Goal: Task Accomplishment & Management: Manage account settings

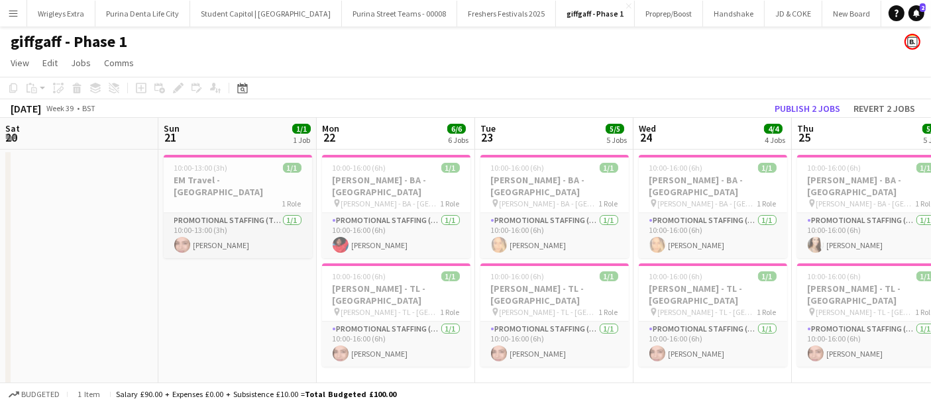
scroll to position [0, 413]
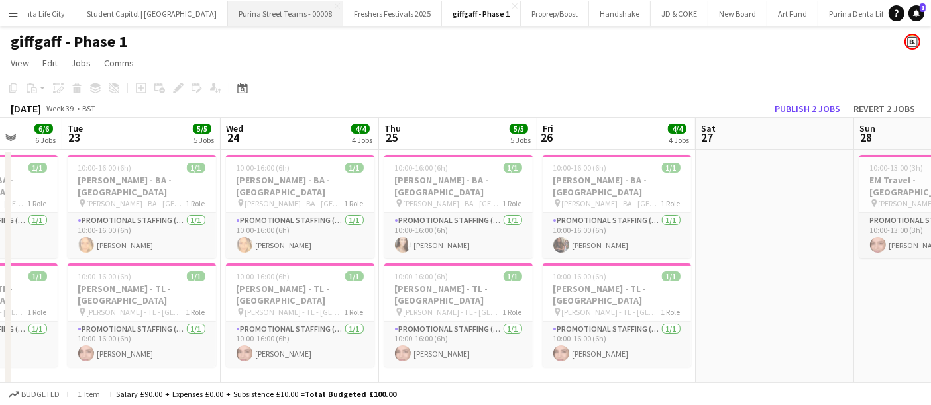
click at [272, 16] on button "Purina Street Teams - 00008 Close" at bounding box center [285, 14] width 115 height 26
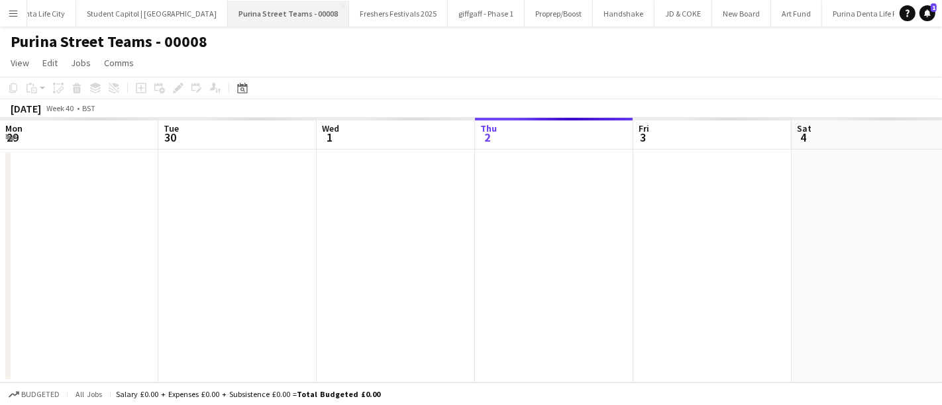
scroll to position [0, 316]
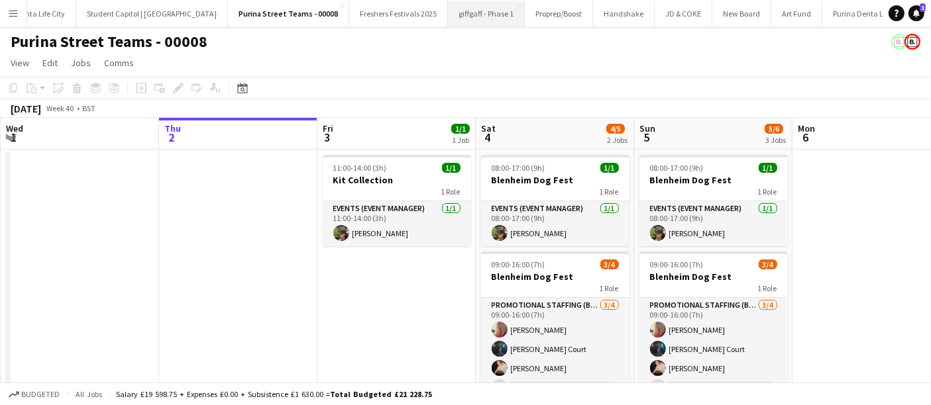
click at [448, 15] on button "giffgaff - Phase 1 Close" at bounding box center [486, 14] width 77 height 26
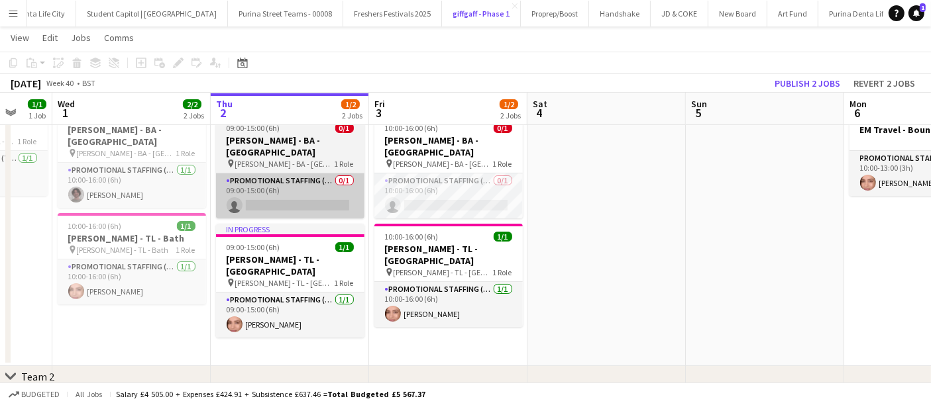
scroll to position [89, 0]
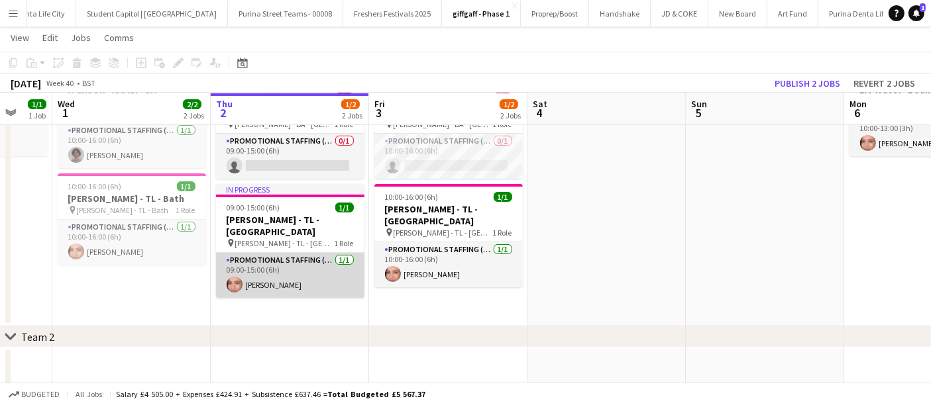
click at [301, 253] on app-card-role "Promotional Staffing (Team Leader) [DATE] 09:00-15:00 (6h) [PERSON_NAME]" at bounding box center [290, 275] width 148 height 45
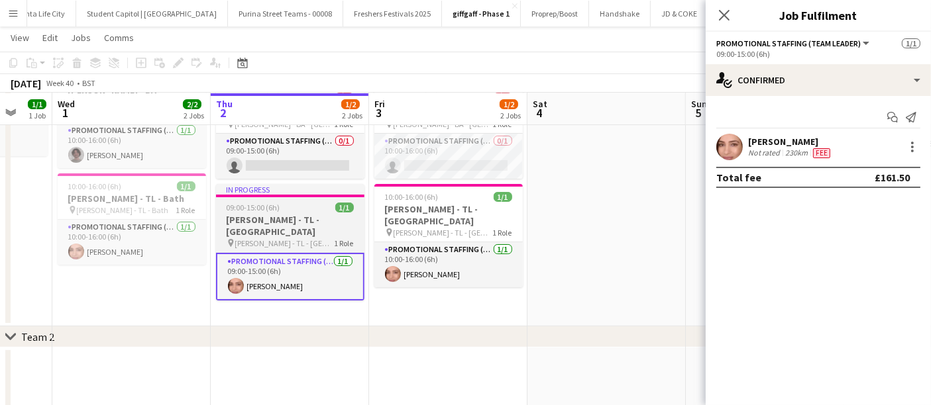
click at [291, 239] on span "[PERSON_NAME] - TL - [GEOGRAPHIC_DATA]" at bounding box center [284, 244] width 99 height 10
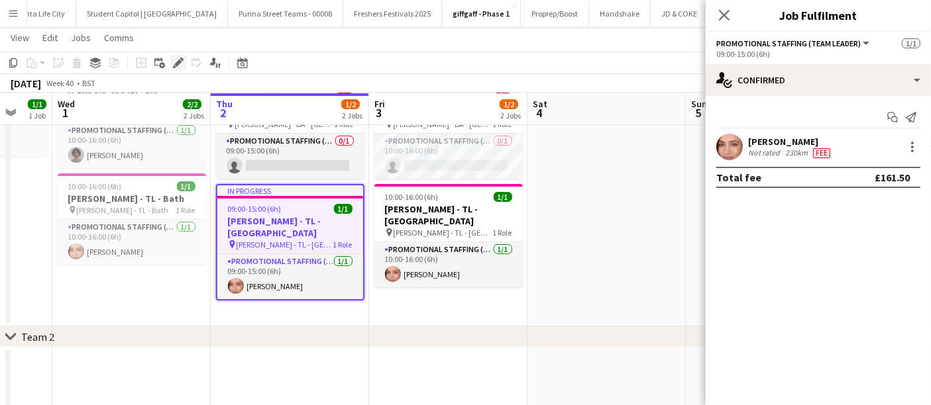
click at [182, 62] on icon "Edit" at bounding box center [178, 63] width 11 height 11
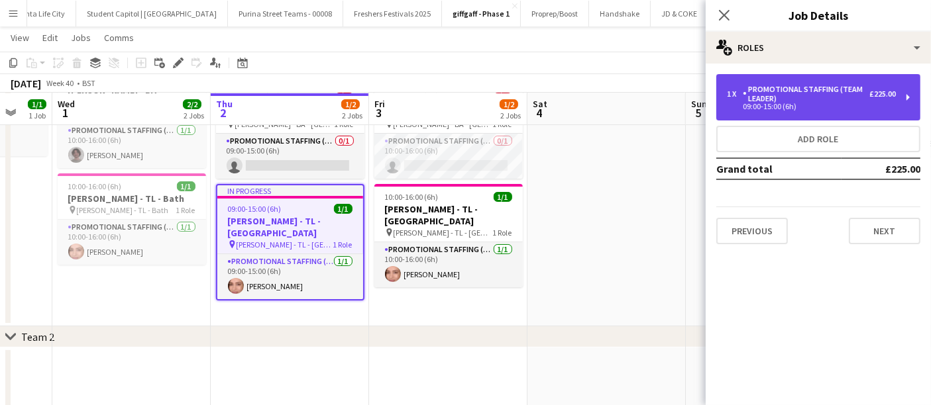
click at [851, 97] on div "Promotional Staffing (Team Leader)" at bounding box center [806, 94] width 127 height 19
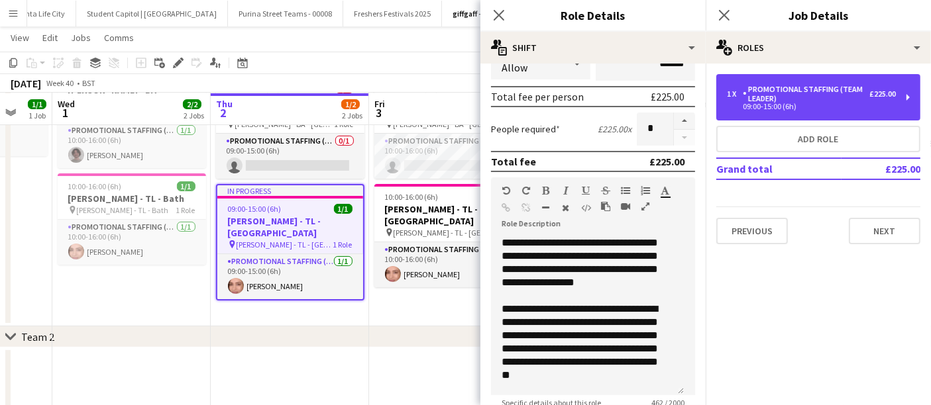
scroll to position [0, 0]
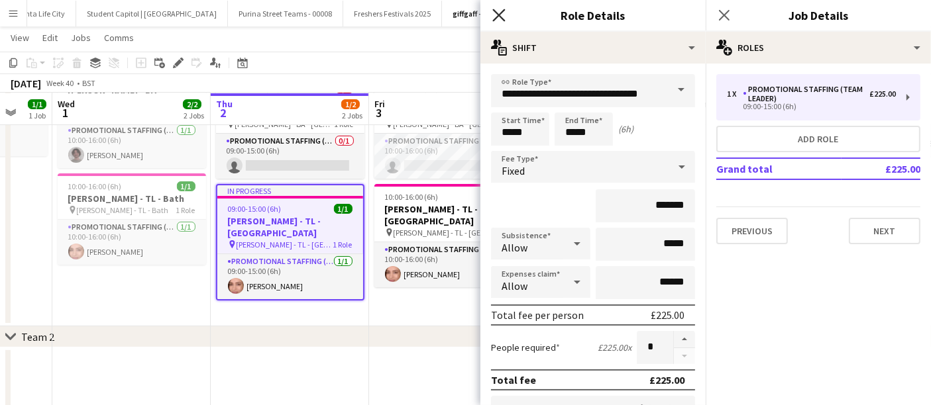
click at [500, 16] on icon at bounding box center [498, 15] width 13 height 13
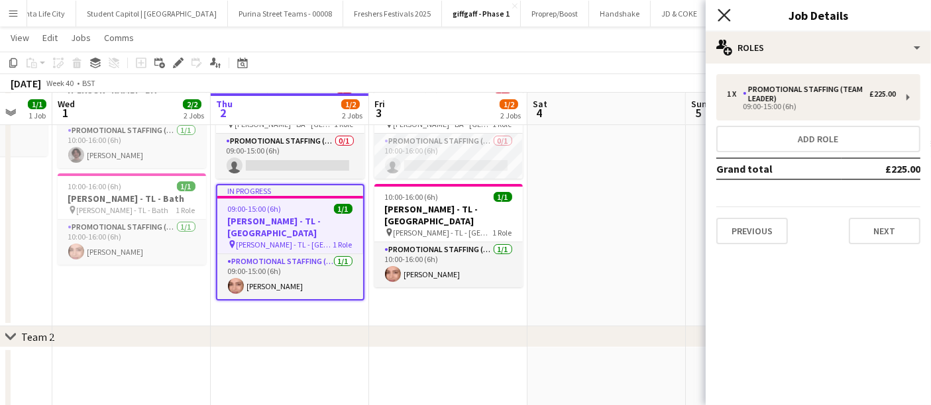
click at [730, 17] on icon "Close pop-in" at bounding box center [724, 15] width 13 height 13
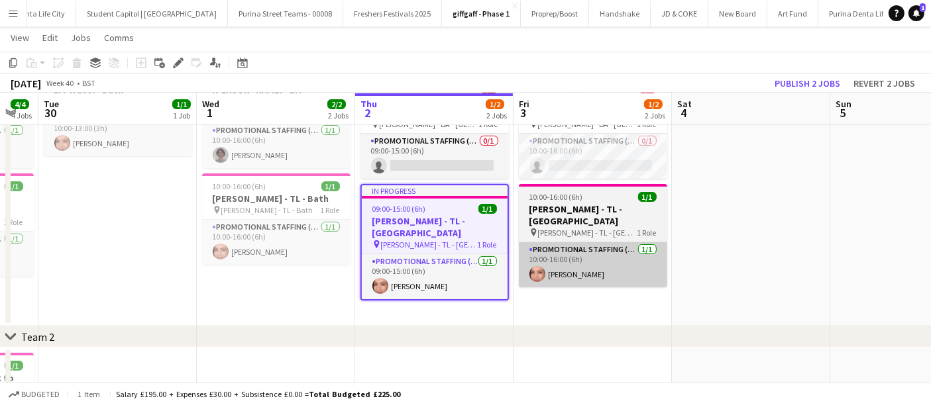
scroll to position [0, 277]
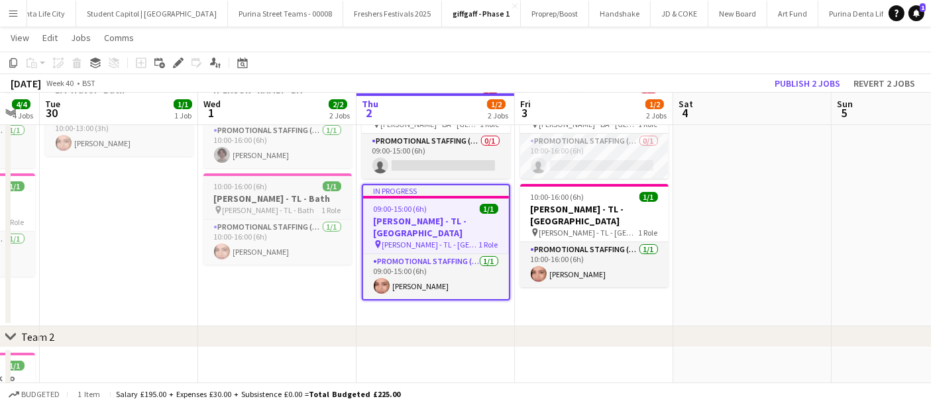
click at [296, 193] on h3 "[PERSON_NAME] - TL - Bath" at bounding box center [277, 199] width 148 height 12
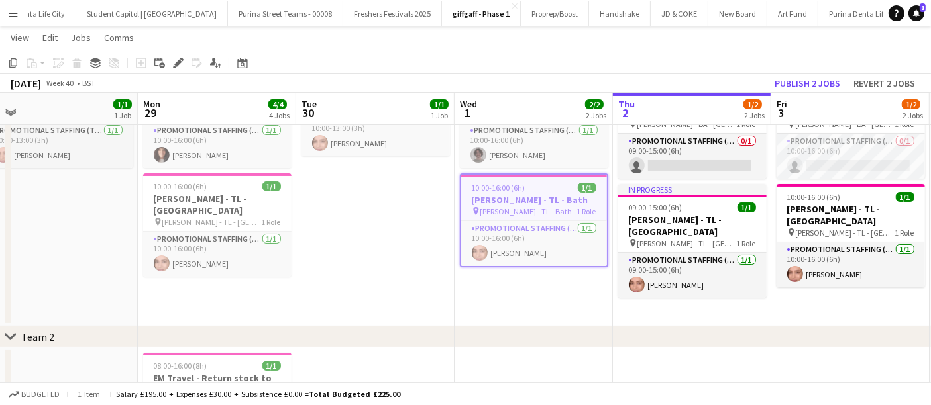
scroll to position [0, 333]
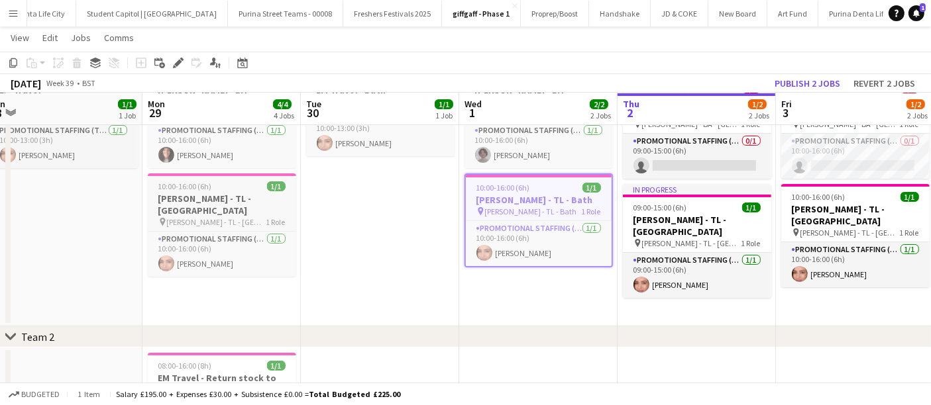
click at [251, 193] on h3 "[PERSON_NAME] - TL - [GEOGRAPHIC_DATA]" at bounding box center [222, 205] width 148 height 24
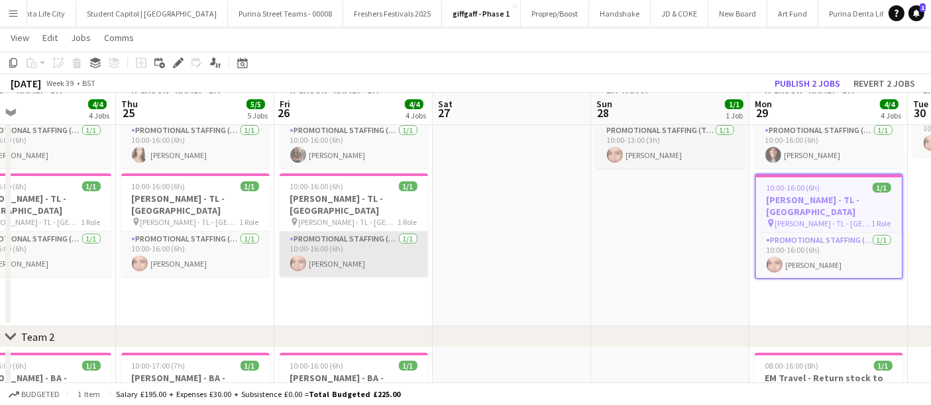
scroll to position [0, 353]
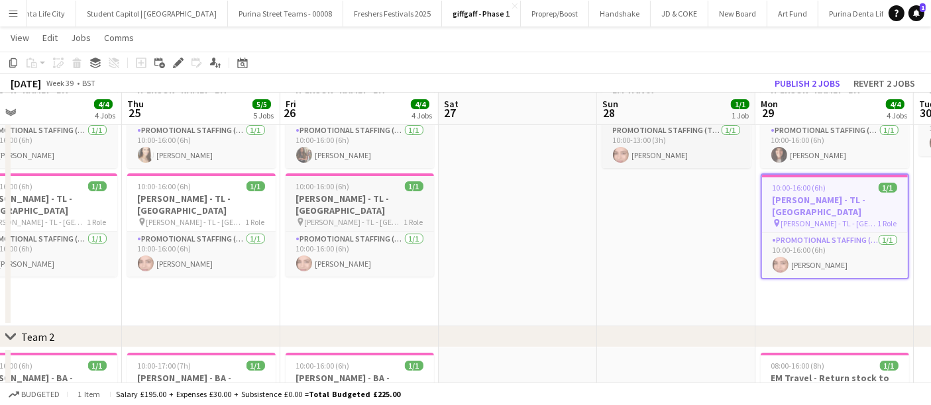
click at [371, 193] on h3 "[PERSON_NAME] - TL - [GEOGRAPHIC_DATA]" at bounding box center [360, 205] width 148 height 24
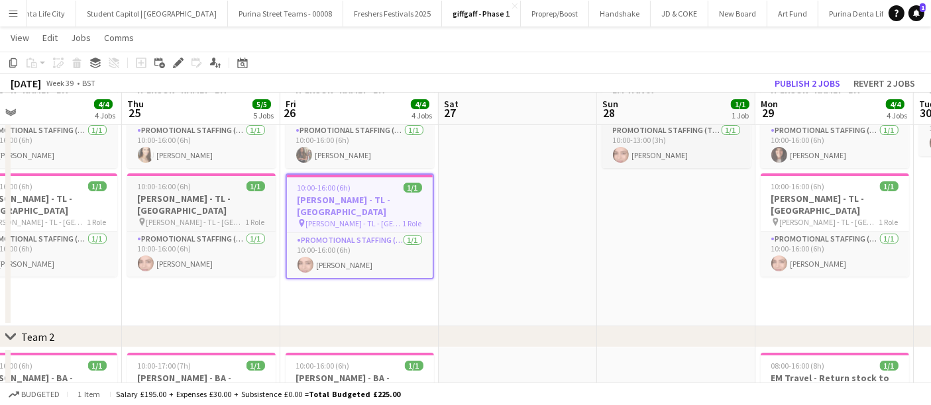
click at [227, 193] on h3 "[PERSON_NAME] - TL - [GEOGRAPHIC_DATA]" at bounding box center [201, 205] width 148 height 24
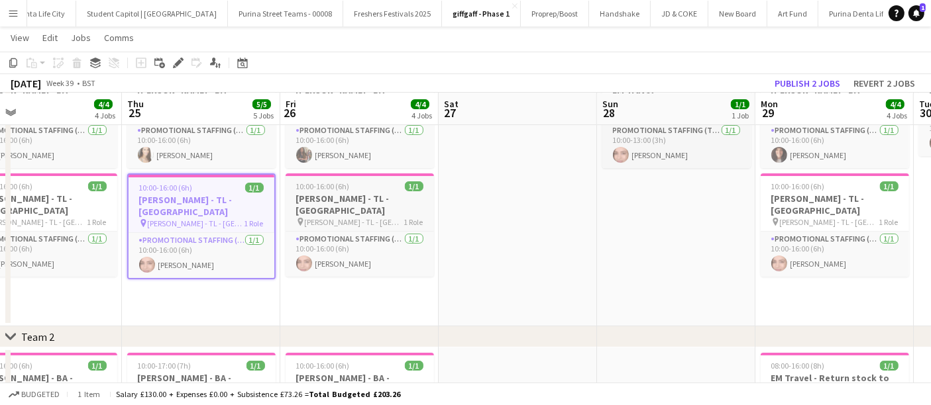
click at [356, 217] on div "pin [PERSON_NAME] - TL - Manchester 1 Role" at bounding box center [360, 222] width 148 height 11
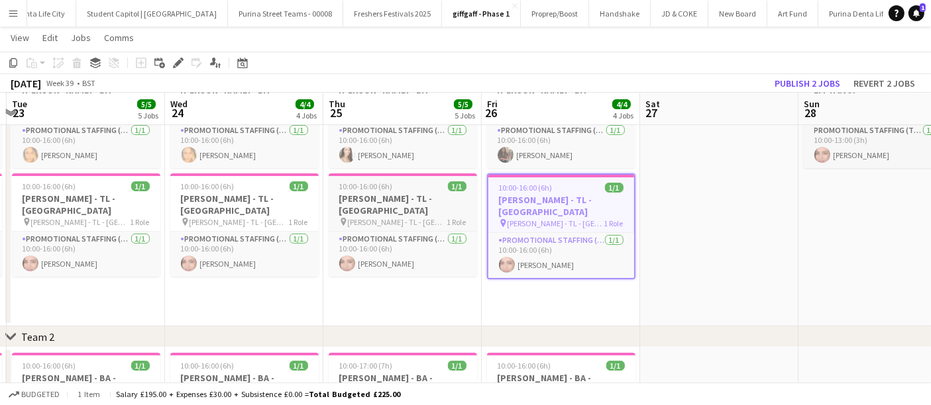
scroll to position [0, 310]
click at [245, 193] on h3 "[PERSON_NAME] - TL - [GEOGRAPHIC_DATA]" at bounding box center [244, 205] width 148 height 24
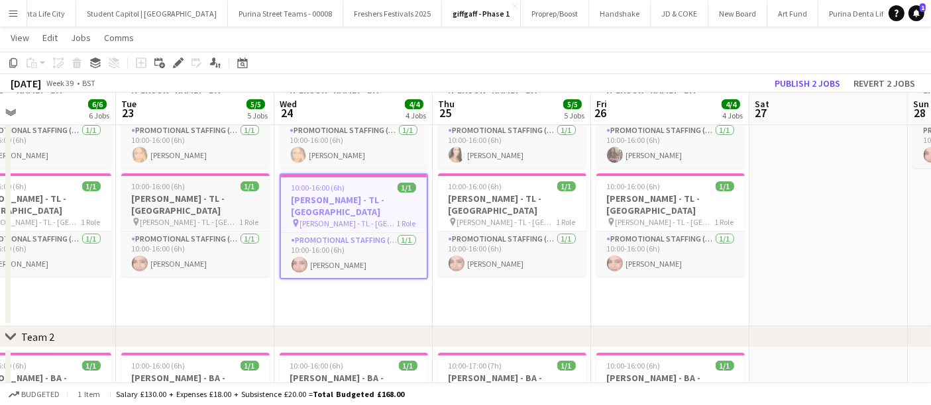
click at [188, 193] on h3 "[PERSON_NAME] - TL - [GEOGRAPHIC_DATA]" at bounding box center [195, 205] width 148 height 24
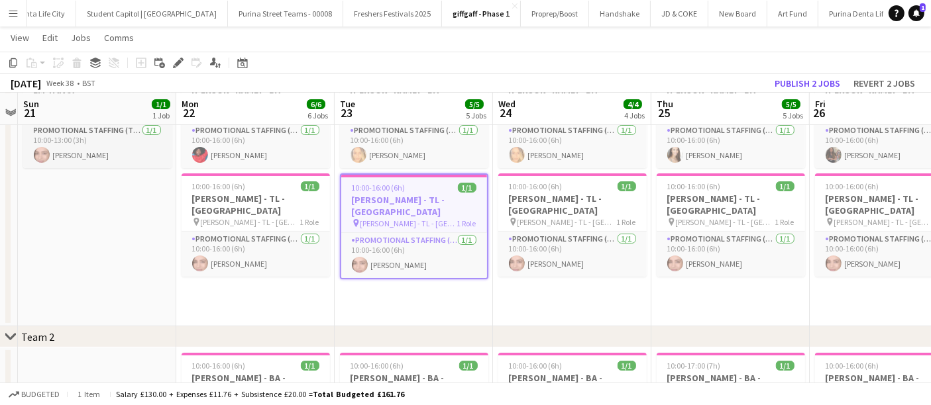
scroll to position [0, 290]
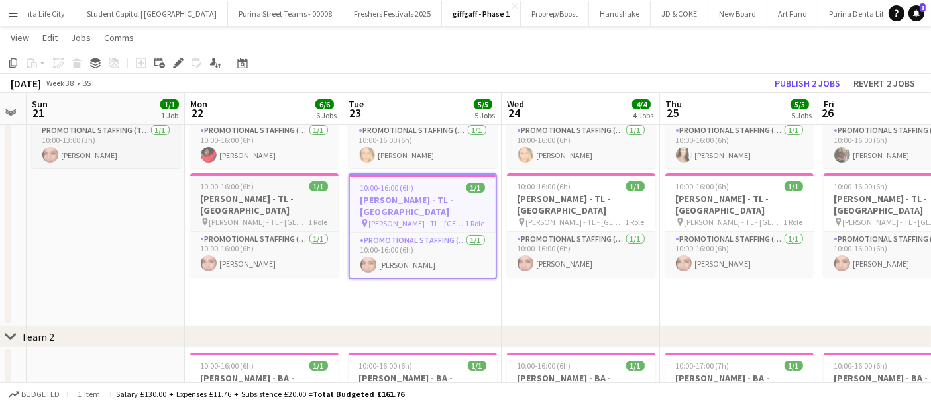
click at [264, 193] on h3 "[PERSON_NAME] - TL - [GEOGRAPHIC_DATA]" at bounding box center [264, 205] width 148 height 24
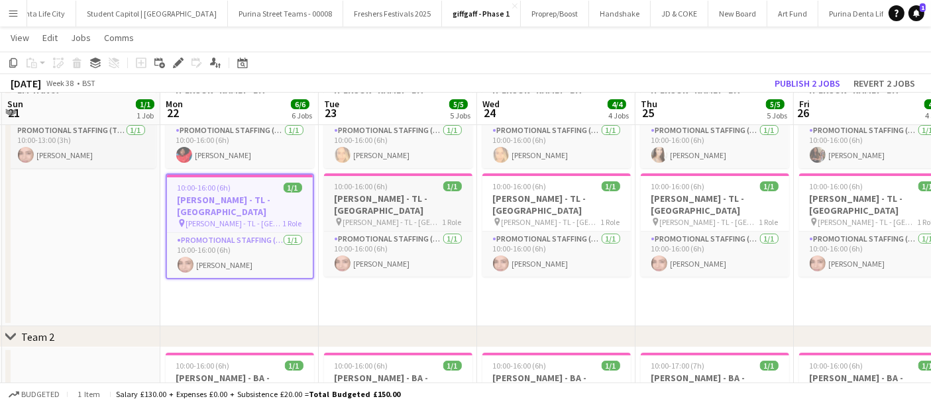
scroll to position [0, 476]
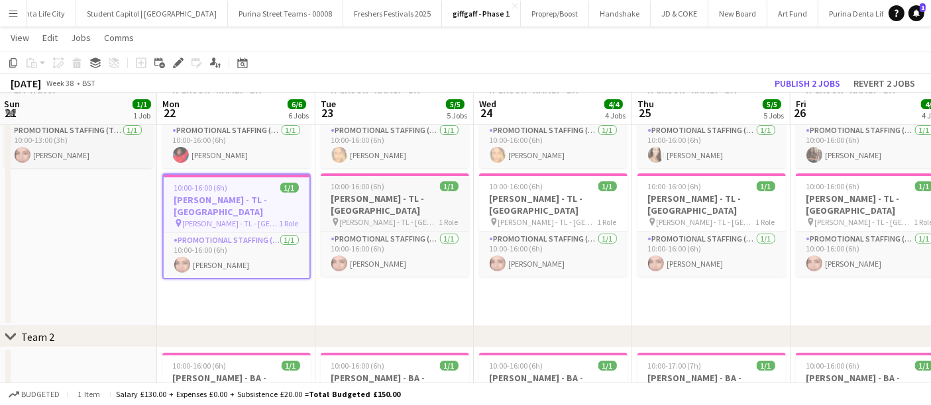
click at [413, 193] on h3 "[PERSON_NAME] - TL - [GEOGRAPHIC_DATA]" at bounding box center [395, 205] width 148 height 24
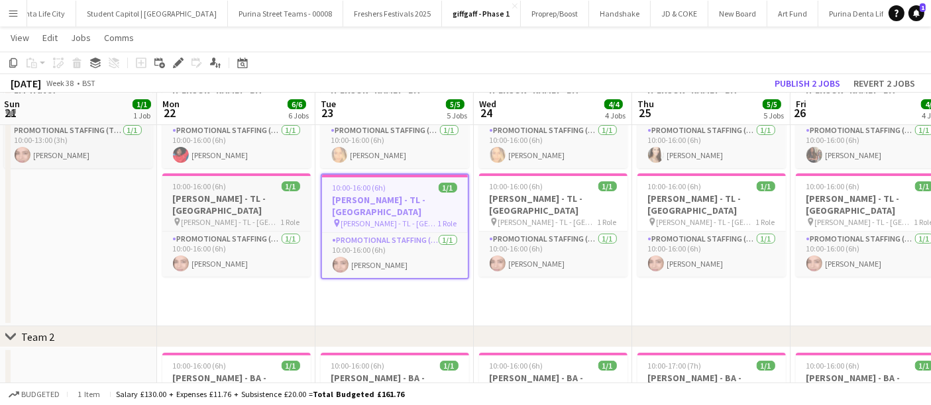
click at [268, 217] on div "pin [PERSON_NAME] - TL - [GEOGRAPHIC_DATA] 1 Role" at bounding box center [236, 222] width 148 height 11
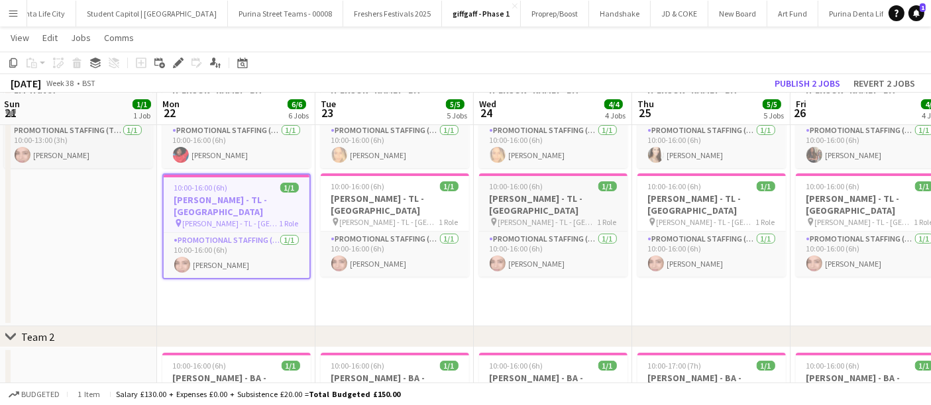
click at [547, 217] on span "[PERSON_NAME] - TL - [GEOGRAPHIC_DATA]" at bounding box center [547, 222] width 99 height 10
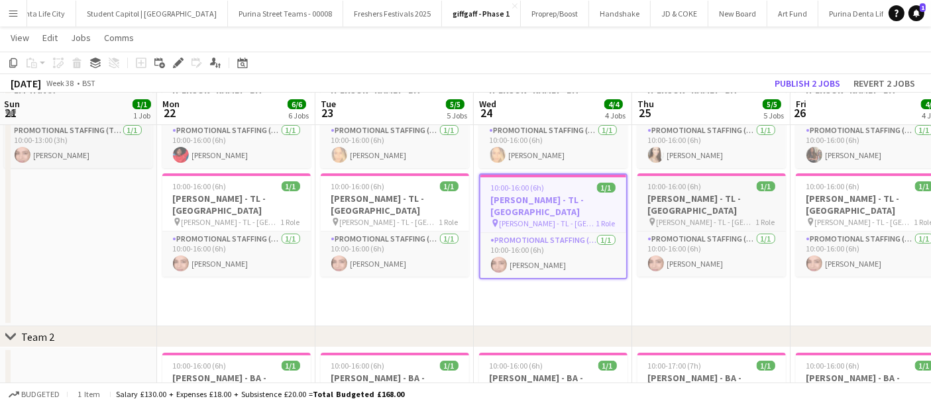
click at [712, 193] on h3 "[PERSON_NAME] - TL - [GEOGRAPHIC_DATA]" at bounding box center [711, 205] width 148 height 24
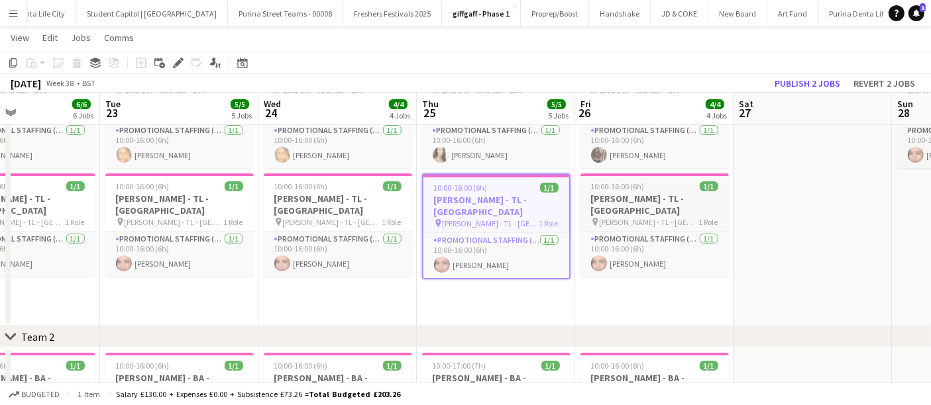
scroll to position [0, 534]
click at [643, 217] on span "[PERSON_NAME] - TL - [GEOGRAPHIC_DATA]" at bounding box center [648, 222] width 99 height 10
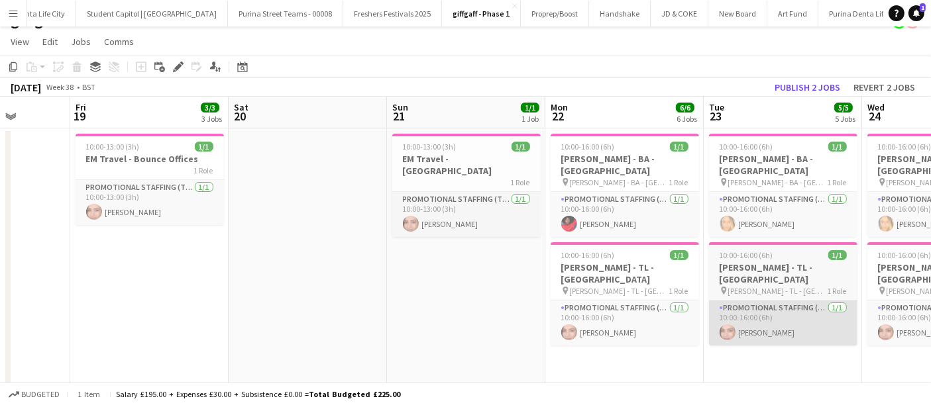
scroll to position [0, 367]
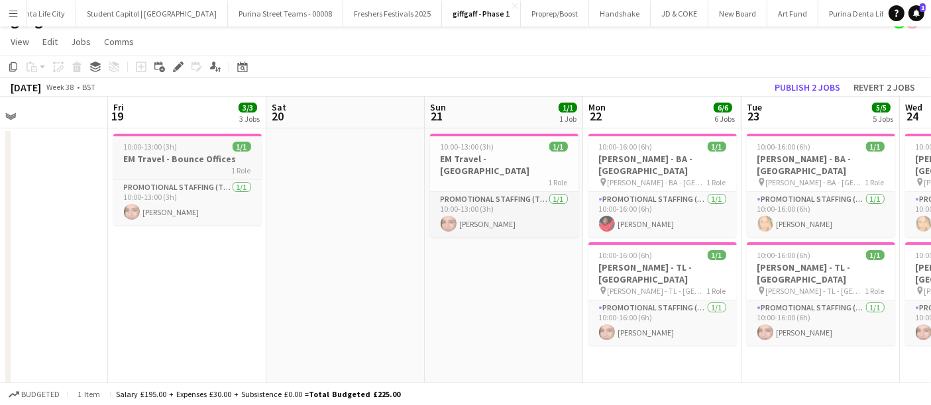
click at [174, 150] on span "10:00-13:00 (3h)" at bounding box center [151, 147] width 54 height 10
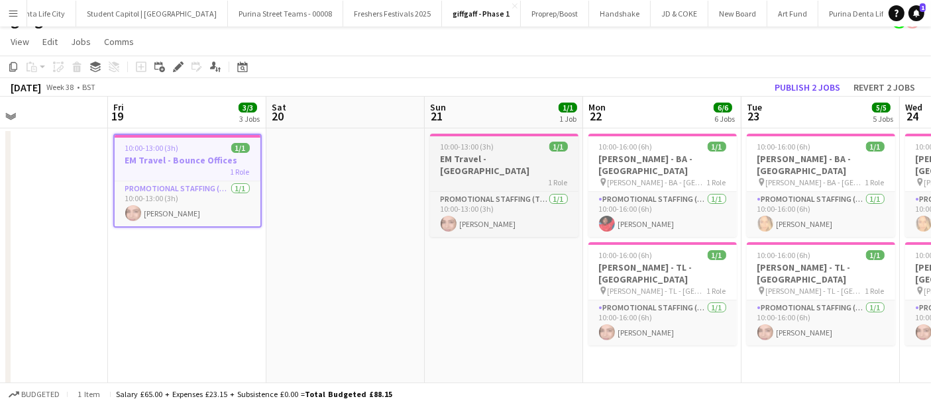
click at [487, 162] on h3 "EM Travel - [GEOGRAPHIC_DATA]" at bounding box center [504, 165] width 148 height 24
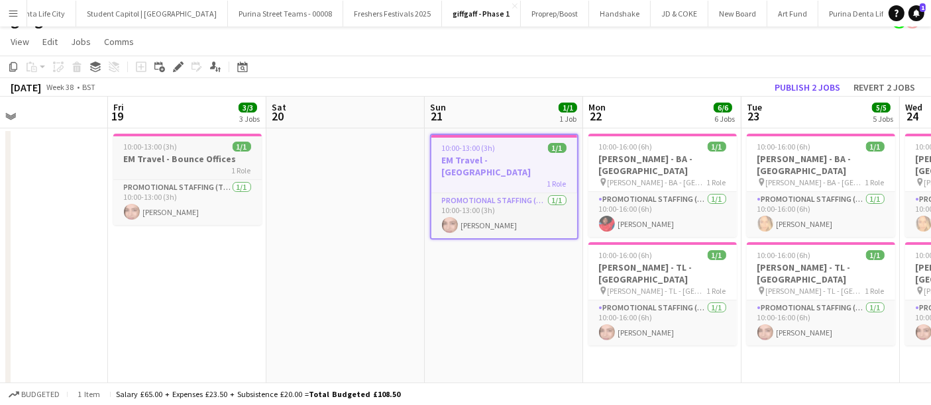
click at [184, 139] on app-job-card "10:00-13:00 (3h) 1/1 EM Travel - Bounce Offices 1 Role Promotional Staffing (Te…" at bounding box center [187, 179] width 148 height 91
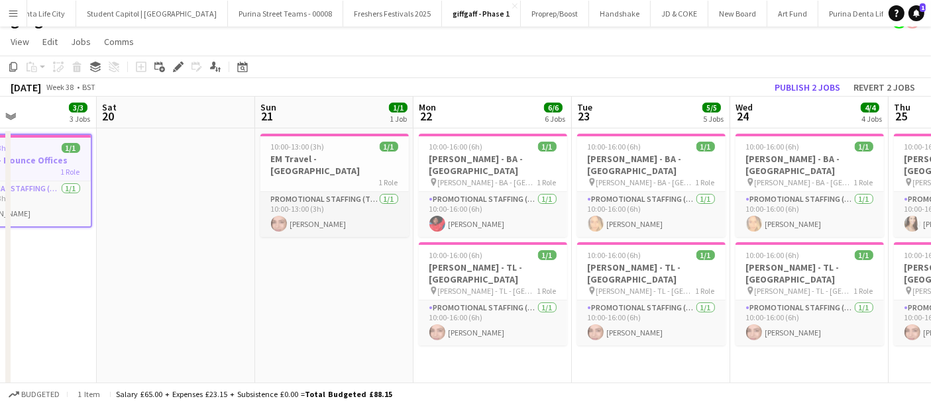
scroll to position [0, 363]
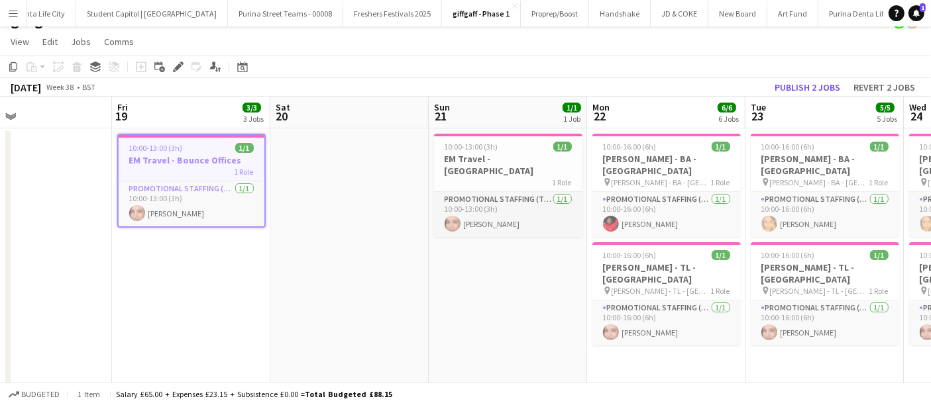
click at [200, 164] on h3 "EM Travel - Bounce Offices" at bounding box center [192, 160] width 146 height 12
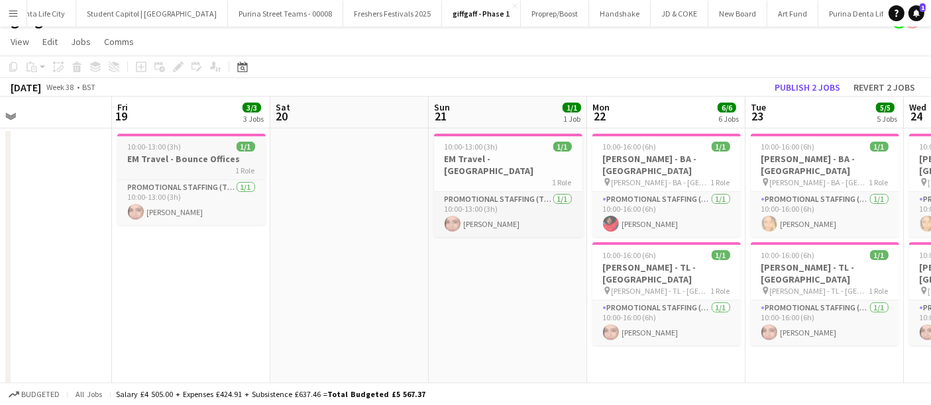
click at [191, 166] on div "1 Role" at bounding box center [191, 170] width 148 height 11
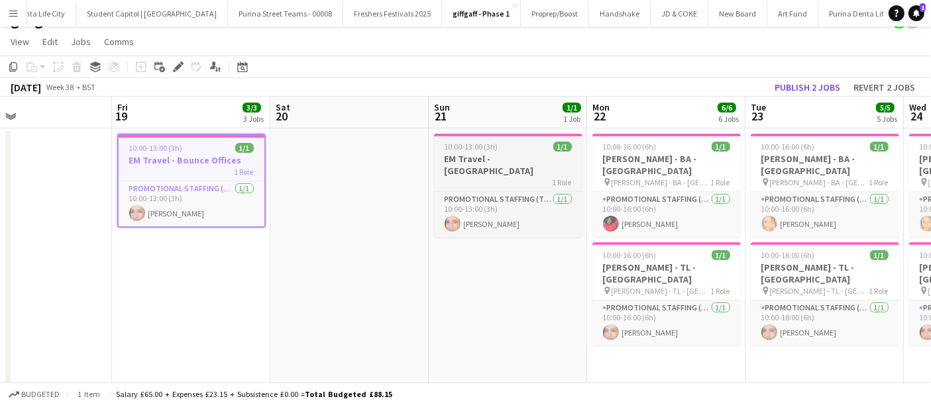
click at [476, 160] on h3 "EM Travel - [GEOGRAPHIC_DATA]" at bounding box center [508, 165] width 148 height 24
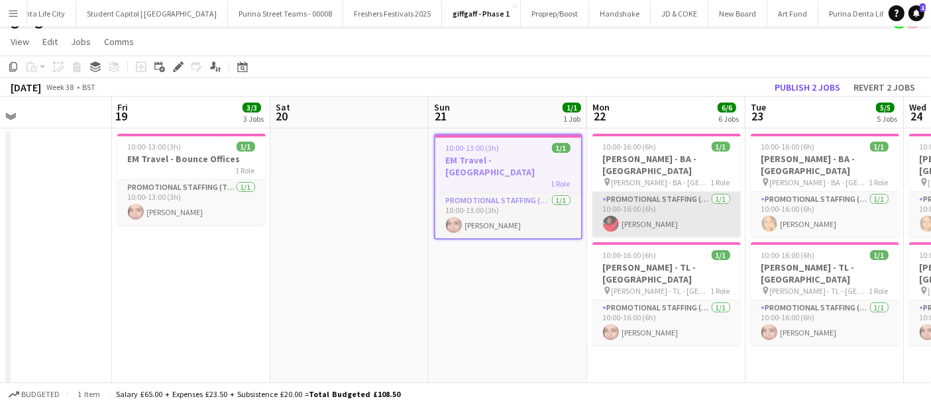
scroll to position [0, 519]
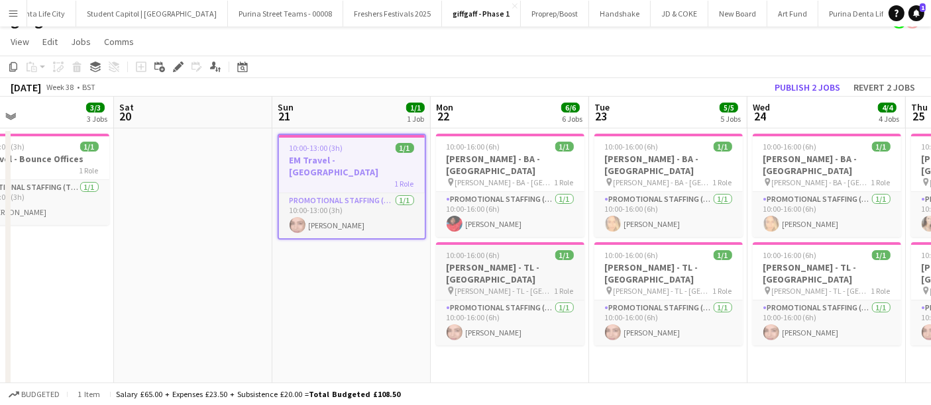
click at [529, 262] on h3 "[PERSON_NAME] - TL - [GEOGRAPHIC_DATA]" at bounding box center [510, 274] width 148 height 24
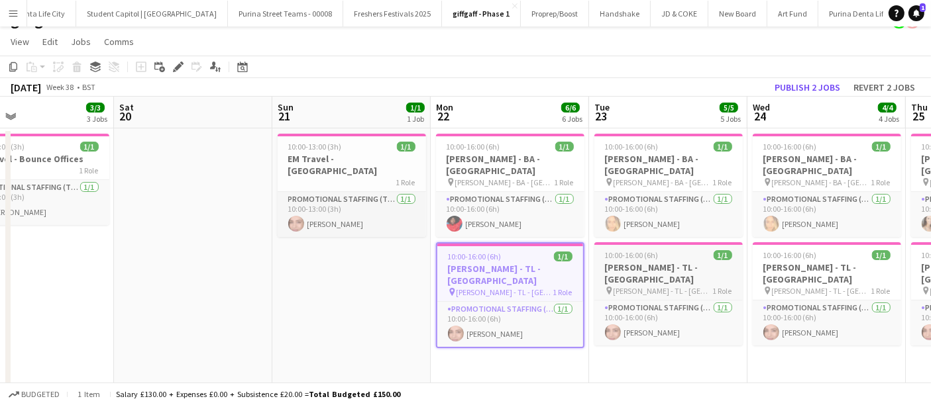
click at [660, 286] on span "[PERSON_NAME] - TL - [GEOGRAPHIC_DATA]" at bounding box center [663, 291] width 99 height 10
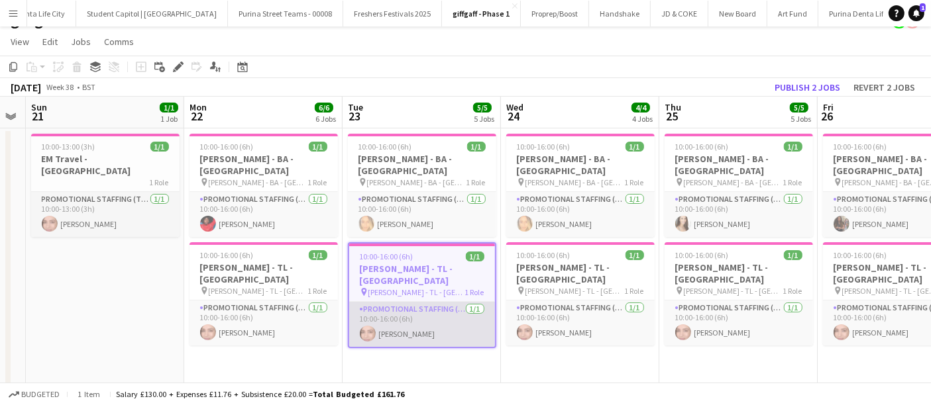
scroll to position [0, 459]
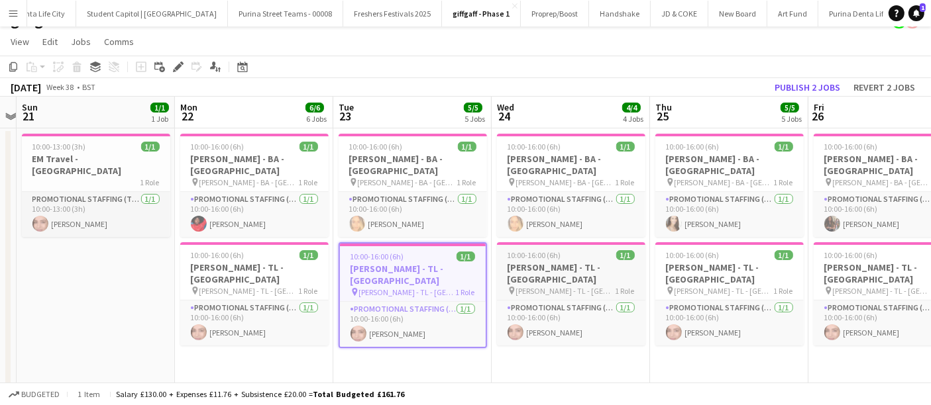
click at [586, 262] on h3 "[PERSON_NAME] - TL - [GEOGRAPHIC_DATA]" at bounding box center [571, 274] width 148 height 24
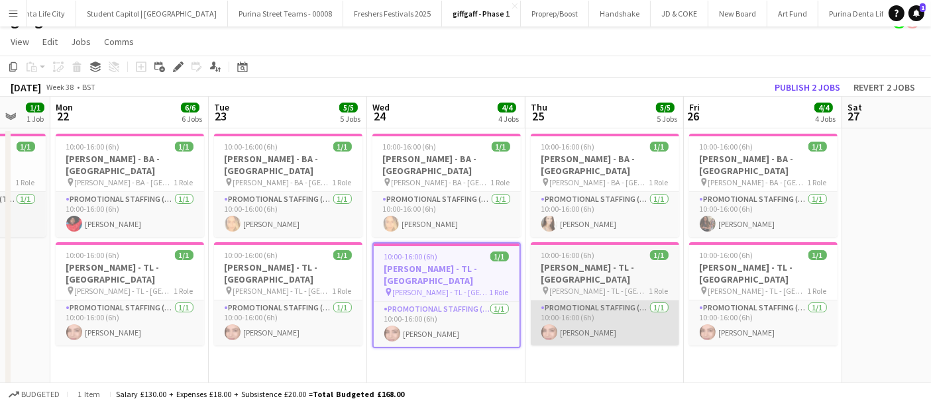
scroll to position [0, 425]
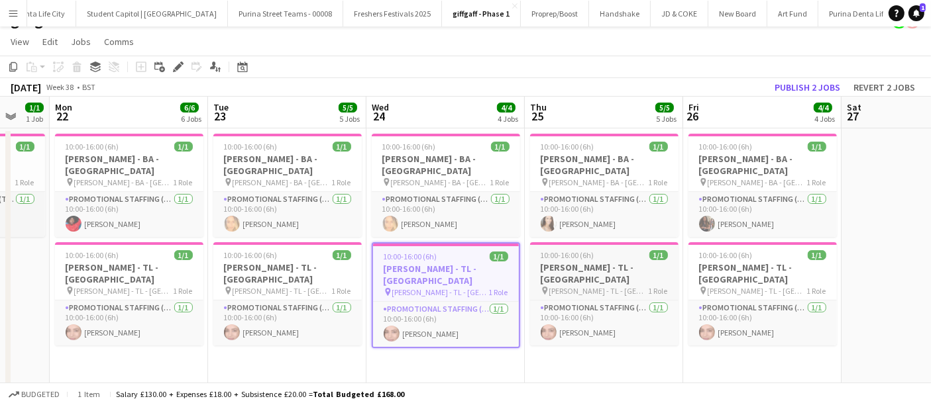
click at [616, 262] on h3 "[PERSON_NAME] - TL - [GEOGRAPHIC_DATA]" at bounding box center [604, 274] width 148 height 24
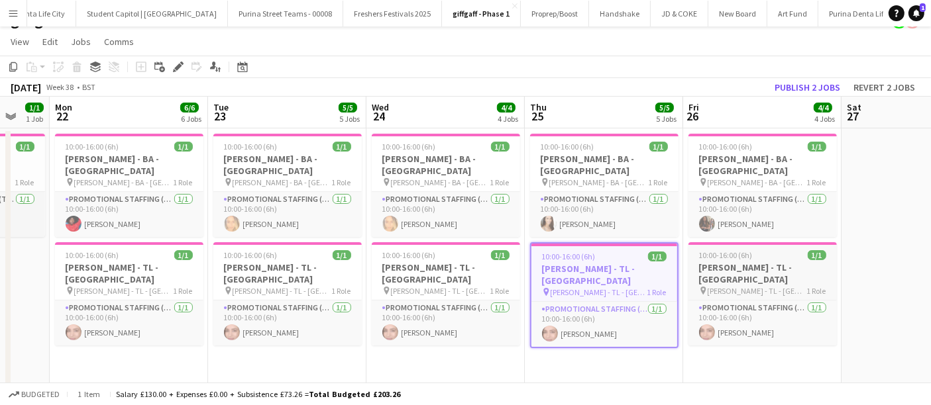
click at [777, 262] on h3 "[PERSON_NAME] - TL - [GEOGRAPHIC_DATA]" at bounding box center [762, 274] width 148 height 24
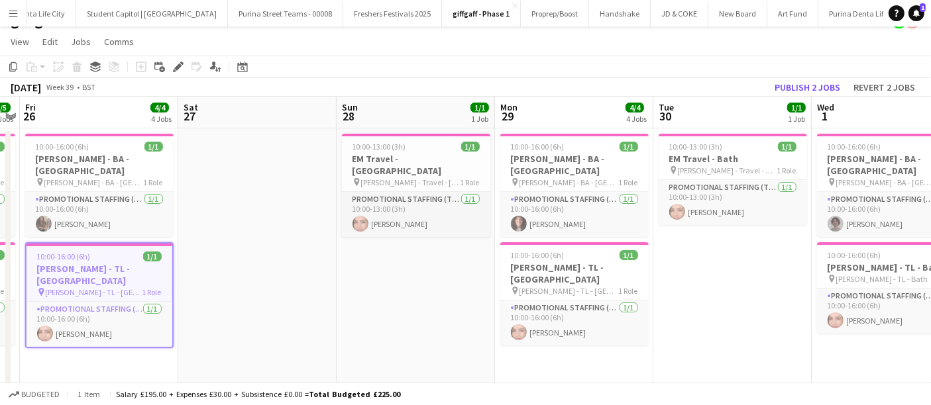
scroll to position [0, 456]
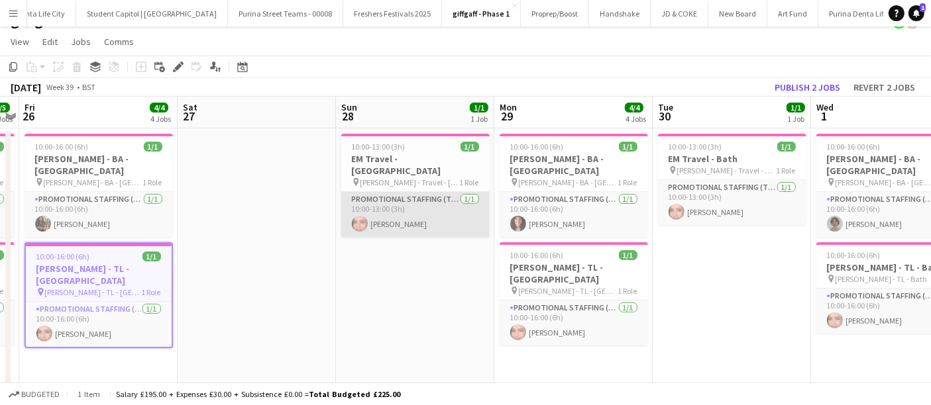
click at [430, 192] on app-card-role "Promotional Staffing (Team Leader) [DATE] 10:00-13:00 (3h) [PERSON_NAME]" at bounding box center [415, 214] width 148 height 45
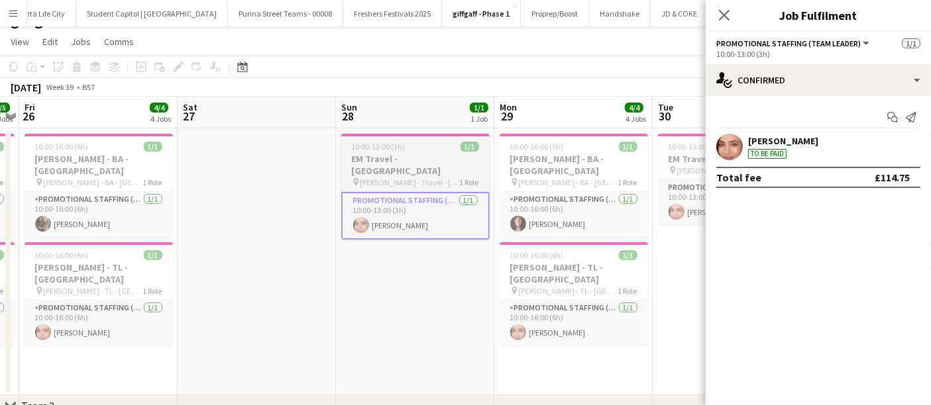
click at [435, 178] on span "[PERSON_NAME] - Travel - [GEOGRAPHIC_DATA]" at bounding box center [409, 183] width 99 height 10
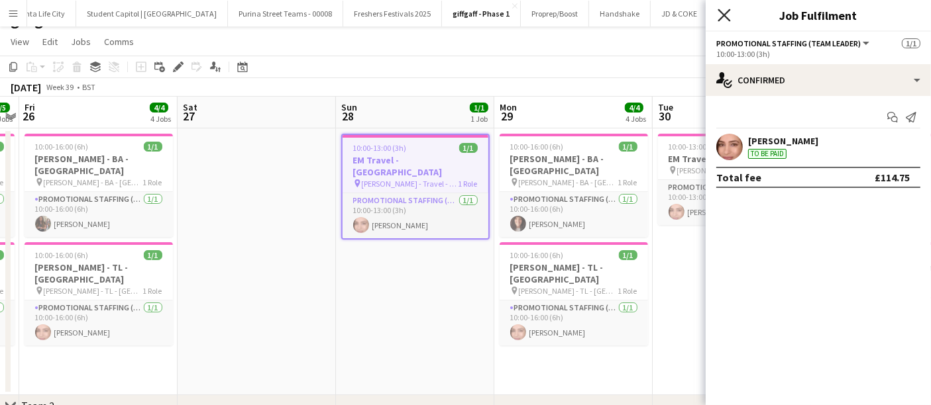
click at [727, 17] on icon "Close pop-in" at bounding box center [724, 15] width 13 height 13
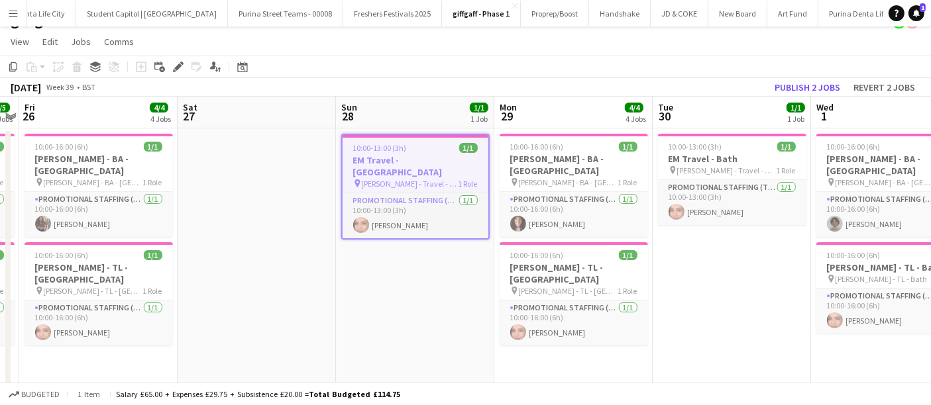
click at [434, 160] on h3 "EM Travel - [GEOGRAPHIC_DATA]" at bounding box center [416, 166] width 146 height 24
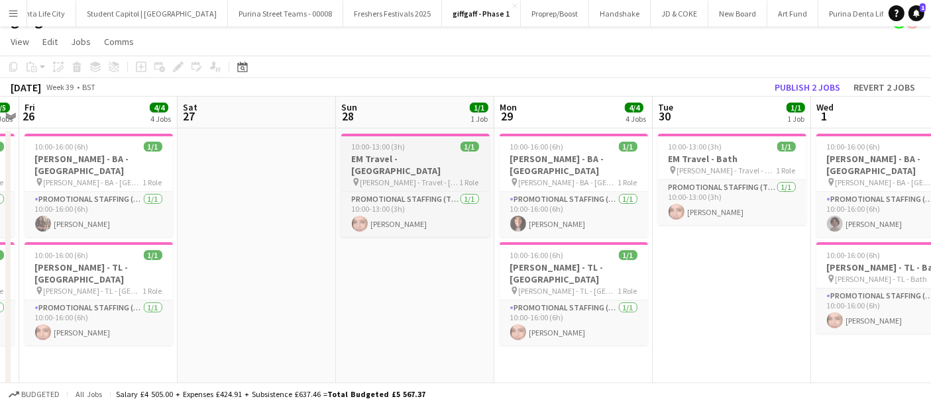
click at [434, 160] on h3 "EM Travel - [GEOGRAPHIC_DATA]" at bounding box center [415, 165] width 148 height 24
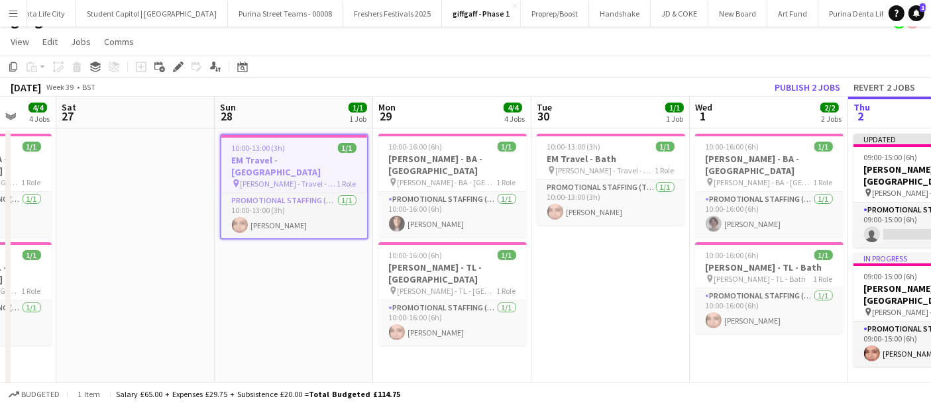
scroll to position [0, 436]
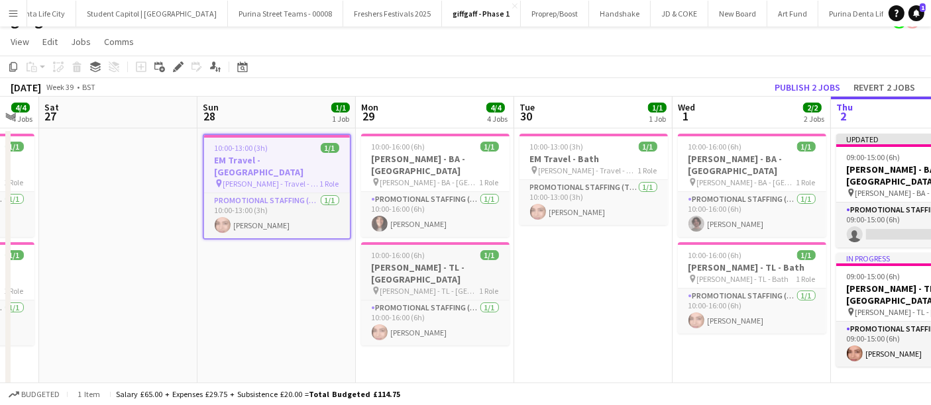
click at [474, 262] on h3 "[PERSON_NAME] - TL - [GEOGRAPHIC_DATA]" at bounding box center [435, 274] width 148 height 24
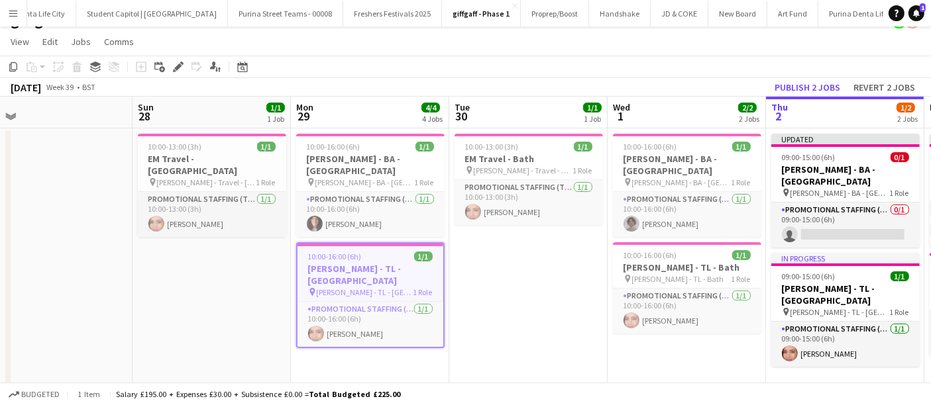
scroll to position [0, 329]
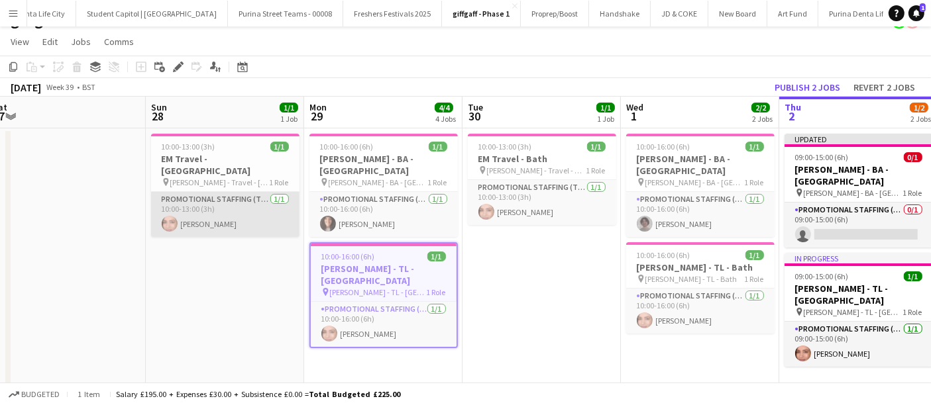
click at [257, 203] on app-card-role "Promotional Staffing (Team Leader) [DATE] 10:00-13:00 (3h) [PERSON_NAME]" at bounding box center [225, 214] width 148 height 45
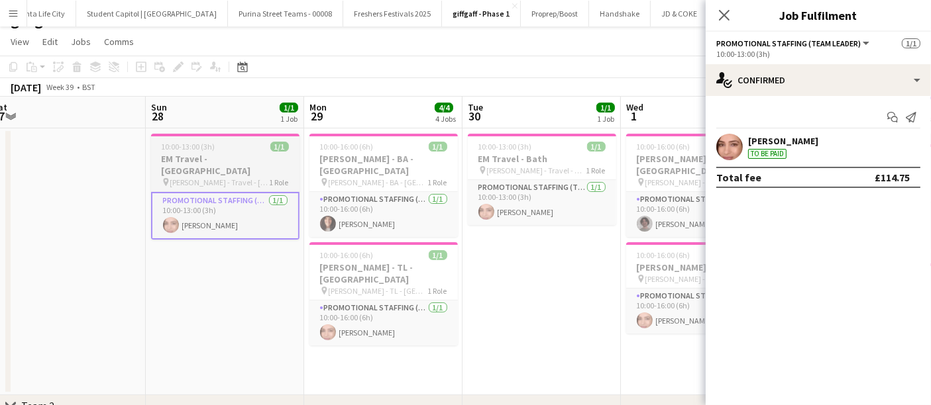
click at [244, 178] on span "[PERSON_NAME] - Travel - [GEOGRAPHIC_DATA]" at bounding box center [219, 183] width 99 height 10
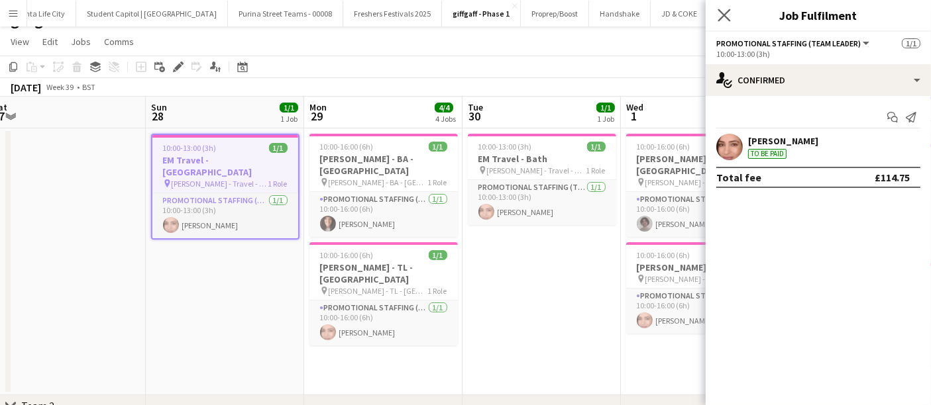
click at [729, 23] on app-icon "Close pop-in" at bounding box center [724, 15] width 19 height 19
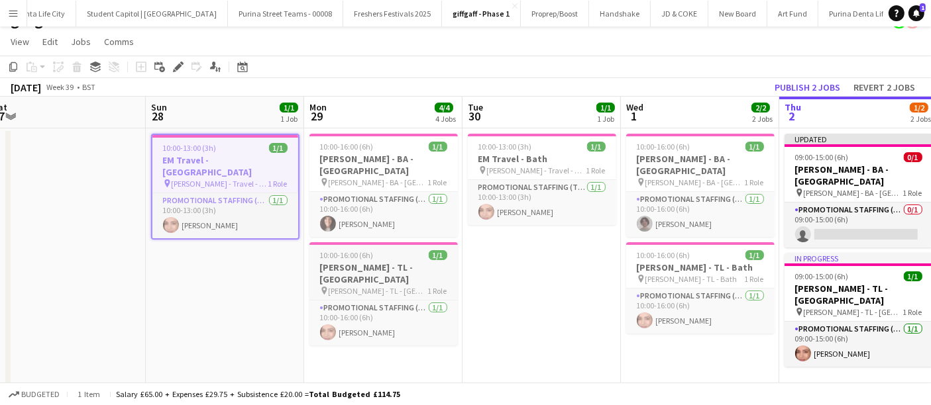
click at [384, 262] on h3 "[PERSON_NAME] - TL - [GEOGRAPHIC_DATA]" at bounding box center [383, 274] width 148 height 24
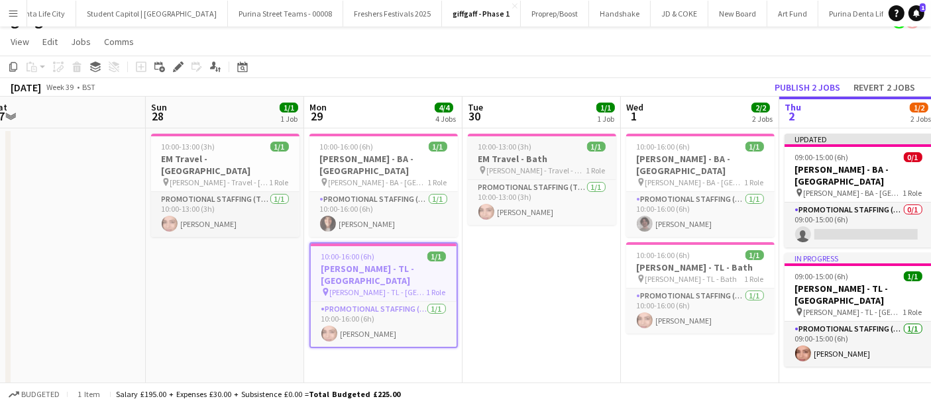
click at [542, 156] on h3 "EM Travel - Bath" at bounding box center [542, 159] width 148 height 12
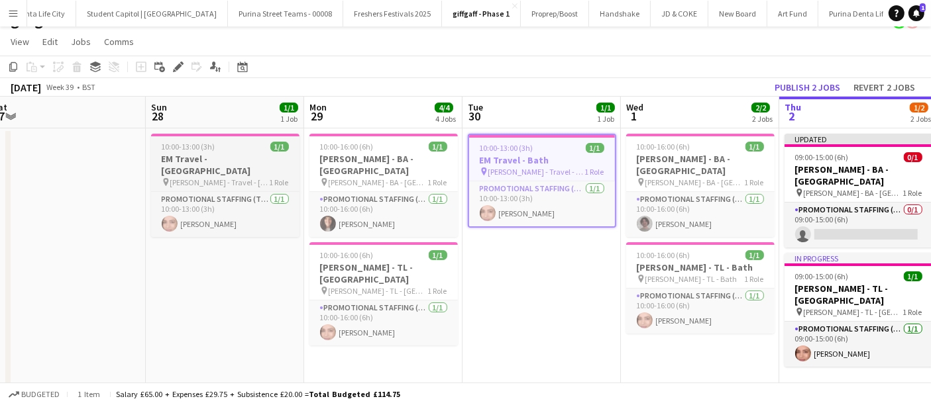
click at [221, 177] on div "pin [PERSON_NAME] - Travel - [GEOGRAPHIC_DATA] 1 Role" at bounding box center [225, 182] width 148 height 11
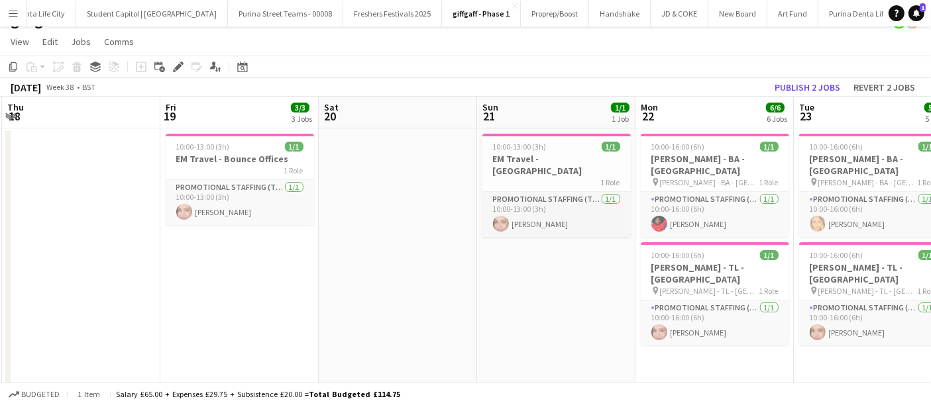
scroll to position [0, 310]
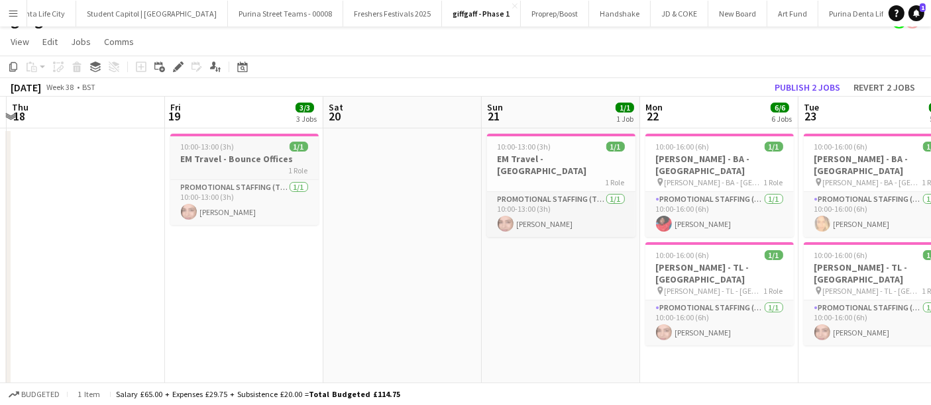
click at [246, 153] on h3 "EM Travel - Bounce Offices" at bounding box center [244, 159] width 148 height 12
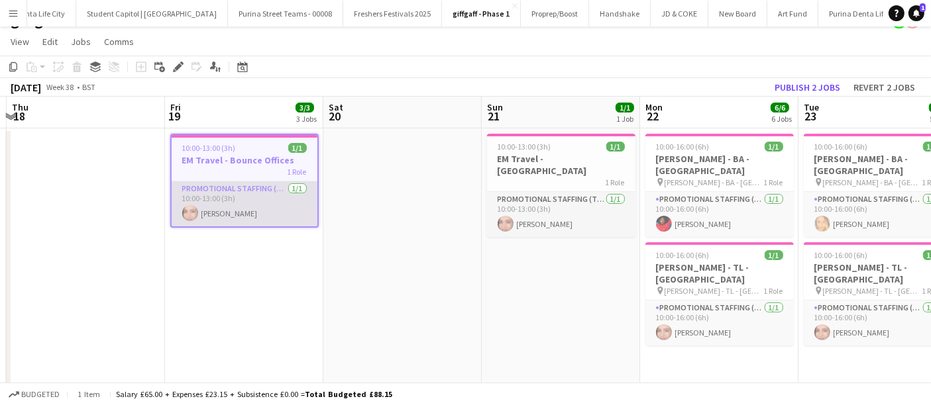
click at [246, 193] on app-card-role "Promotional Staffing (Team Leader) [DATE] 10:00-13:00 (3h) [PERSON_NAME]" at bounding box center [245, 204] width 146 height 45
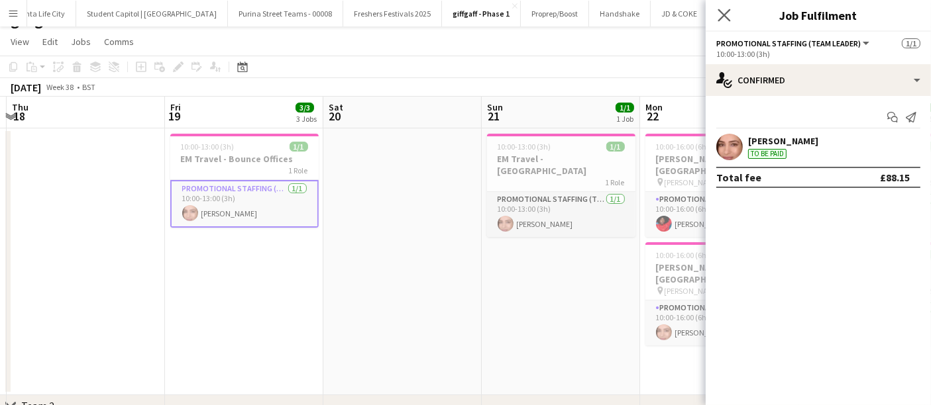
click at [727, 22] on app-icon "Close pop-in" at bounding box center [724, 15] width 19 height 19
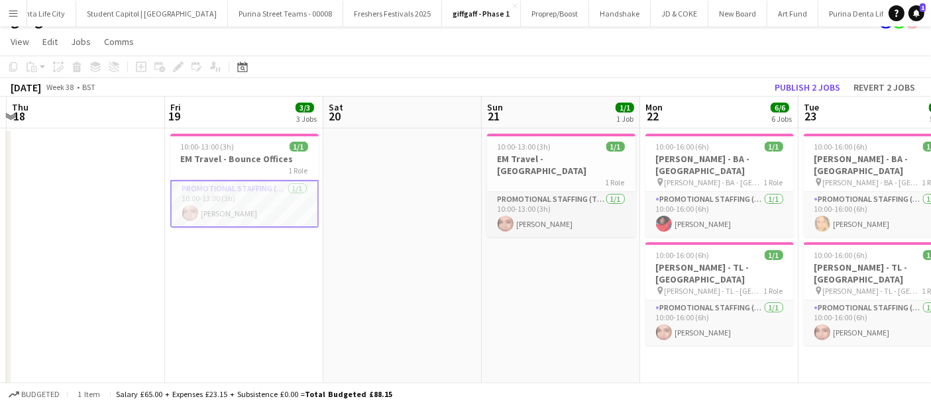
scroll to position [0, 407]
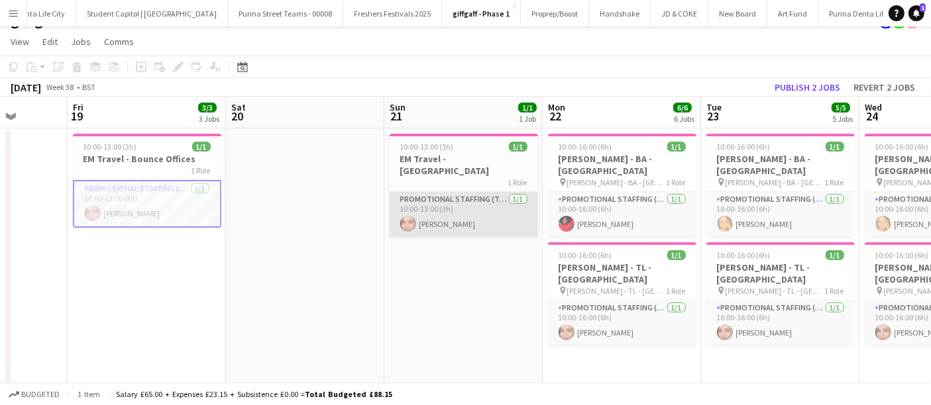
click at [462, 195] on app-card-role "Promotional Staffing (Team Leader) [DATE] 10:00-13:00 (3h) [PERSON_NAME]" at bounding box center [464, 214] width 148 height 45
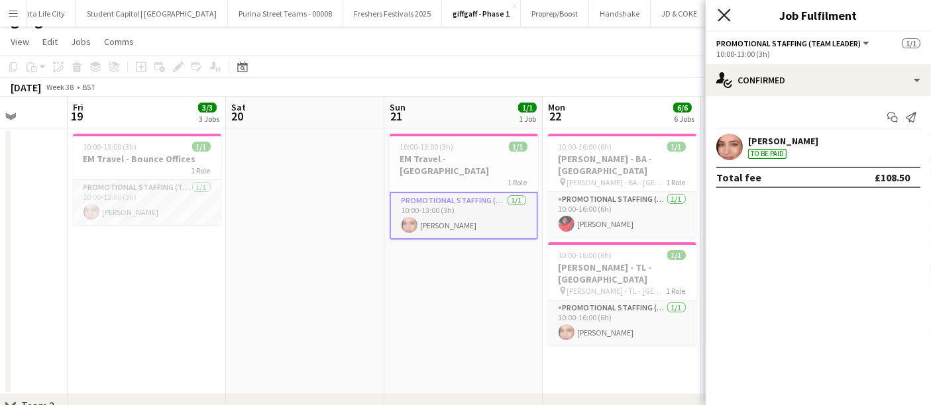
click at [726, 14] on icon at bounding box center [724, 15] width 13 height 13
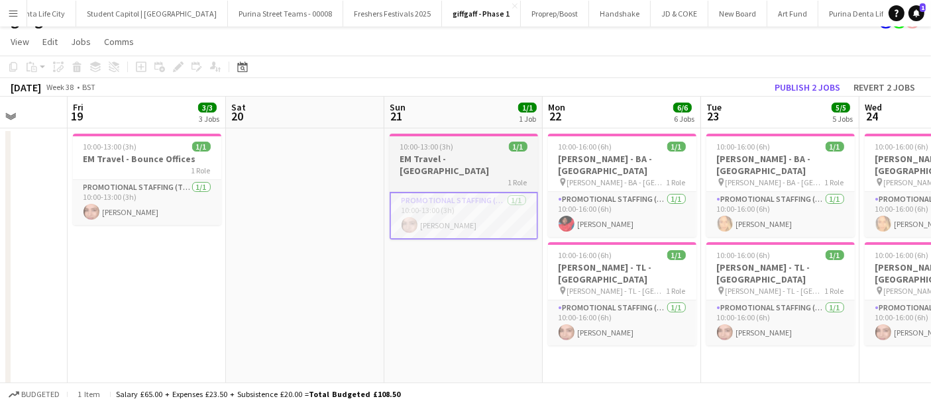
click at [437, 177] on app-job-card "10:00-13:00 (3h) 1/1 EM Travel - Sheffield 1 Role Promotional Staffing (Team Le…" at bounding box center [464, 187] width 148 height 106
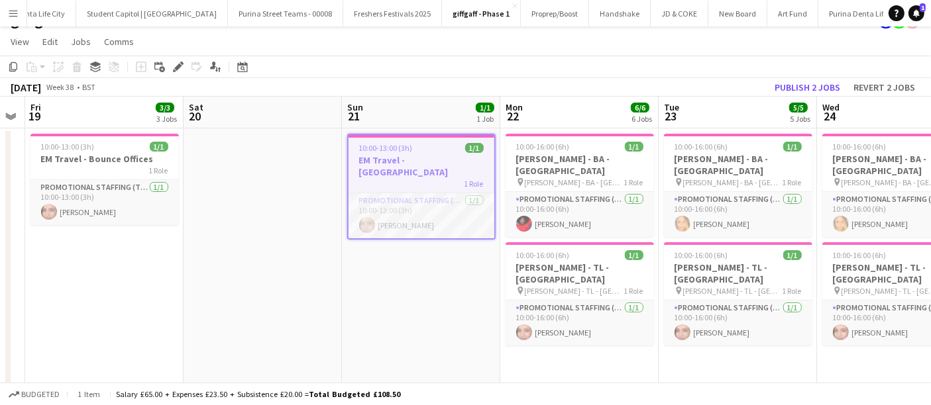
scroll to position [0, 449]
click at [126, 165] on div "1 Role" at bounding box center [106, 170] width 148 height 11
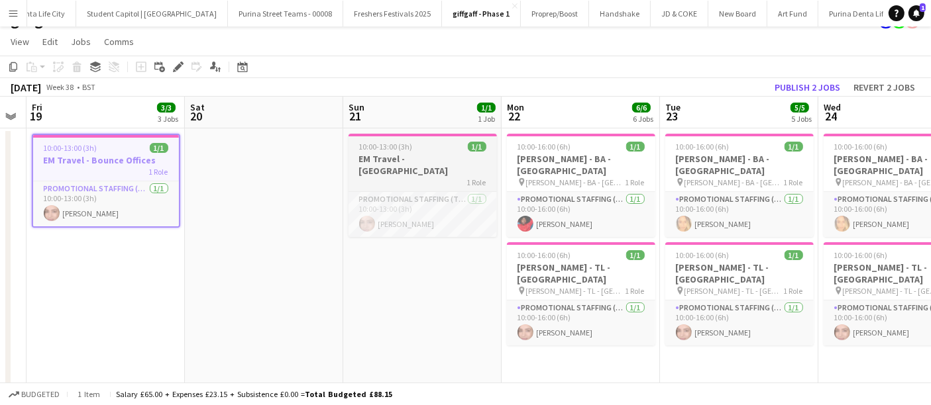
click at [438, 135] on div at bounding box center [423, 135] width 148 height 3
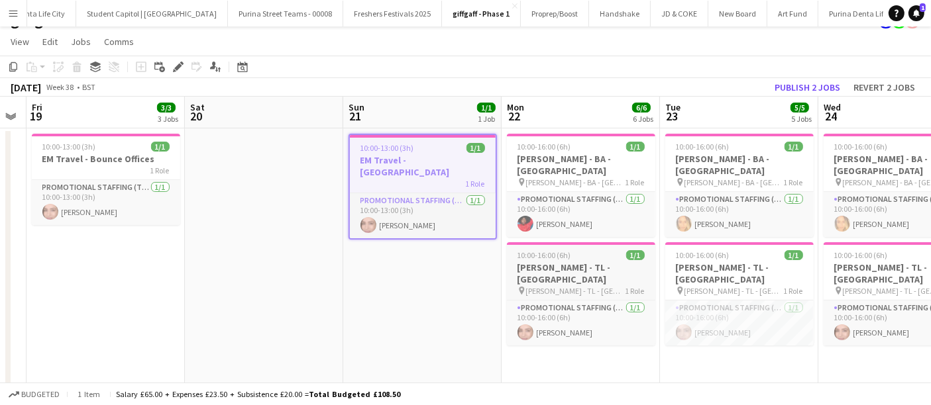
click at [612, 262] on h3 "[PERSON_NAME] - TL - [GEOGRAPHIC_DATA]" at bounding box center [581, 274] width 148 height 24
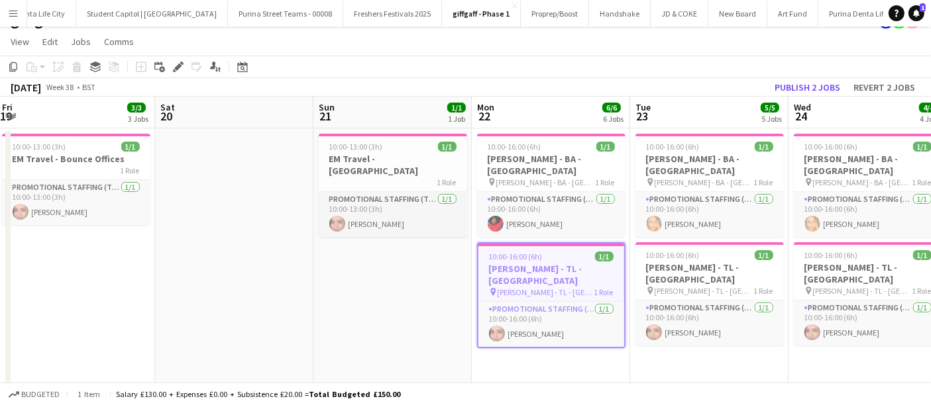
scroll to position [0, 533]
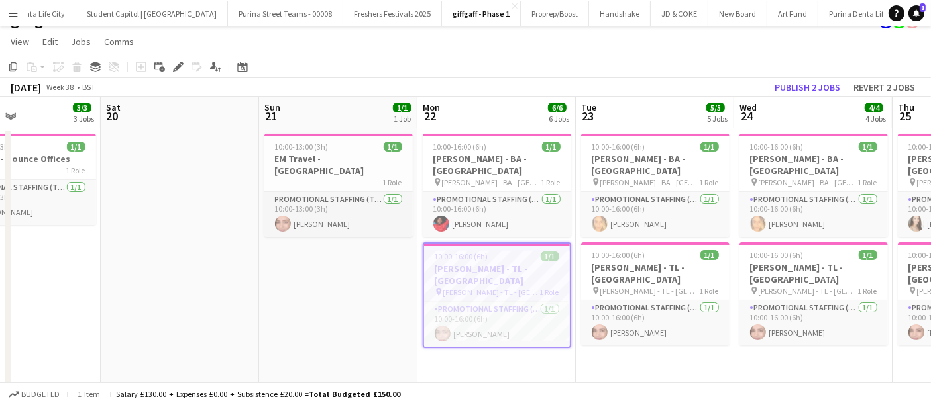
click at [612, 262] on h3 "[PERSON_NAME] - TL - [GEOGRAPHIC_DATA]" at bounding box center [655, 274] width 148 height 24
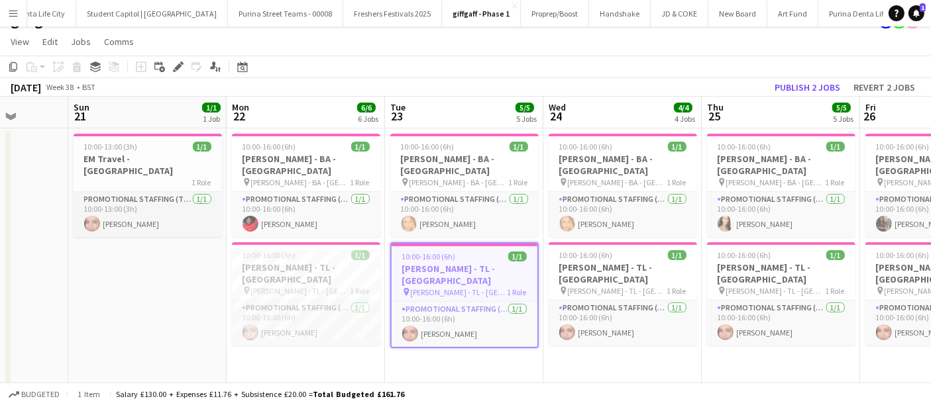
scroll to position [0, 407]
click at [604, 262] on h3 "[PERSON_NAME] - TL - [GEOGRAPHIC_DATA]" at bounding box center [623, 274] width 148 height 24
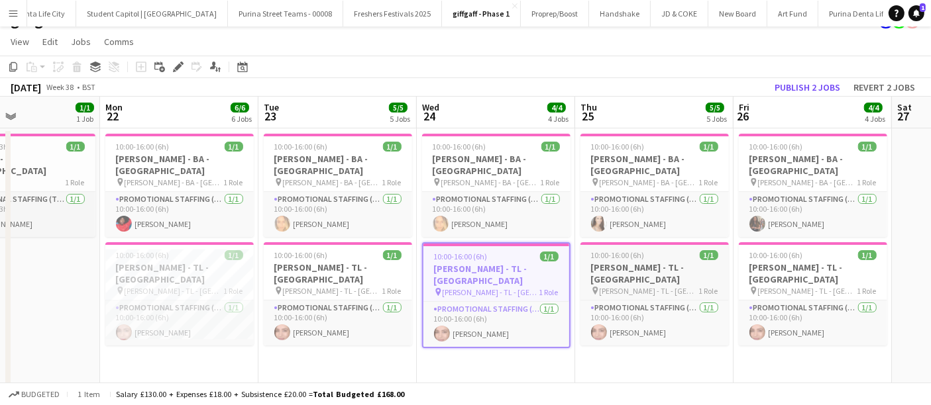
scroll to position [0, 535]
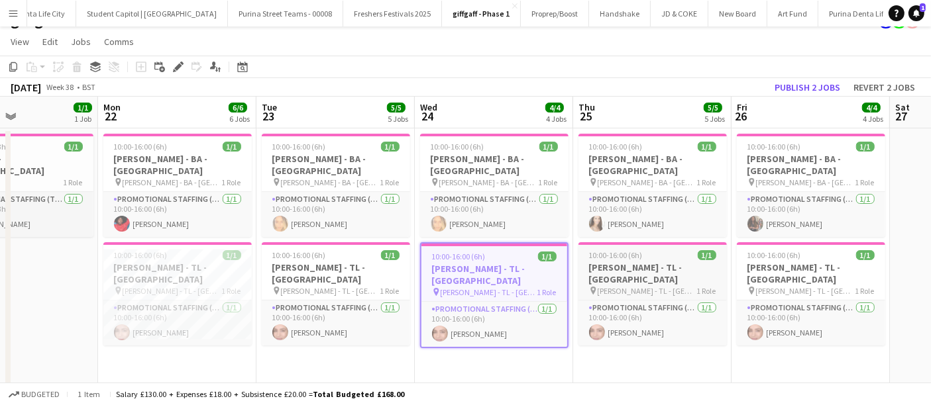
click at [657, 262] on h3 "[PERSON_NAME] - TL - [GEOGRAPHIC_DATA]" at bounding box center [652, 274] width 148 height 24
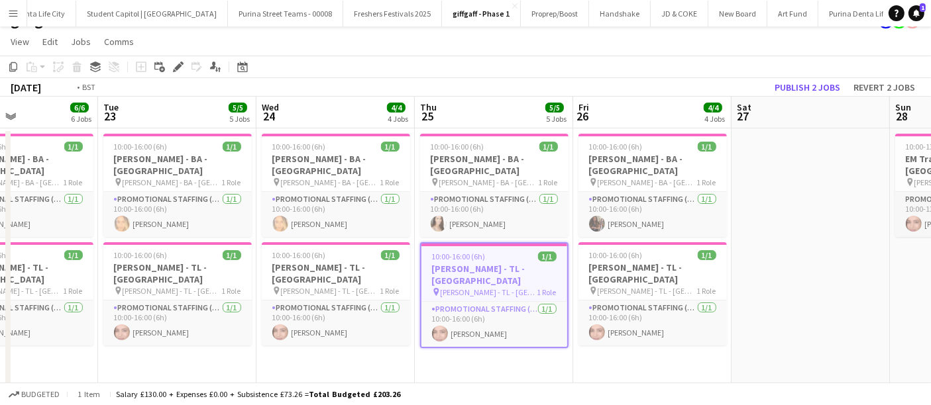
scroll to position [0, 488]
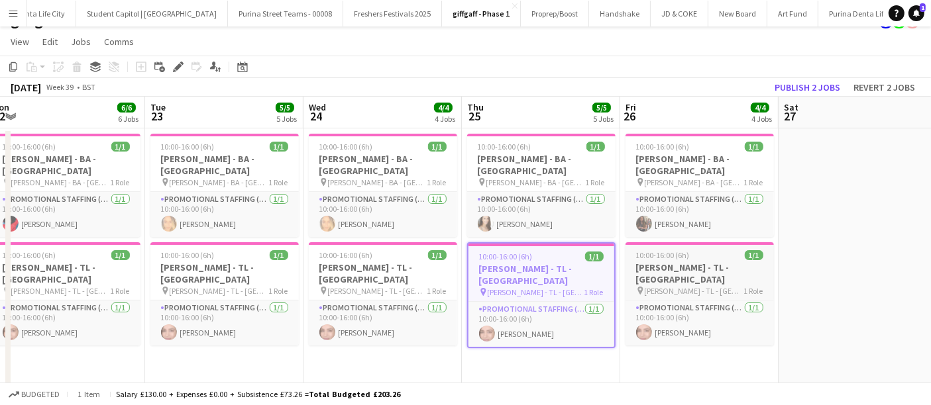
click at [727, 286] on span "[PERSON_NAME] - TL - [GEOGRAPHIC_DATA]" at bounding box center [694, 291] width 99 height 10
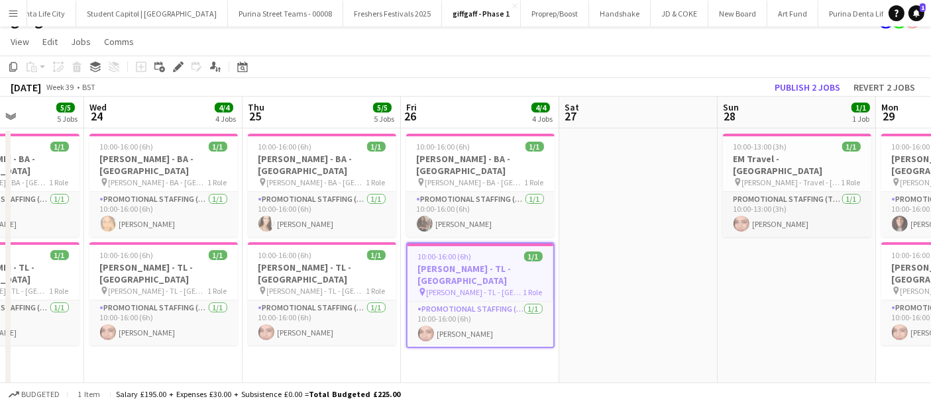
scroll to position [0, 382]
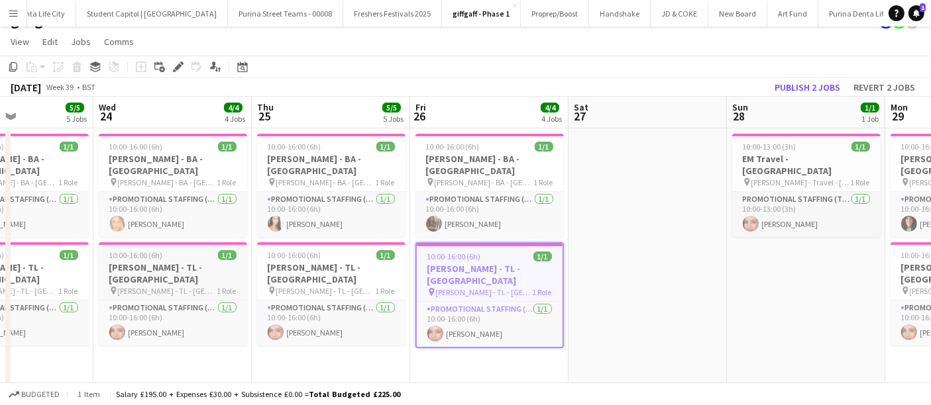
click at [206, 262] on h3 "[PERSON_NAME] - TL - [GEOGRAPHIC_DATA]" at bounding box center [173, 274] width 148 height 24
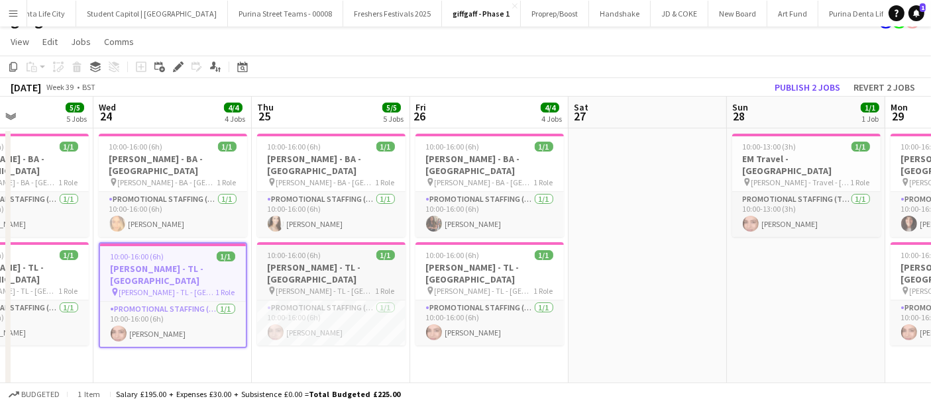
click at [361, 262] on h3 "[PERSON_NAME] - TL - [GEOGRAPHIC_DATA]" at bounding box center [331, 274] width 148 height 24
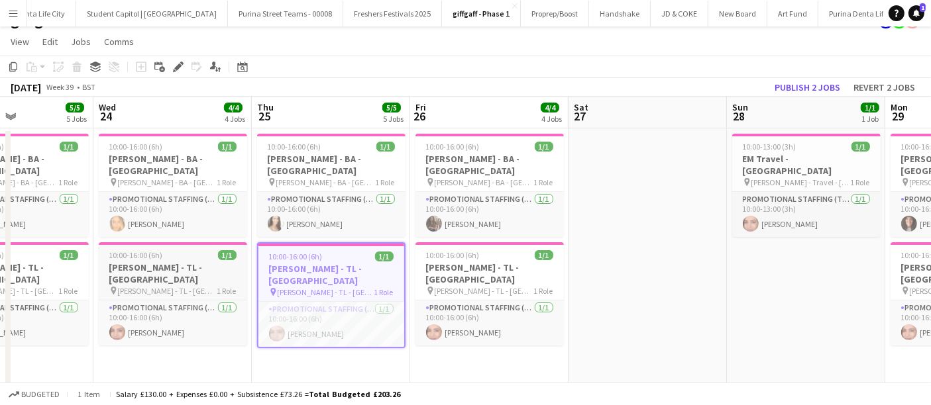
click at [181, 262] on h3 "[PERSON_NAME] - TL - [GEOGRAPHIC_DATA]" at bounding box center [173, 274] width 148 height 24
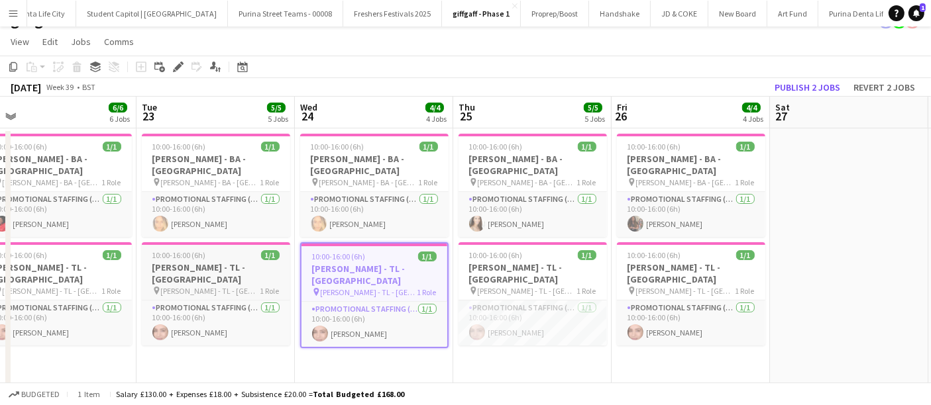
scroll to position [0, 331]
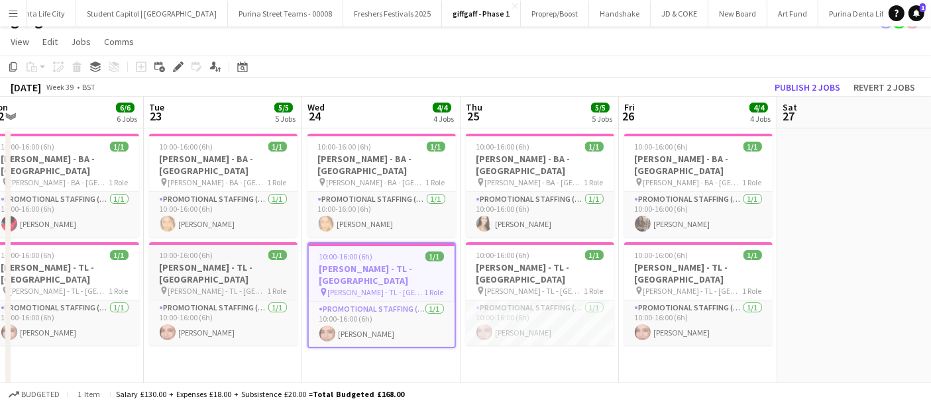
click at [189, 262] on h3 "[PERSON_NAME] - TL - [GEOGRAPHIC_DATA]" at bounding box center [223, 274] width 148 height 24
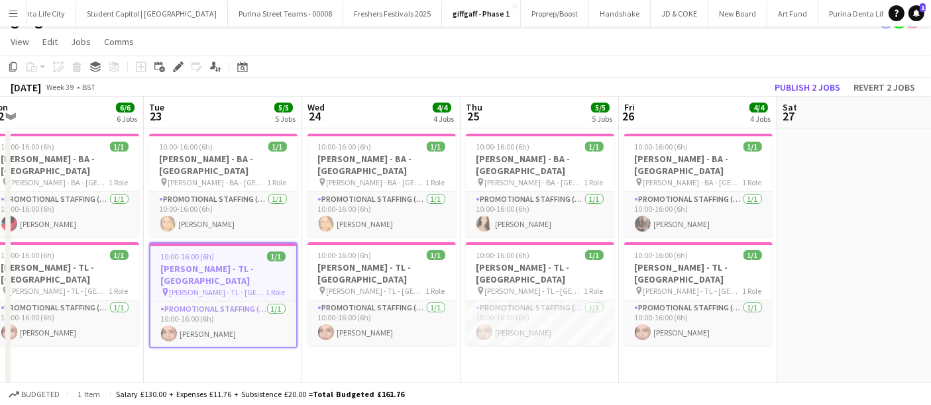
click at [253, 288] on span "[PERSON_NAME] - TL - [GEOGRAPHIC_DATA]" at bounding box center [218, 293] width 97 height 10
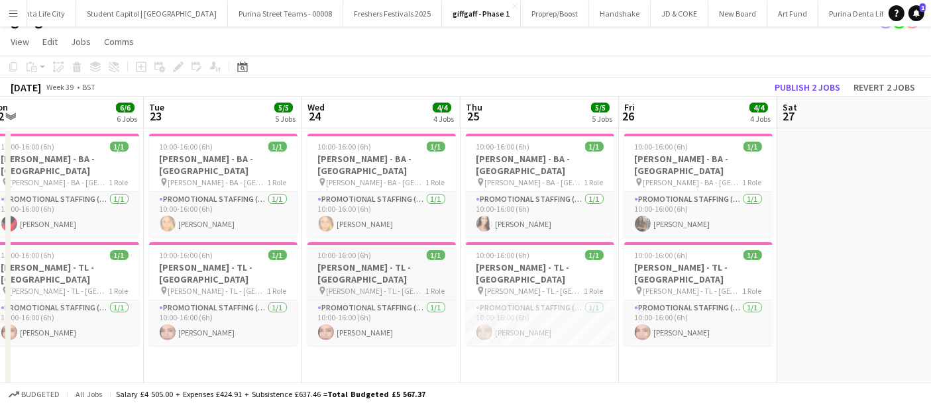
click at [408, 262] on h3 "[PERSON_NAME] - TL - [GEOGRAPHIC_DATA]" at bounding box center [381, 274] width 148 height 24
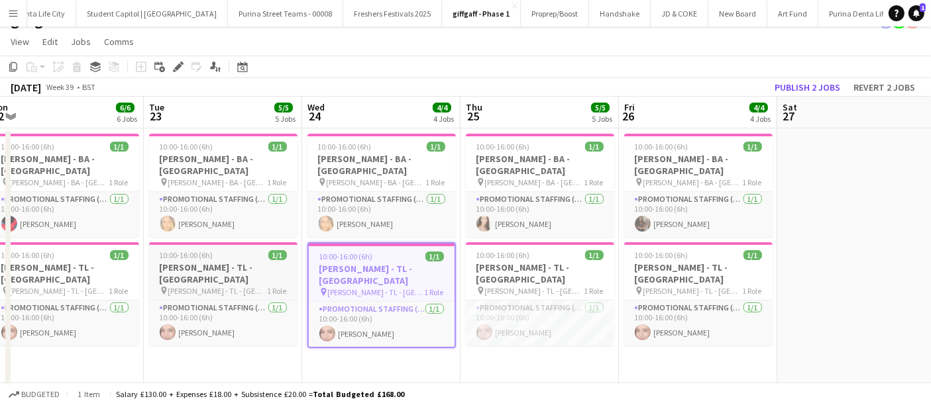
click at [264, 262] on h3 "[PERSON_NAME] - TL - [GEOGRAPHIC_DATA]" at bounding box center [223, 274] width 148 height 24
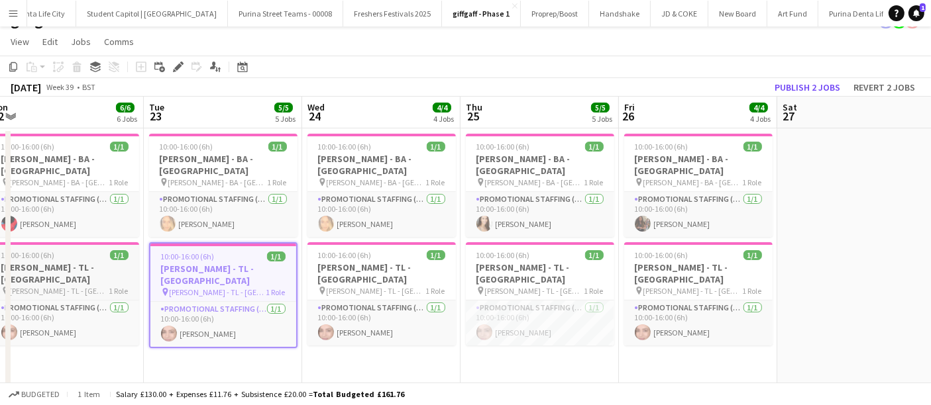
click at [52, 262] on h3 "[PERSON_NAME] - TL - [GEOGRAPHIC_DATA]" at bounding box center [65, 274] width 148 height 24
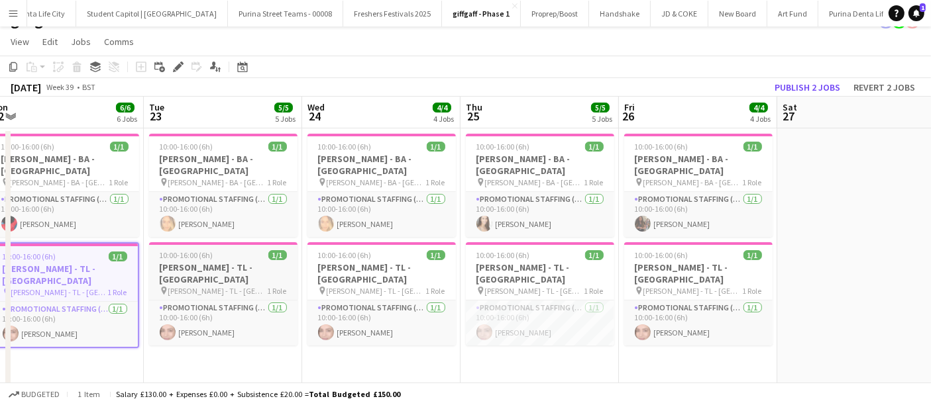
click at [178, 262] on h3 "[PERSON_NAME] - TL - [GEOGRAPHIC_DATA]" at bounding box center [223, 274] width 148 height 24
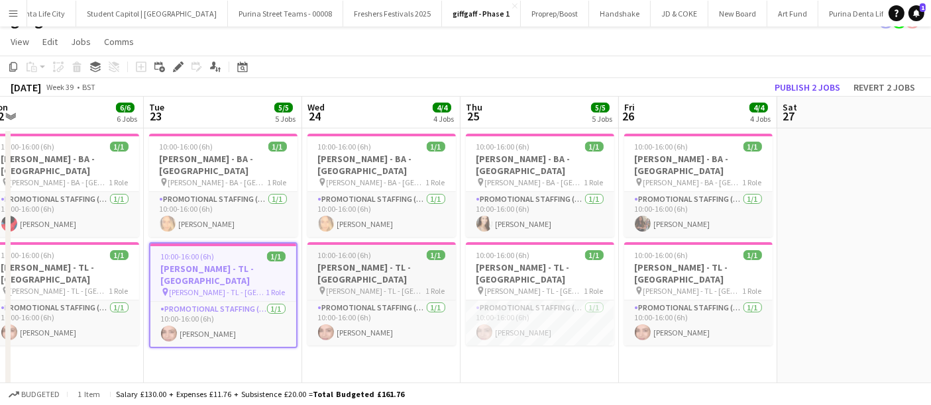
click at [345, 262] on h3 "[PERSON_NAME] - TL - [GEOGRAPHIC_DATA]" at bounding box center [381, 274] width 148 height 24
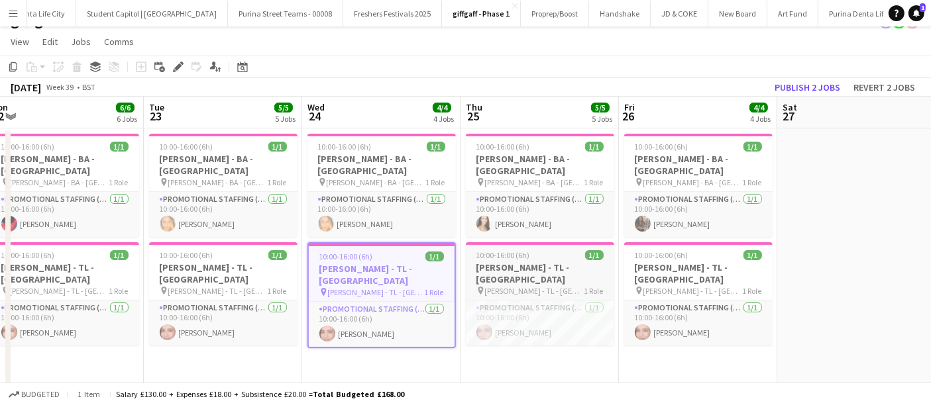
click at [545, 262] on h3 "[PERSON_NAME] - TL - [GEOGRAPHIC_DATA]" at bounding box center [540, 274] width 148 height 24
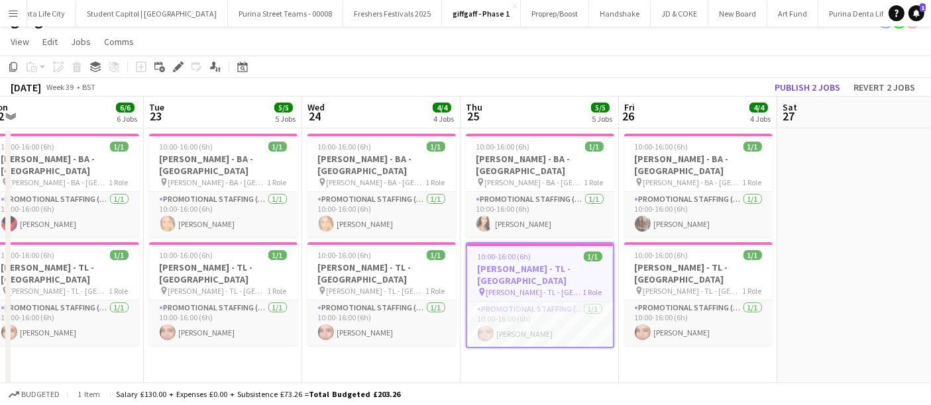
click at [548, 252] on div "10:00-16:00 (6h) 1/1" at bounding box center [540, 257] width 146 height 10
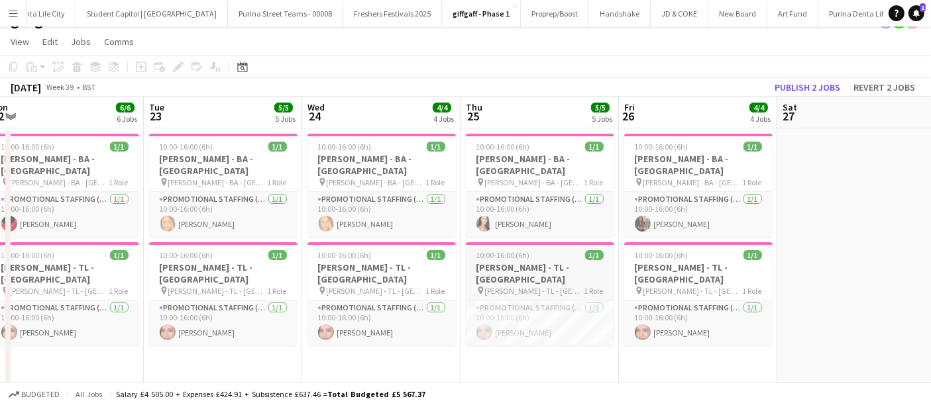
click at [548, 262] on h3 "[PERSON_NAME] - TL - [GEOGRAPHIC_DATA]" at bounding box center [540, 274] width 148 height 24
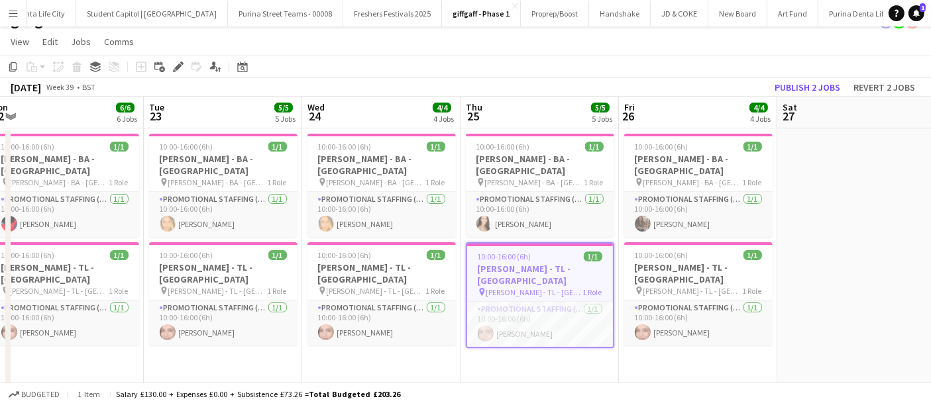
click at [531, 263] on h3 "[PERSON_NAME] - TL - [GEOGRAPHIC_DATA]" at bounding box center [540, 275] width 146 height 24
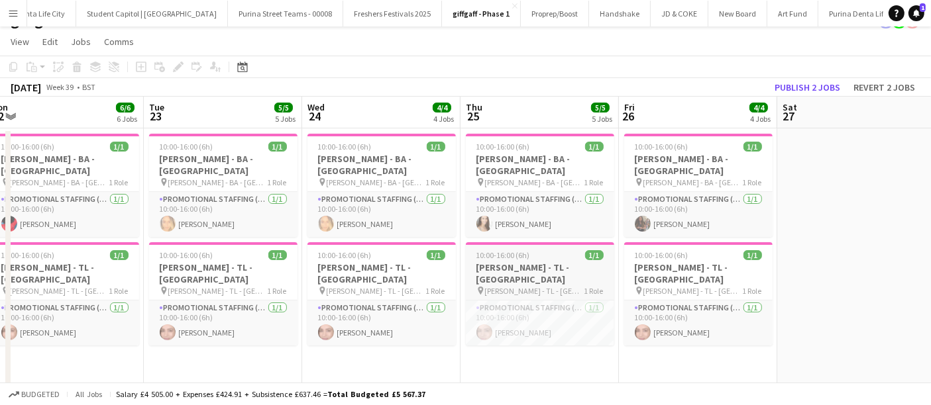
click at [531, 262] on h3 "[PERSON_NAME] - TL - [GEOGRAPHIC_DATA]" at bounding box center [540, 274] width 148 height 24
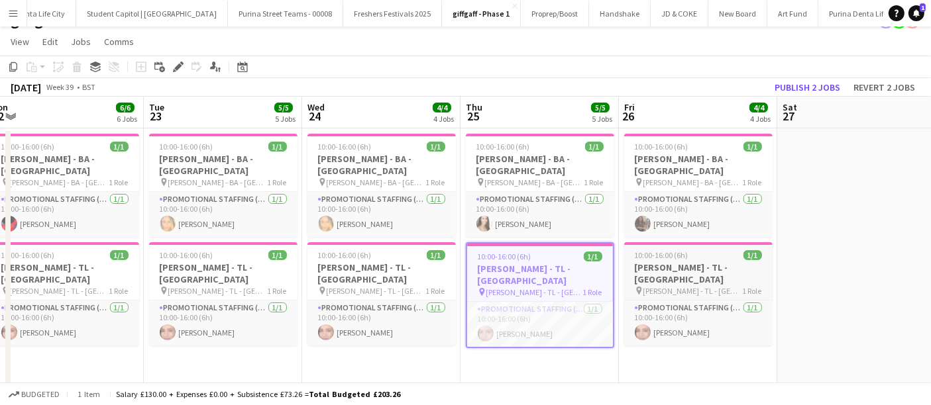
click at [706, 286] on span "[PERSON_NAME] - TL - [GEOGRAPHIC_DATA]" at bounding box center [692, 291] width 99 height 10
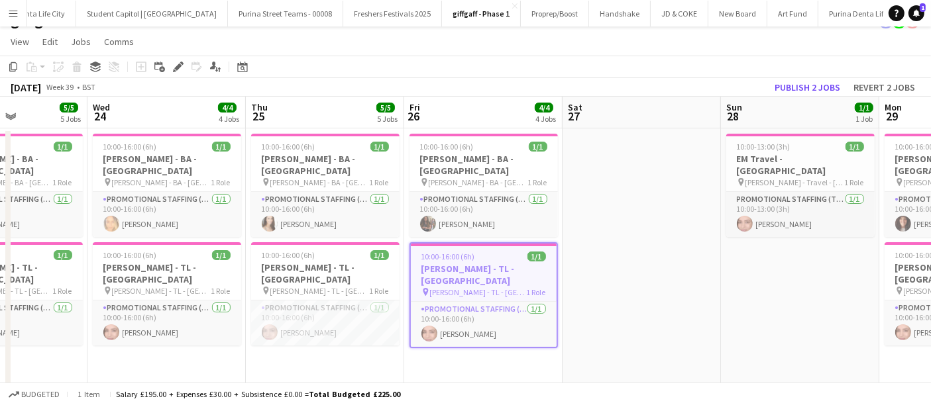
scroll to position [0, 388]
click at [498, 263] on h3 "[PERSON_NAME] - TL - [GEOGRAPHIC_DATA]" at bounding box center [484, 275] width 146 height 24
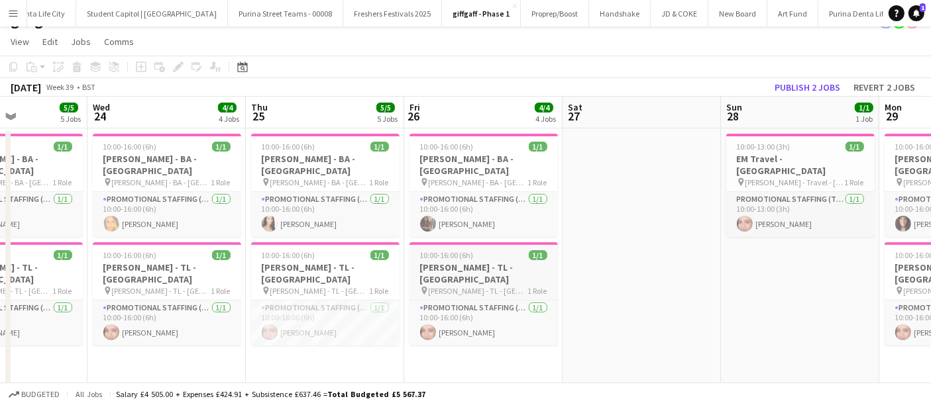
click at [461, 286] on span "[PERSON_NAME] - TL - [GEOGRAPHIC_DATA]" at bounding box center [478, 291] width 99 height 10
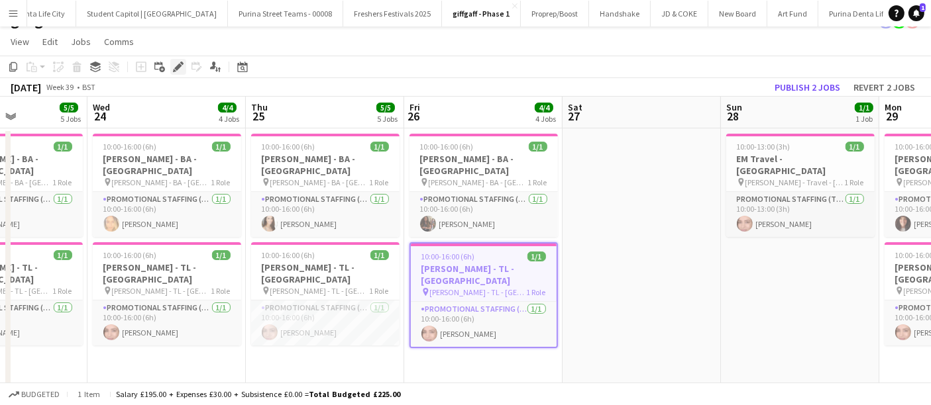
click at [180, 68] on icon "Edit" at bounding box center [178, 67] width 11 height 11
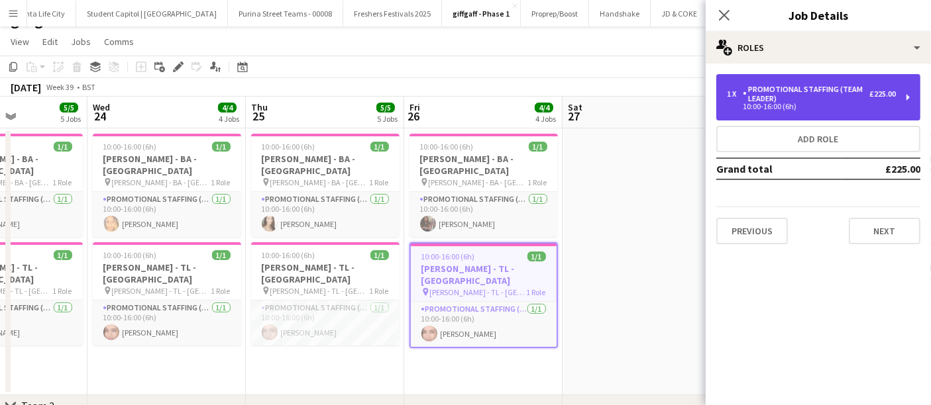
click at [891, 102] on div "1 x Promotional Staffing (Team Leader) £225.00" at bounding box center [811, 94] width 169 height 19
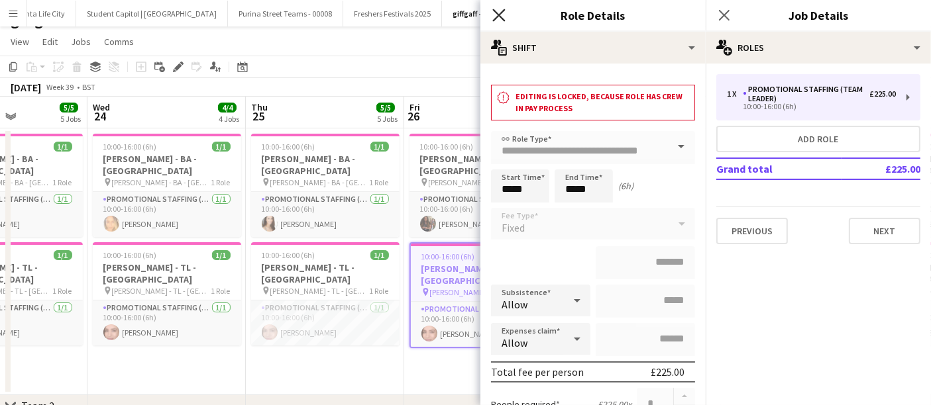
click at [504, 19] on icon "Close pop-in" at bounding box center [498, 15] width 13 height 13
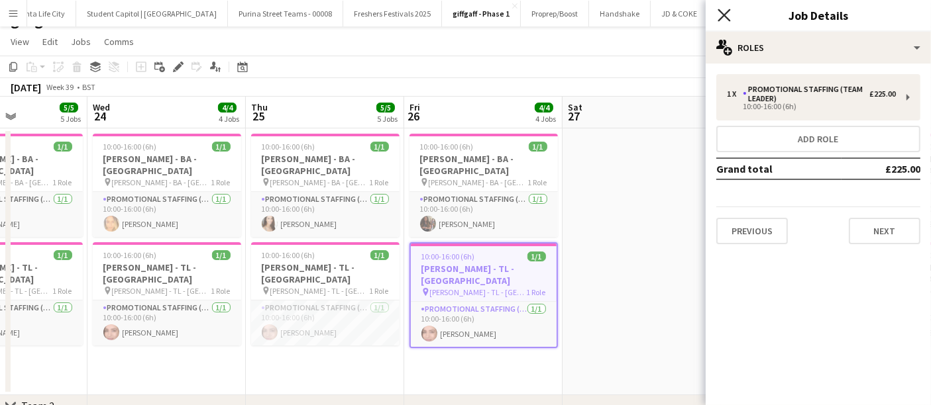
click at [720, 20] on icon at bounding box center [724, 15] width 13 height 13
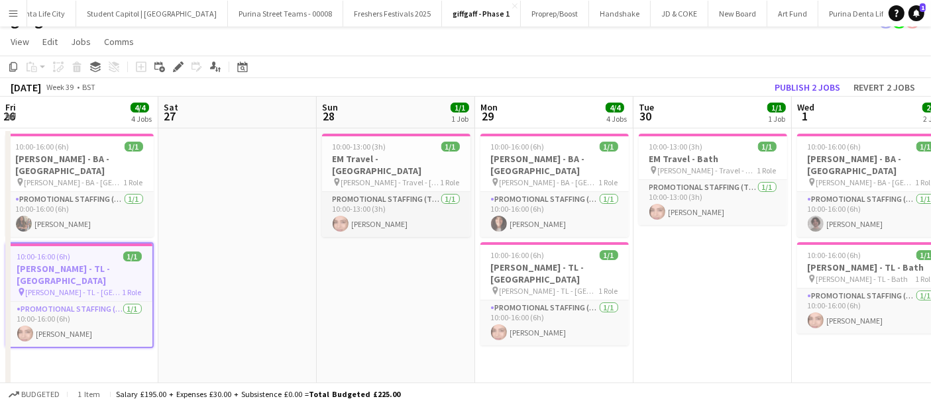
scroll to position [0, 480]
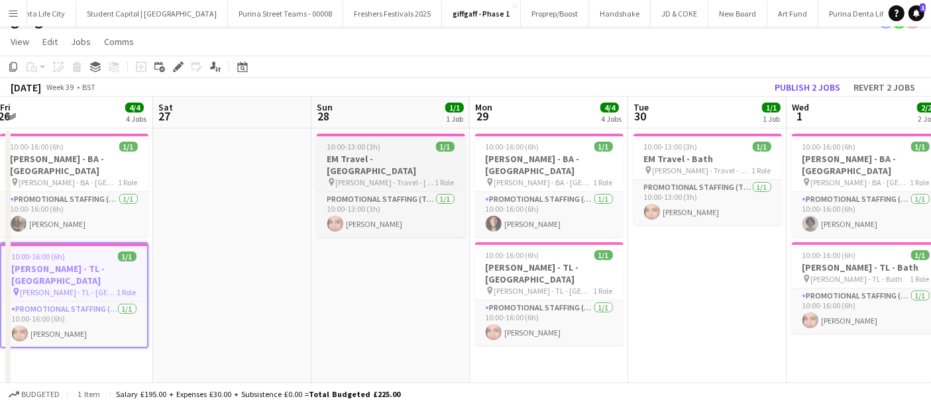
click at [419, 177] on div "pin [PERSON_NAME] - Travel - [GEOGRAPHIC_DATA] 1 Role" at bounding box center [391, 182] width 148 height 11
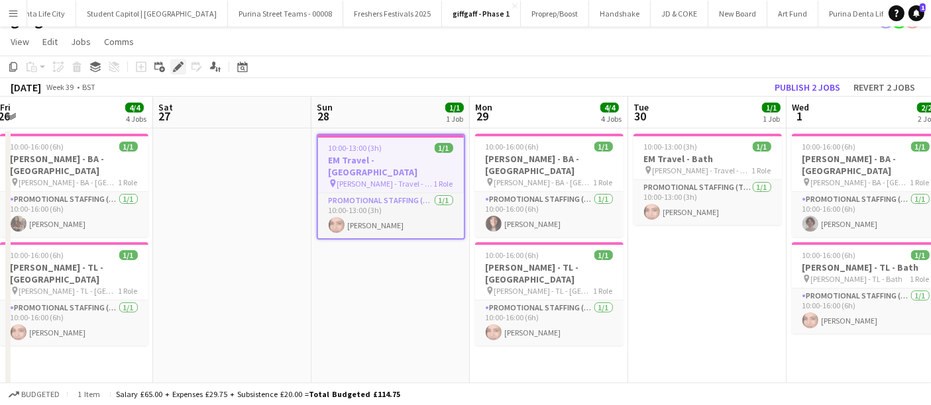
click at [174, 62] on icon "Edit" at bounding box center [178, 67] width 11 height 11
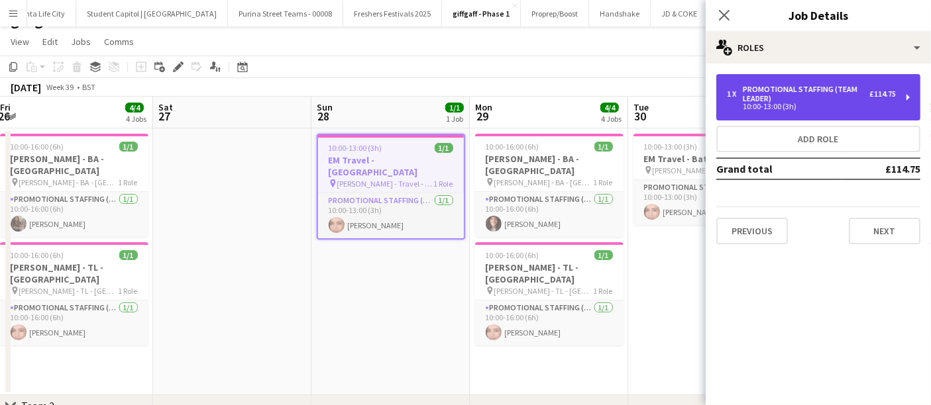
click at [882, 95] on div "£114.75" at bounding box center [882, 93] width 27 height 9
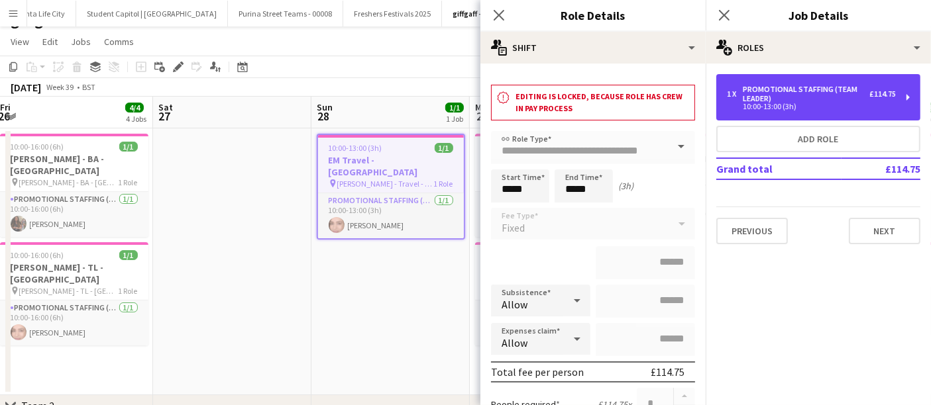
scroll to position [3, 0]
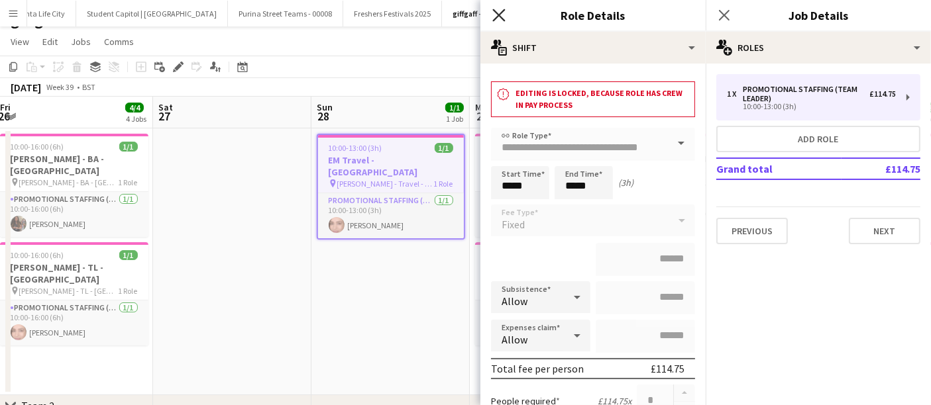
click at [502, 15] on icon "Close pop-in" at bounding box center [498, 15] width 13 height 13
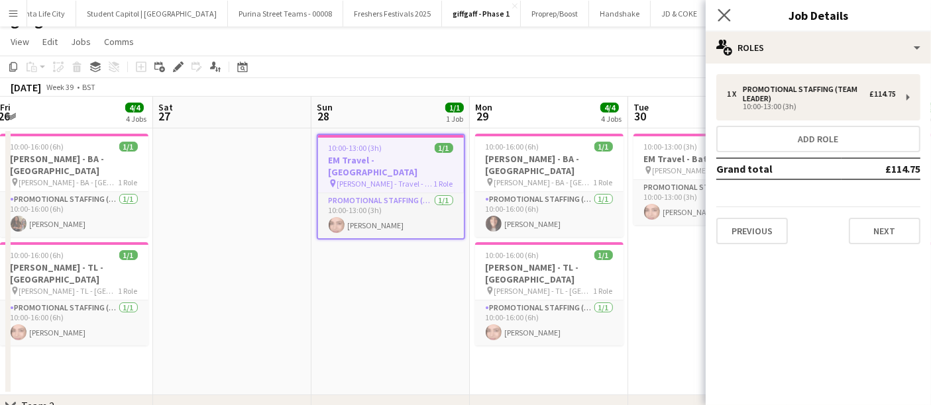
click at [718, 23] on div "Close pop-in" at bounding box center [724, 15] width 37 height 30
click at [722, 18] on icon at bounding box center [724, 15] width 13 height 13
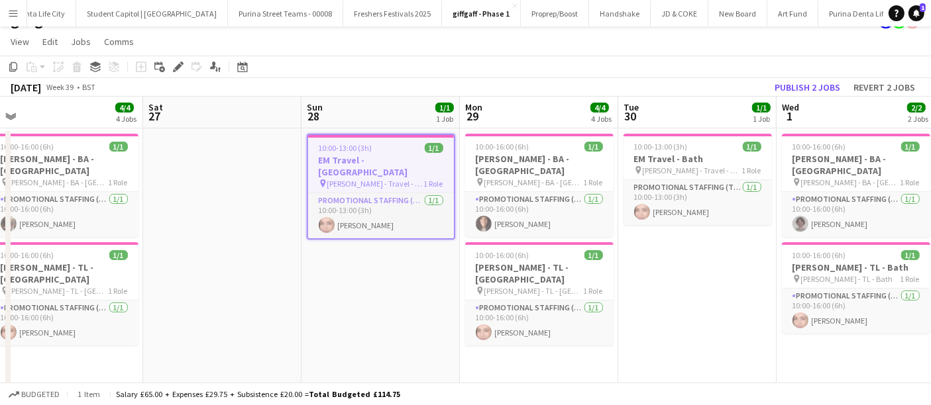
scroll to position [0, 286]
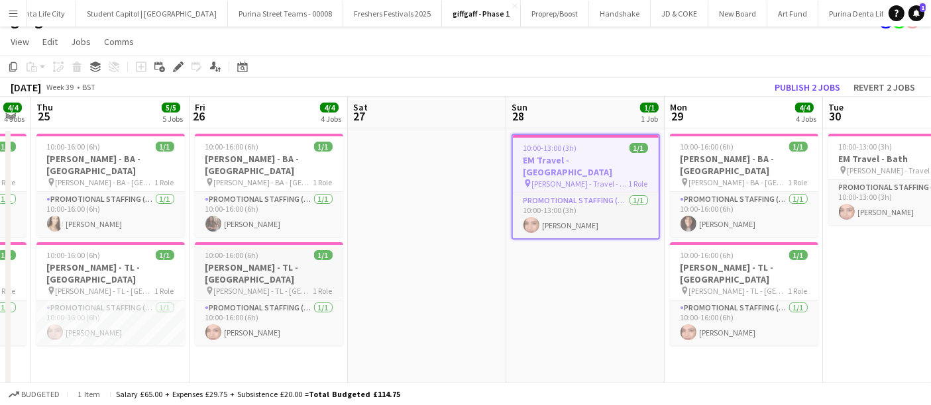
click at [255, 286] on span "[PERSON_NAME] - TL - [GEOGRAPHIC_DATA]" at bounding box center [263, 291] width 99 height 10
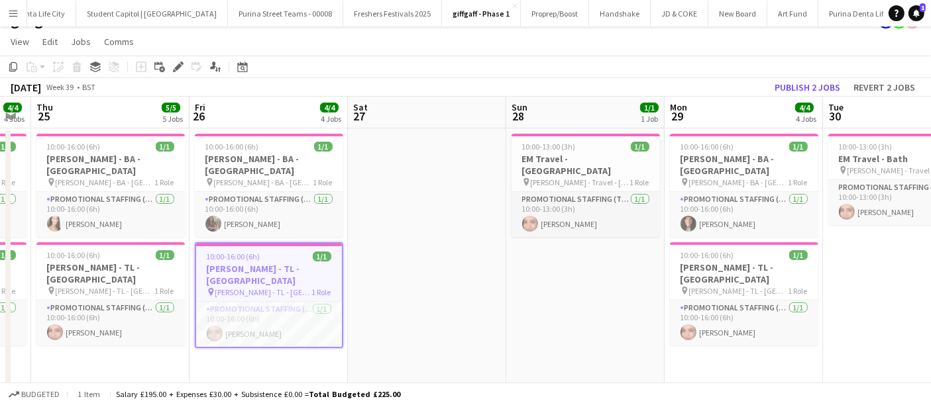
scroll to position [0, 523]
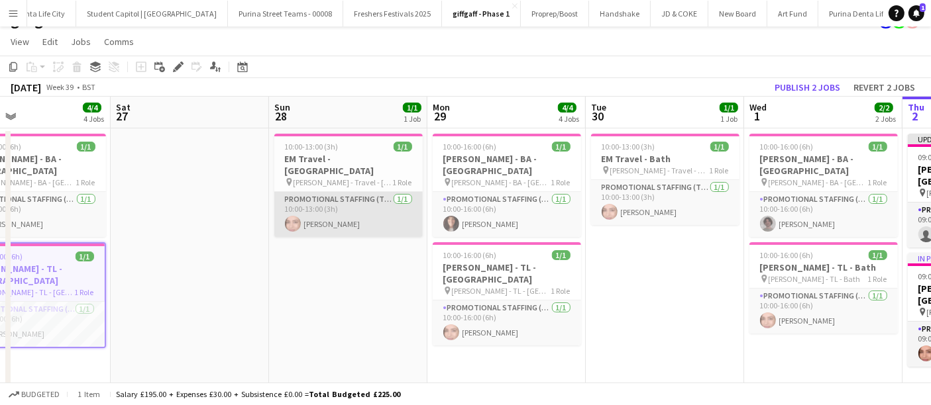
click at [366, 192] on app-card-role "Promotional Staffing (Team Leader) [DATE] 10:00-13:00 (3h) [PERSON_NAME]" at bounding box center [348, 214] width 148 height 45
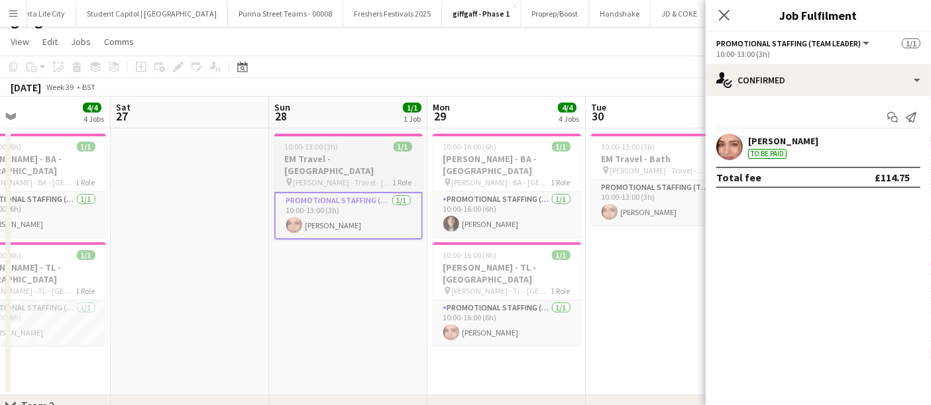
click at [374, 163] on h3 "EM Travel - [GEOGRAPHIC_DATA]" at bounding box center [348, 165] width 148 height 24
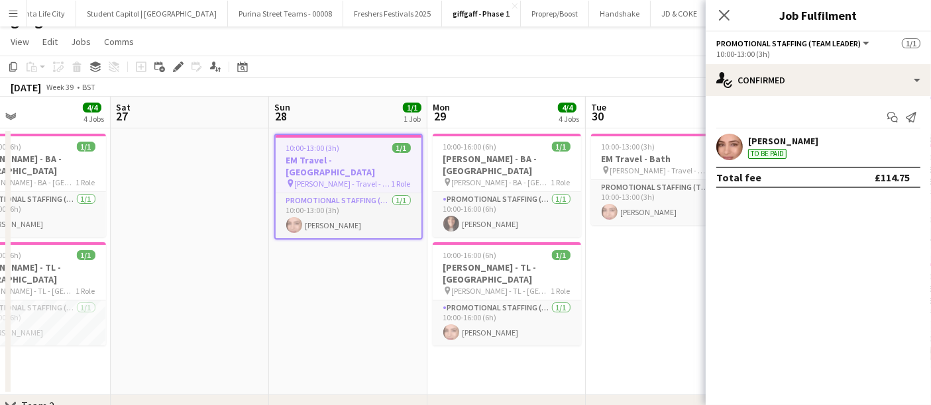
click at [369, 160] on h3 "EM Travel - [GEOGRAPHIC_DATA]" at bounding box center [349, 166] width 146 height 24
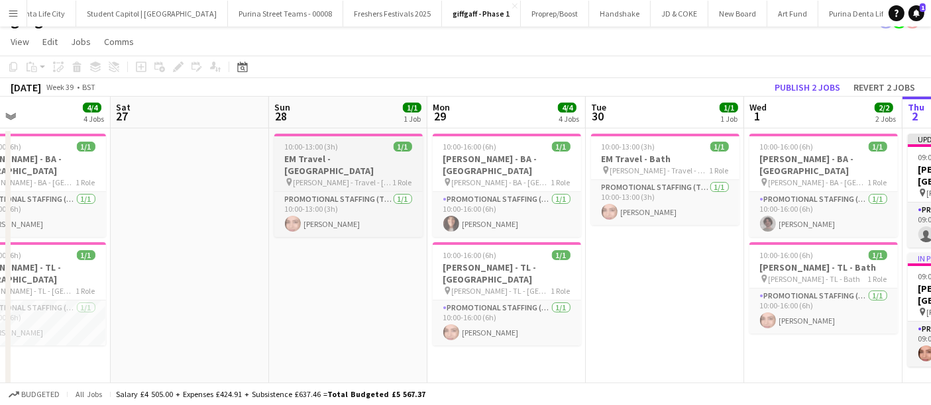
click at [369, 160] on h3 "EM Travel - [GEOGRAPHIC_DATA]" at bounding box center [348, 165] width 148 height 24
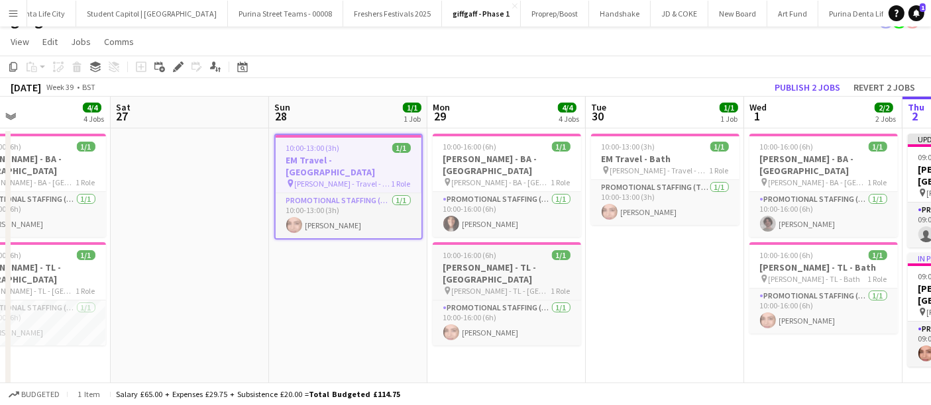
click at [533, 262] on h3 "[PERSON_NAME] - TL - [GEOGRAPHIC_DATA]" at bounding box center [507, 274] width 148 height 24
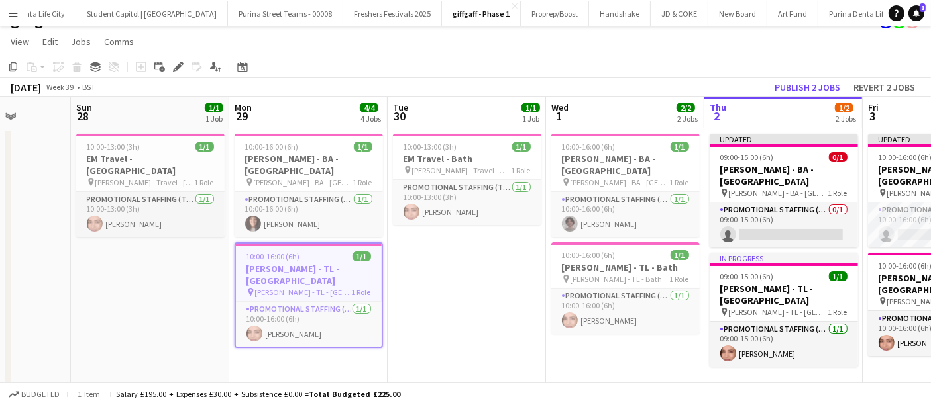
scroll to position [0, 405]
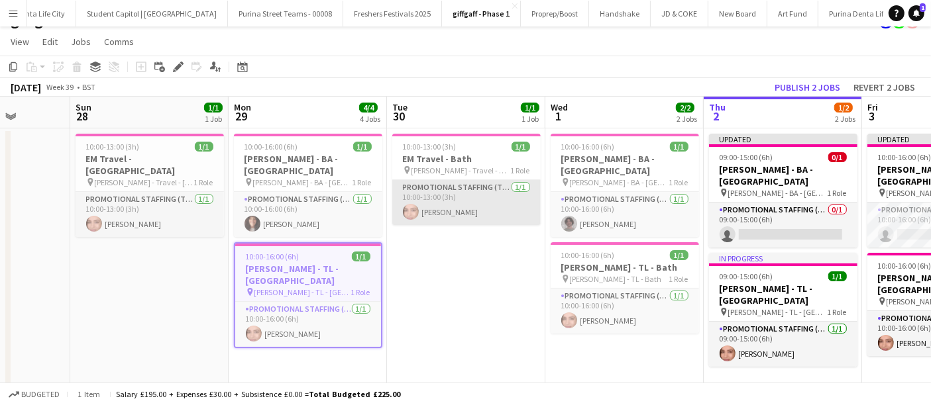
click at [482, 195] on app-card-role "Promotional Staffing (Team Leader) [DATE] 10:00-13:00 (3h) [PERSON_NAME]" at bounding box center [466, 202] width 148 height 45
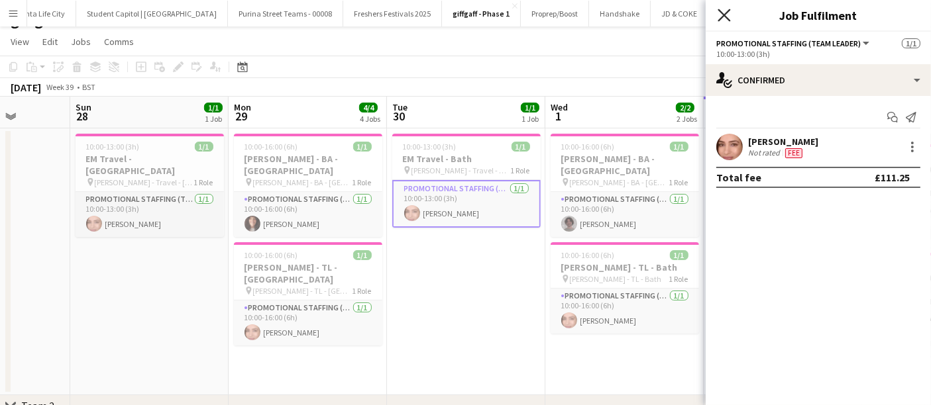
click at [720, 17] on icon "Close pop-in" at bounding box center [724, 15] width 13 height 13
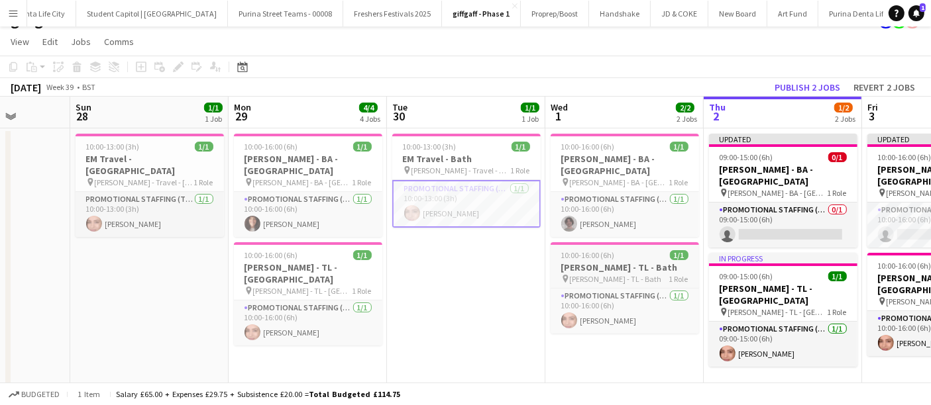
click at [633, 262] on h3 "[PERSON_NAME] - TL - Bath" at bounding box center [625, 268] width 148 height 12
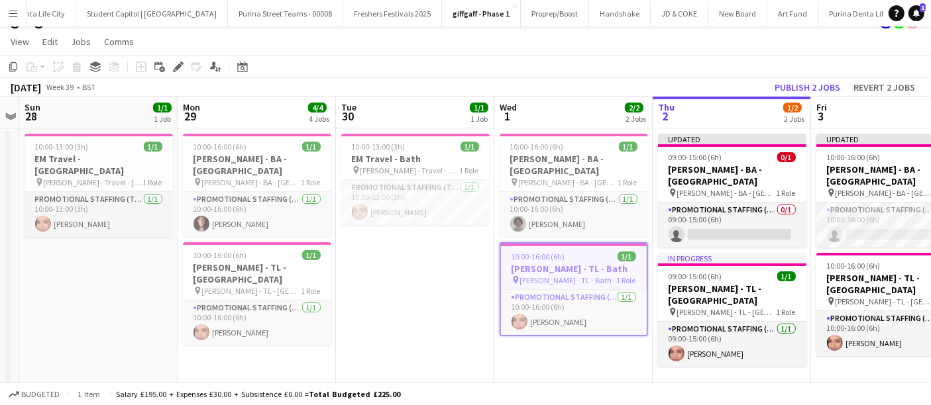
scroll to position [0, 456]
click at [420, 288] on app-date-cell "10:00-13:00 (3h) 1/1 EM Travel - Bath pin [PERSON_NAME] - Travel - Bath 1 Role …" at bounding box center [415, 262] width 158 height 267
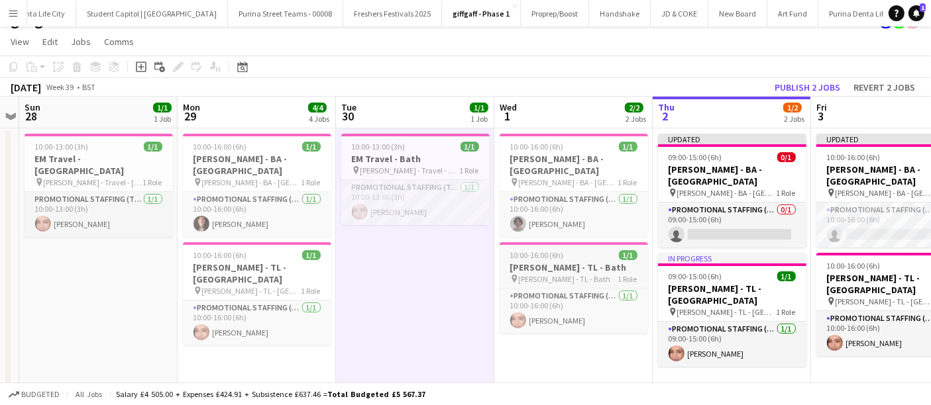
click at [590, 262] on h3 "[PERSON_NAME] - TL - Bath" at bounding box center [574, 268] width 148 height 12
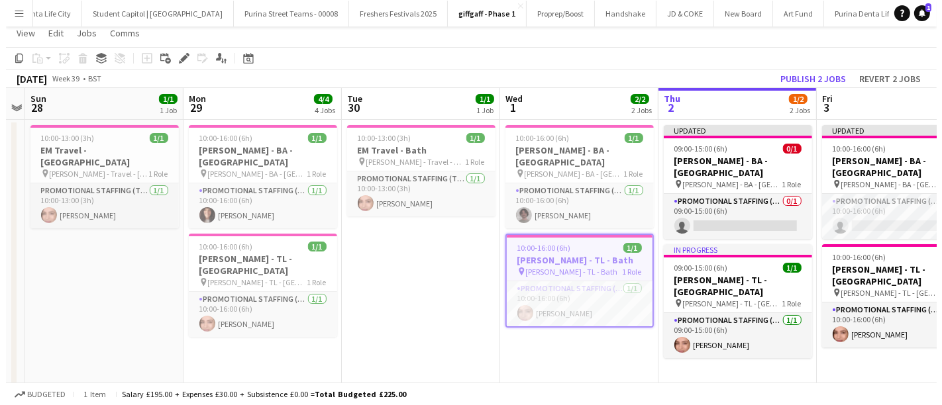
scroll to position [0, 0]
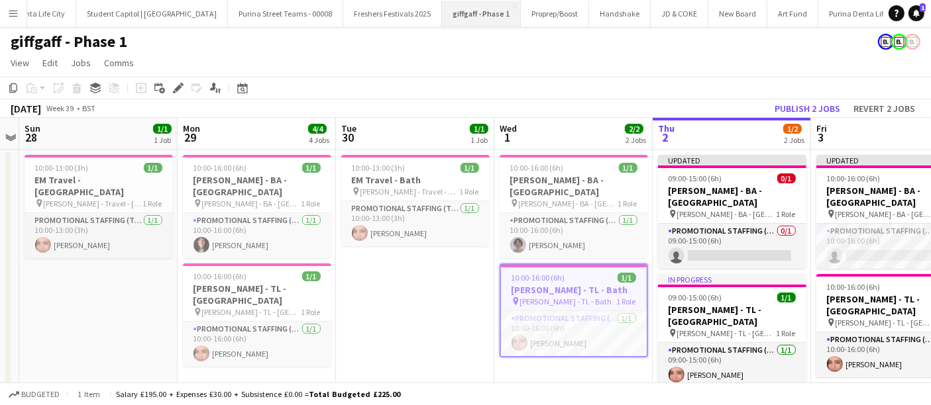
click at [453, 11] on button "giffgaff - Phase 1 Close" at bounding box center [481, 14] width 79 height 26
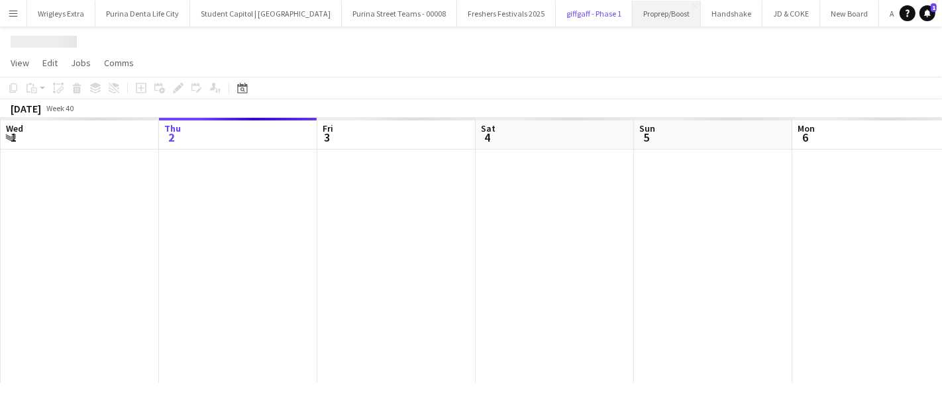
scroll to position [0, 114]
click at [480, 11] on button "giffgaff - Phase 1 Close" at bounding box center [480, 14] width 77 height 26
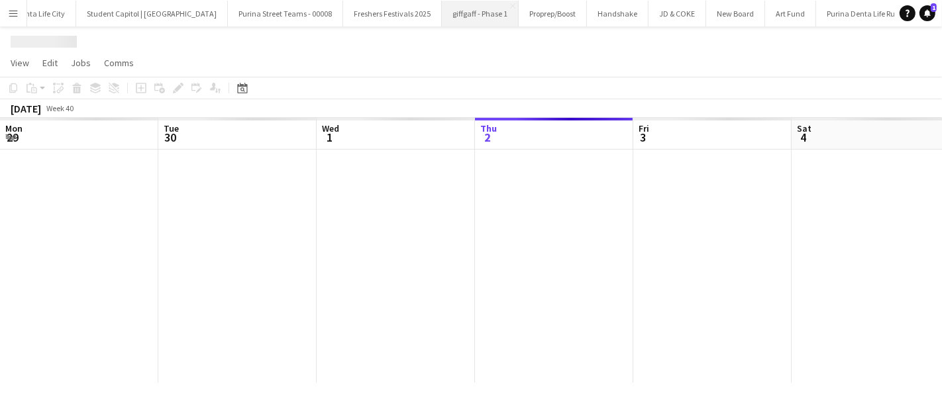
scroll to position [0, 316]
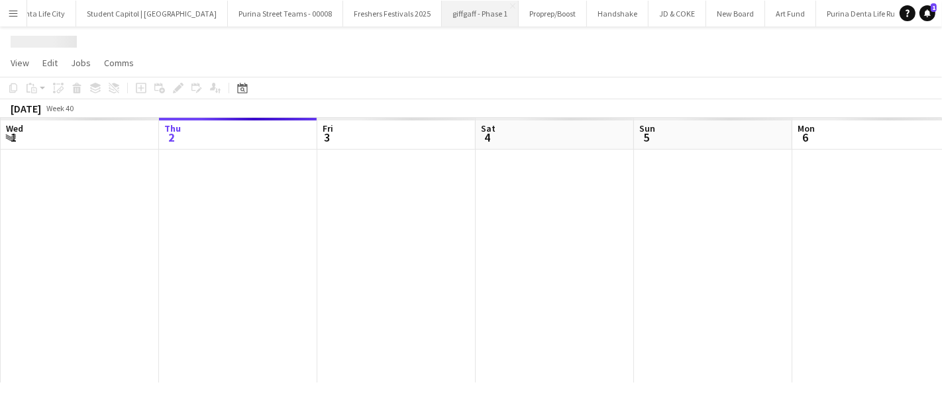
click at [443, 13] on button "giffgaff - Phase 1 Close" at bounding box center [480, 14] width 77 height 26
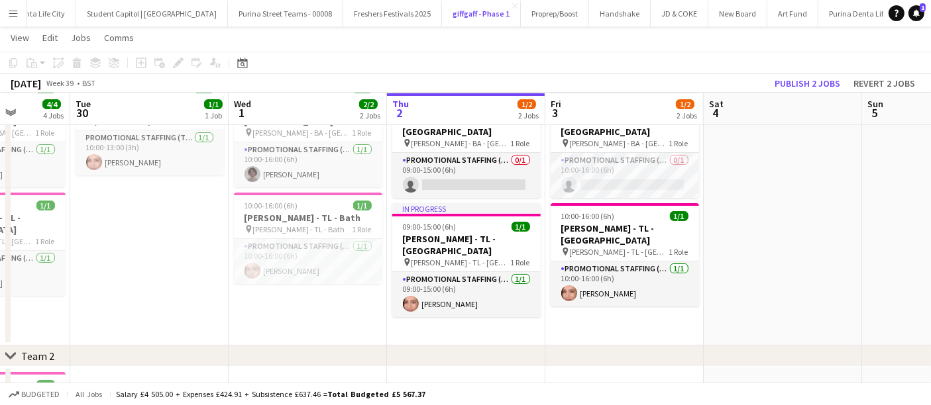
scroll to position [0, 266]
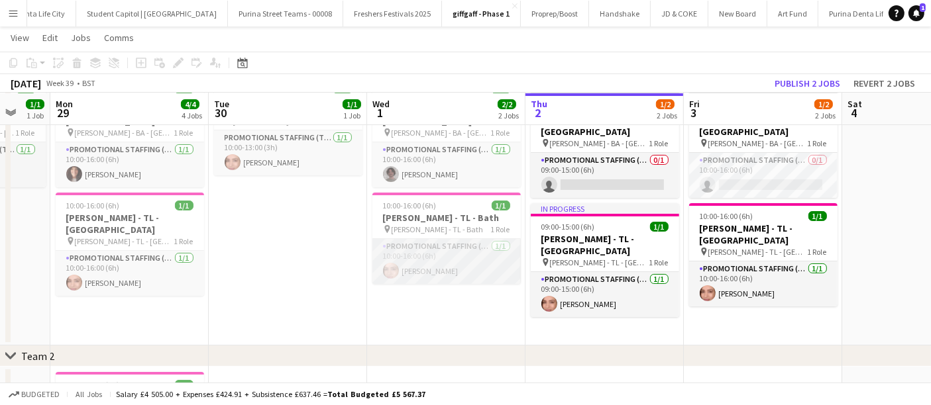
click at [443, 252] on app-card-role "Promotional Staffing (Team Leader) [DATE] 10:00-16:00 (6h) [PERSON_NAME]" at bounding box center [446, 261] width 148 height 45
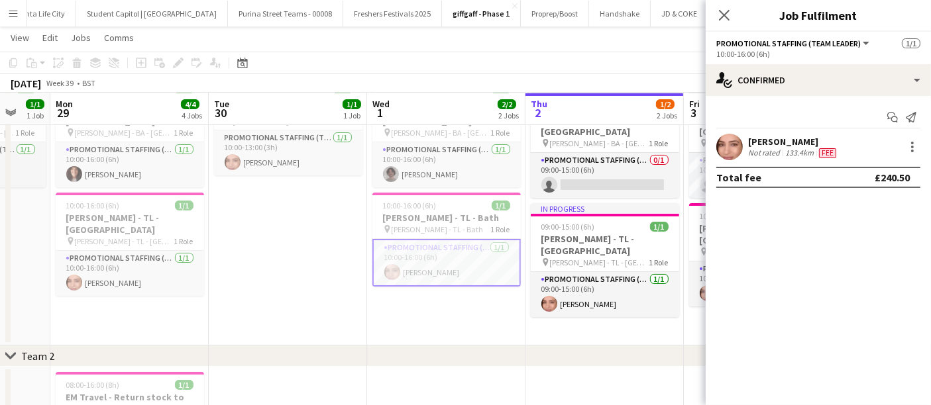
click at [729, 25] on div "Close pop-in" at bounding box center [724, 15] width 37 height 30
click at [721, 15] on icon "Close pop-in" at bounding box center [724, 15] width 13 height 13
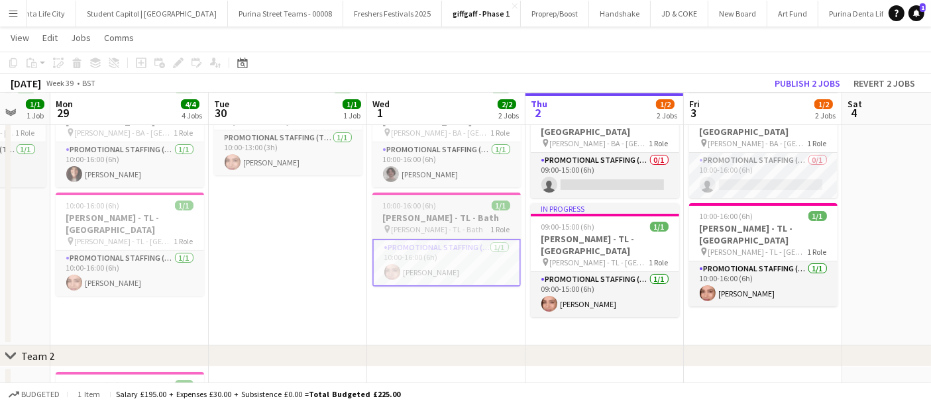
click at [477, 212] on h3 "[PERSON_NAME] - TL - Bath" at bounding box center [446, 218] width 148 height 12
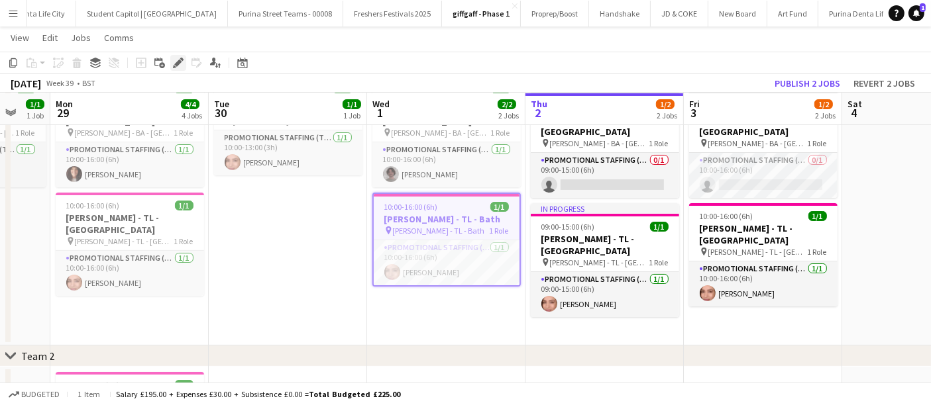
click at [181, 63] on icon "Edit" at bounding box center [178, 63] width 11 height 11
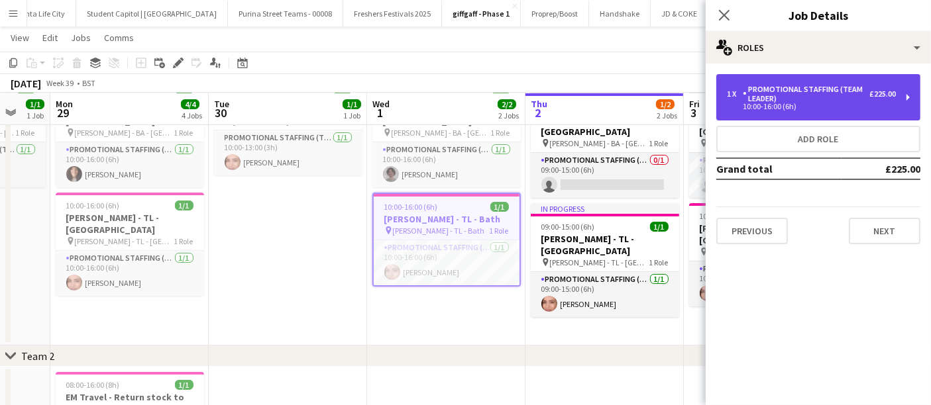
click at [847, 85] on div "Promotional Staffing (Team Leader)" at bounding box center [806, 94] width 127 height 19
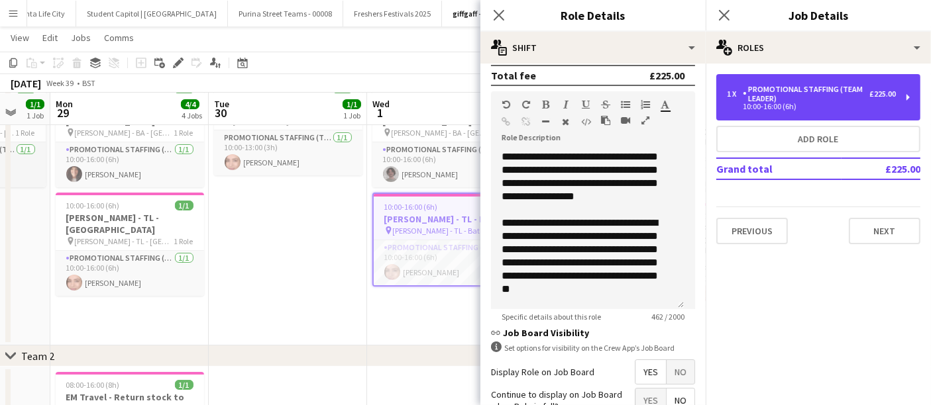
scroll to position [0, 0]
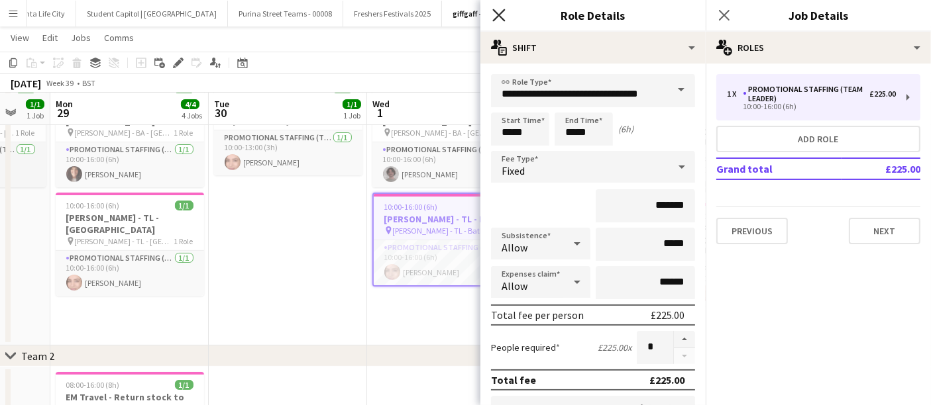
click at [505, 18] on icon "Close pop-in" at bounding box center [498, 15] width 13 height 13
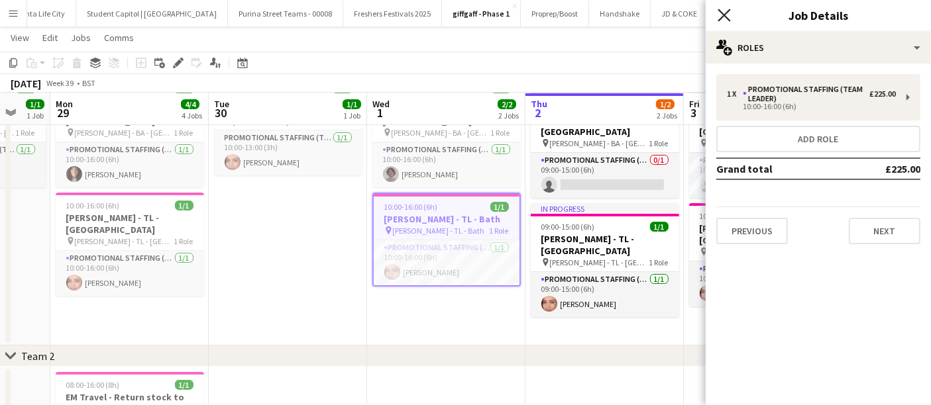
click at [723, 16] on icon at bounding box center [724, 15] width 13 height 13
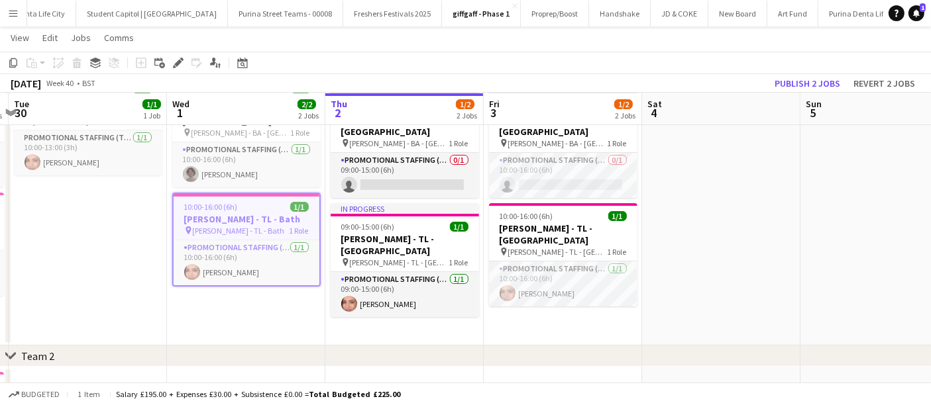
scroll to position [0, 465]
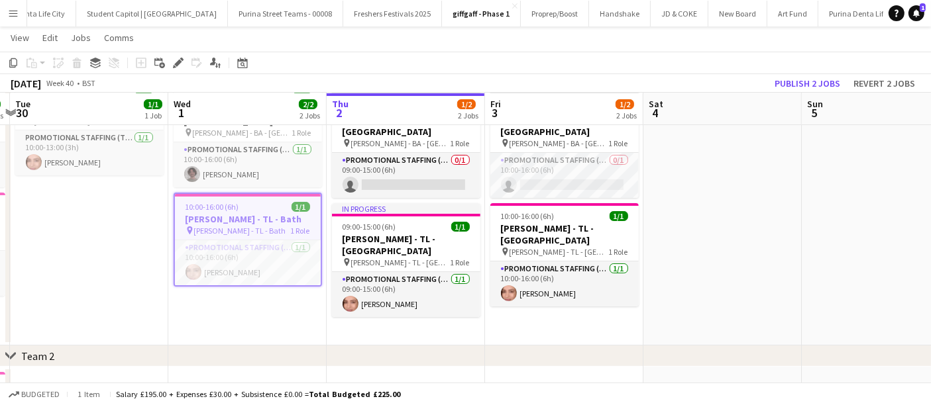
click at [282, 213] on h3 "[PERSON_NAME] - TL - Bath" at bounding box center [248, 219] width 146 height 12
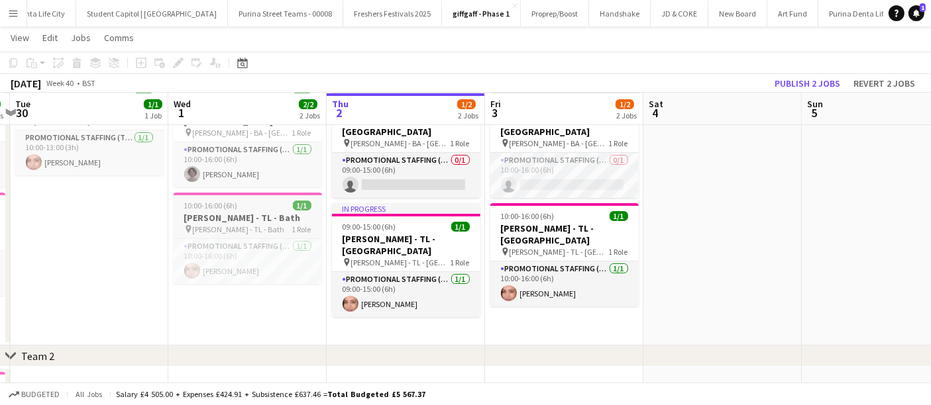
click at [274, 212] on h3 "[PERSON_NAME] - TL - Bath" at bounding box center [248, 218] width 148 height 12
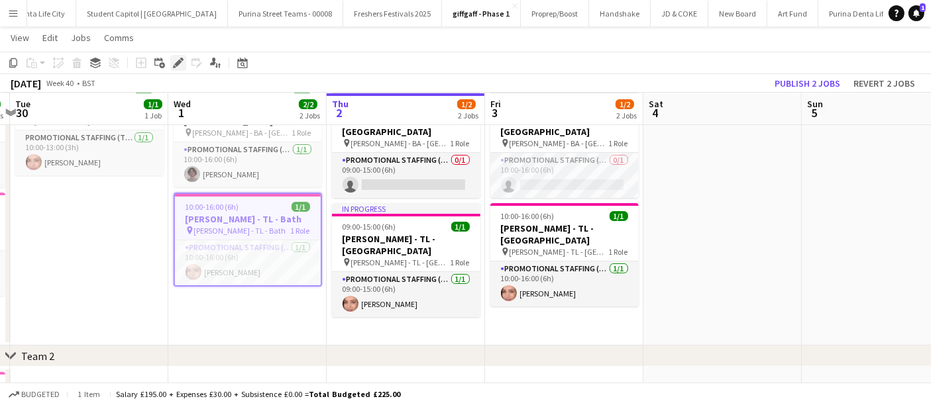
click at [173, 60] on icon "Edit" at bounding box center [178, 63] width 11 height 11
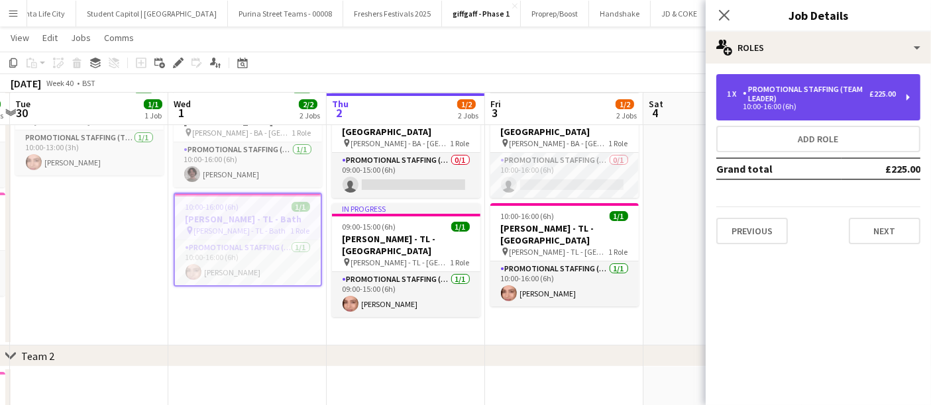
click at [816, 89] on div "Promotional Staffing (Team Leader)" at bounding box center [806, 94] width 127 height 19
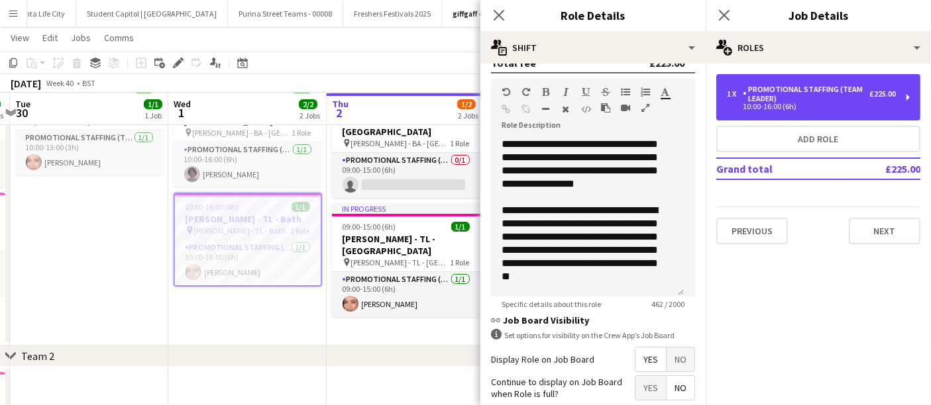
scroll to position [76, 0]
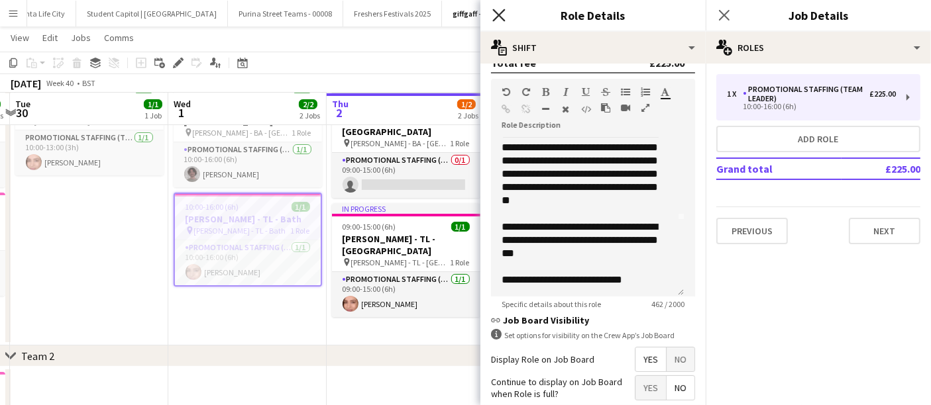
click at [502, 11] on icon "Close pop-in" at bounding box center [498, 15] width 13 height 13
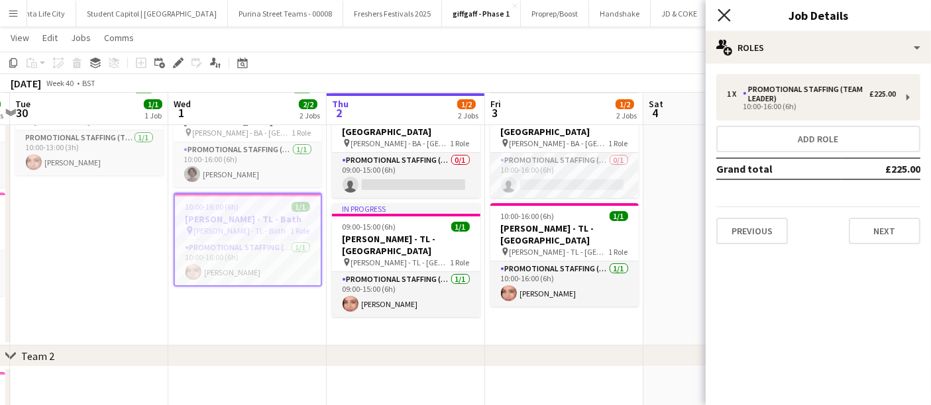
click at [729, 15] on icon "Close pop-in" at bounding box center [724, 15] width 13 height 13
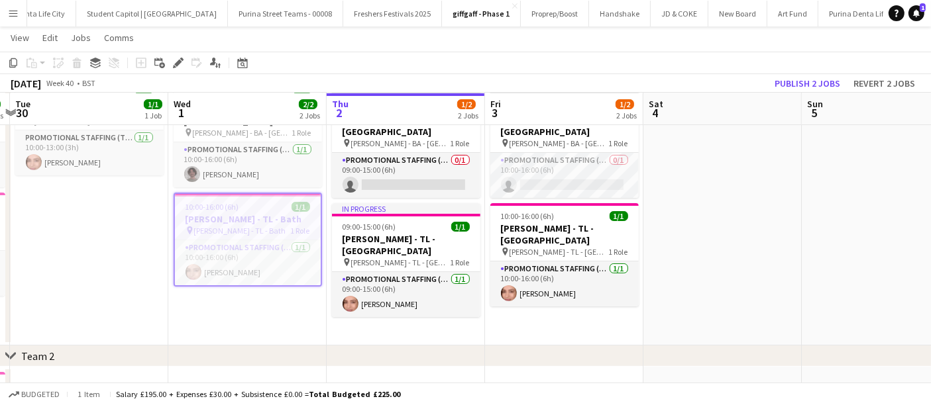
click at [187, 299] on app-date-cell "10:00-16:00 (6h) 1/1 [PERSON_NAME] - BA - Bath pin [PERSON_NAME] - BA - Bath 1 …" at bounding box center [247, 212] width 158 height 267
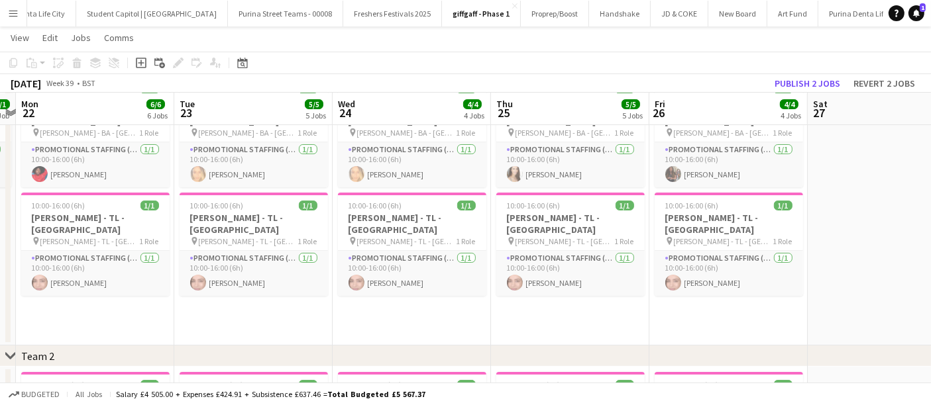
scroll to position [0, 415]
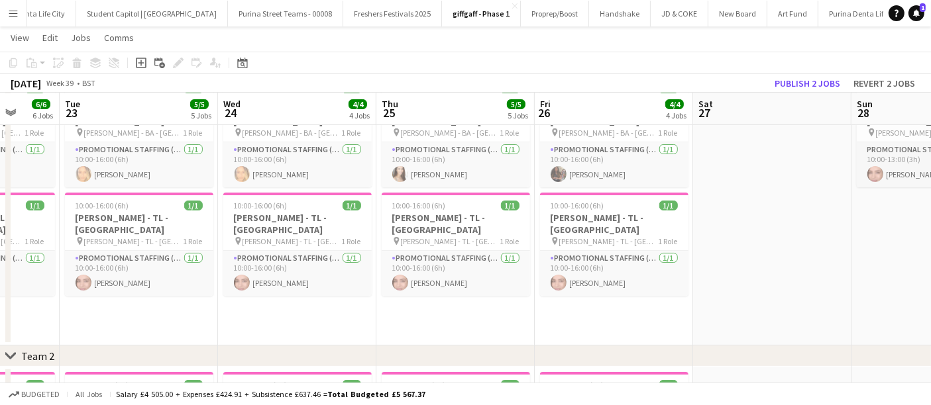
click at [17, 12] on app-icon "Menu" at bounding box center [13, 13] width 11 height 11
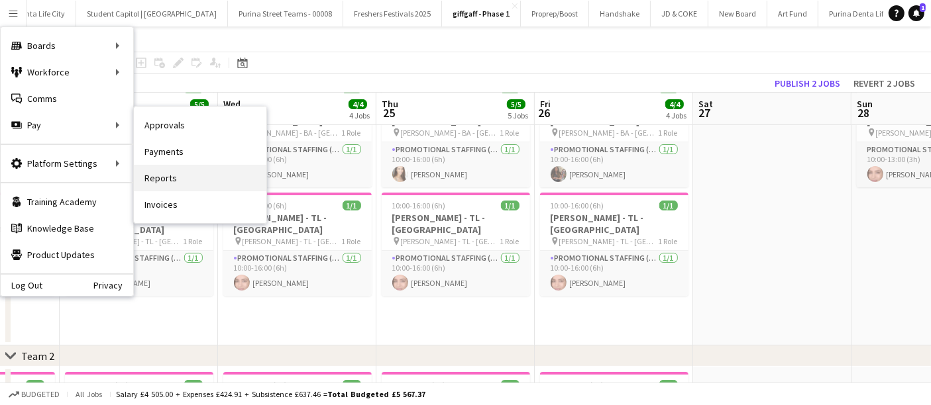
click at [219, 174] on link "Reports" at bounding box center [200, 178] width 133 height 27
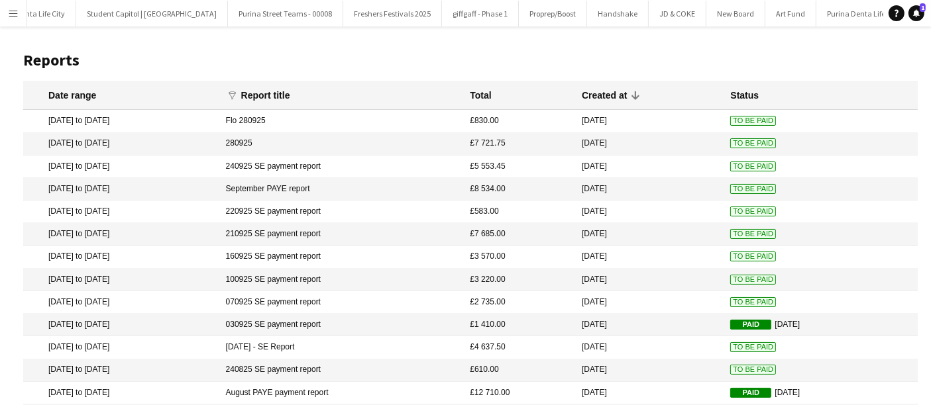
click at [5, 17] on button "Menu" at bounding box center [13, 13] width 27 height 27
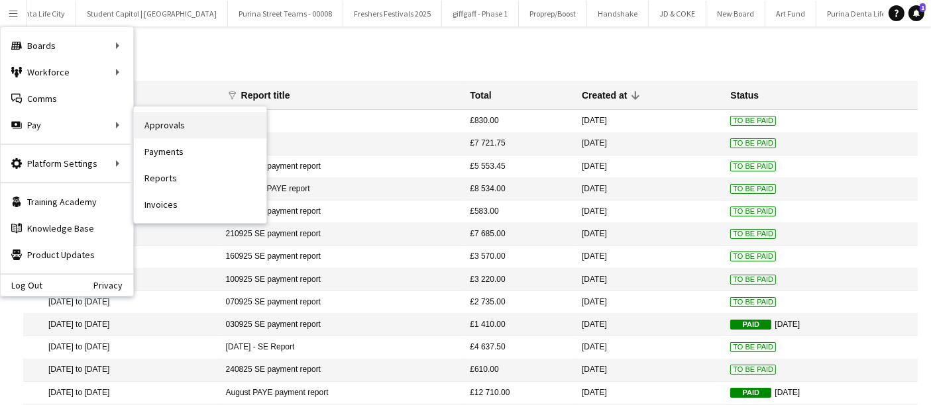
click at [234, 129] on link "Approvals" at bounding box center [200, 125] width 133 height 27
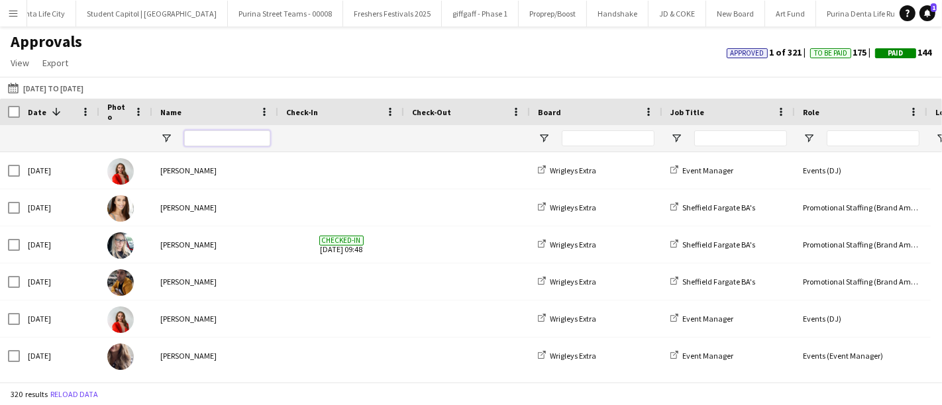
click at [236, 137] on input "Name Filter Input" at bounding box center [227, 139] width 86 height 16
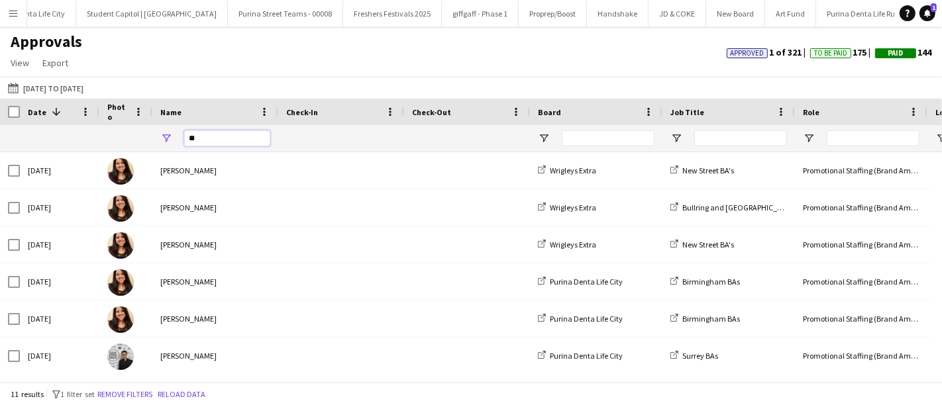
type input "*"
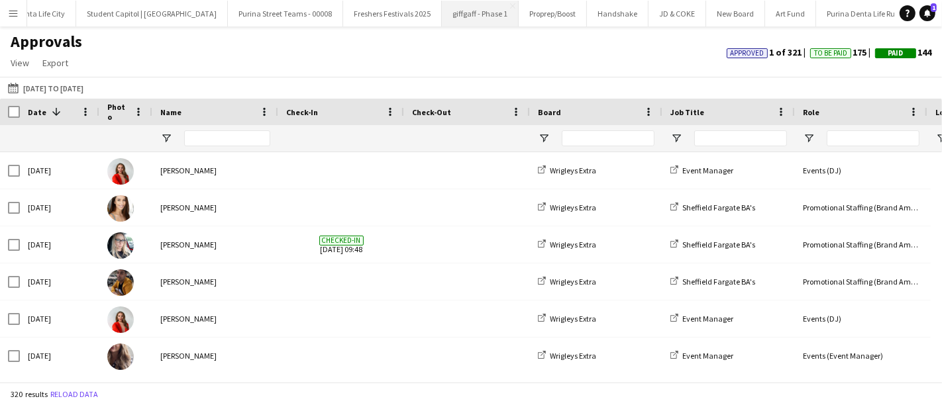
click at [449, 20] on button "giffgaff - Phase 1 Close" at bounding box center [480, 14] width 77 height 26
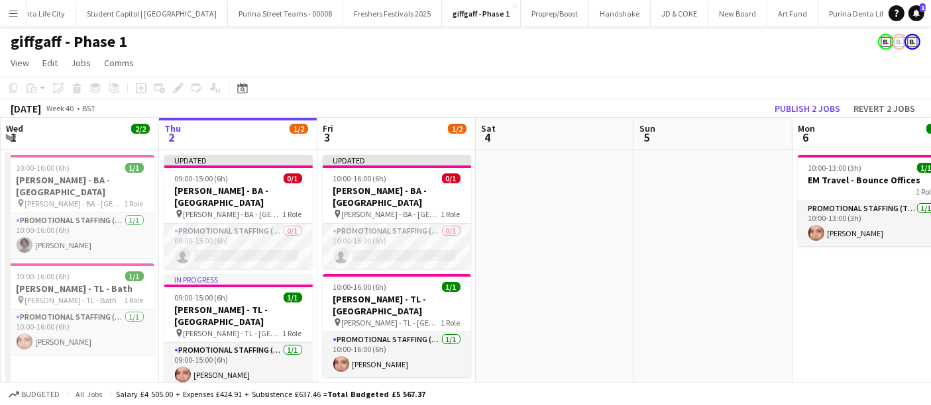
click at [16, 12] on app-icon "Menu" at bounding box center [13, 13] width 11 height 11
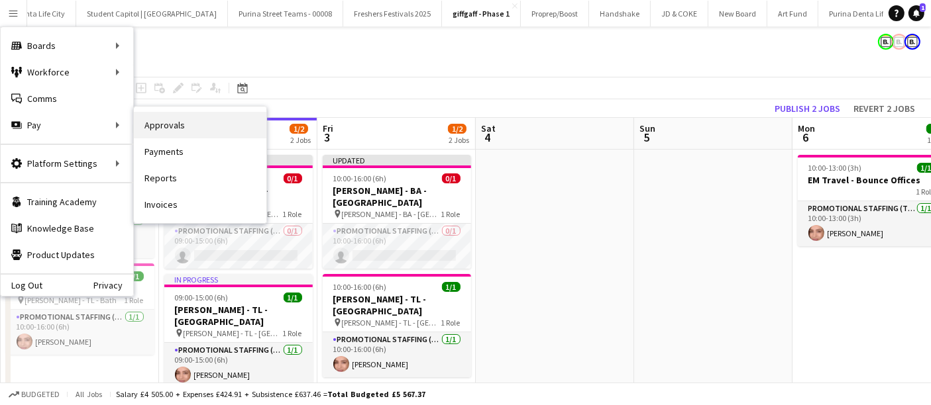
click at [203, 125] on link "Approvals" at bounding box center [200, 125] width 133 height 27
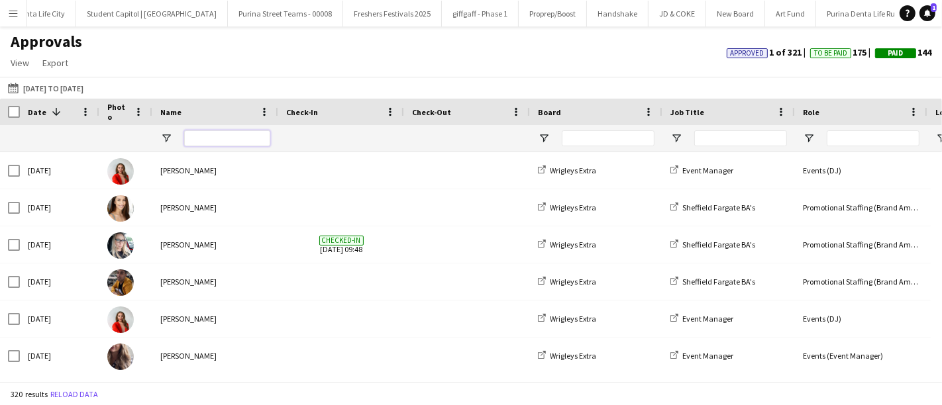
click at [257, 136] on input "Name Filter Input" at bounding box center [227, 139] width 86 height 16
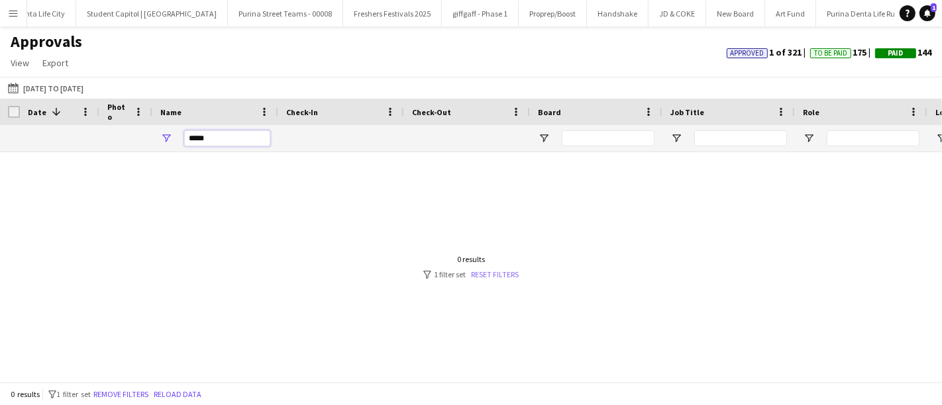
type input "****"
click at [500, 272] on link "Reset filters" at bounding box center [495, 275] width 48 height 10
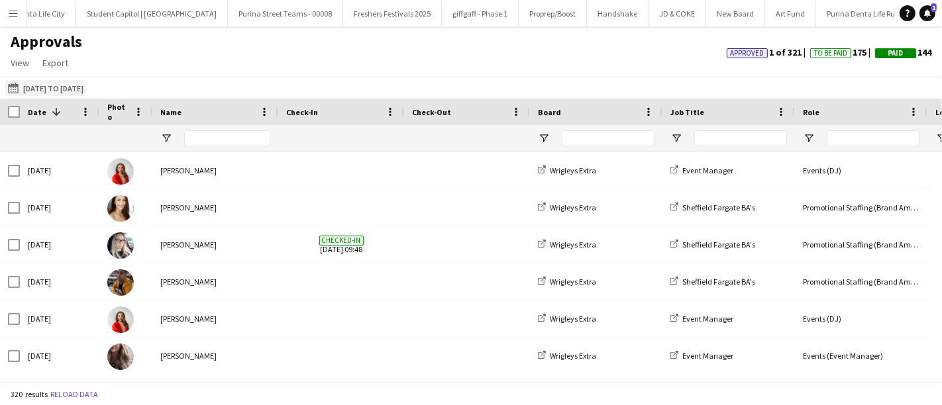
click at [86, 93] on button "[DATE] to [DATE] [DATE] to [DATE]" at bounding box center [45, 88] width 81 height 16
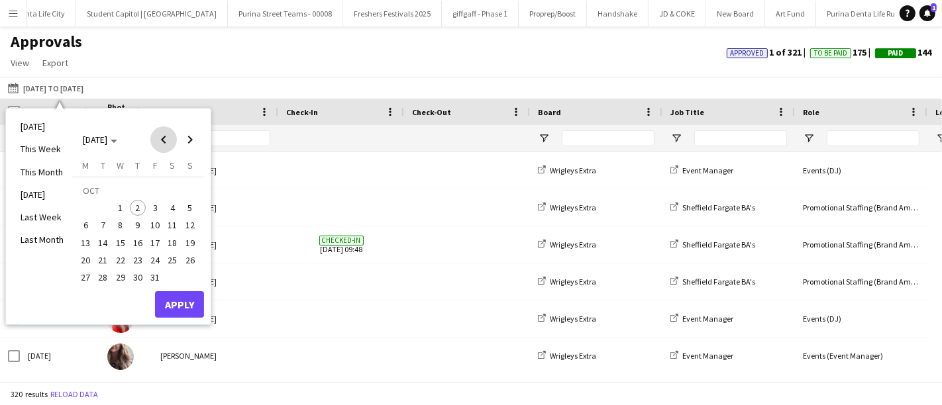
click at [163, 135] on span "Previous month" at bounding box center [163, 140] width 27 height 27
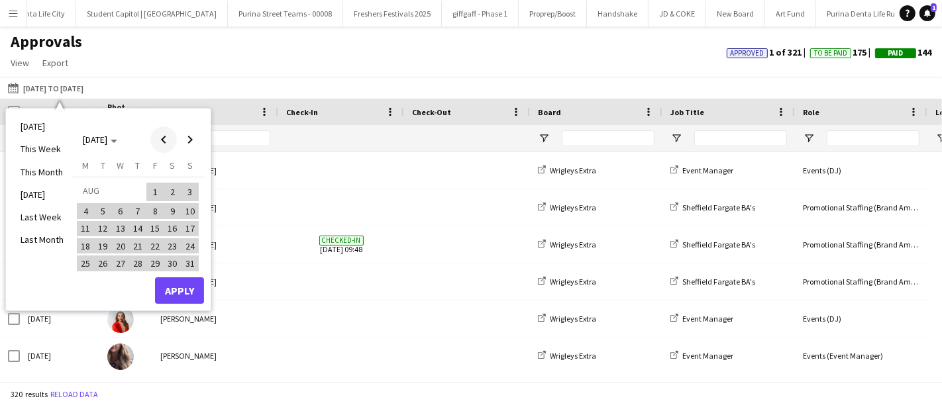
click at [163, 135] on span "Previous month" at bounding box center [163, 140] width 27 height 27
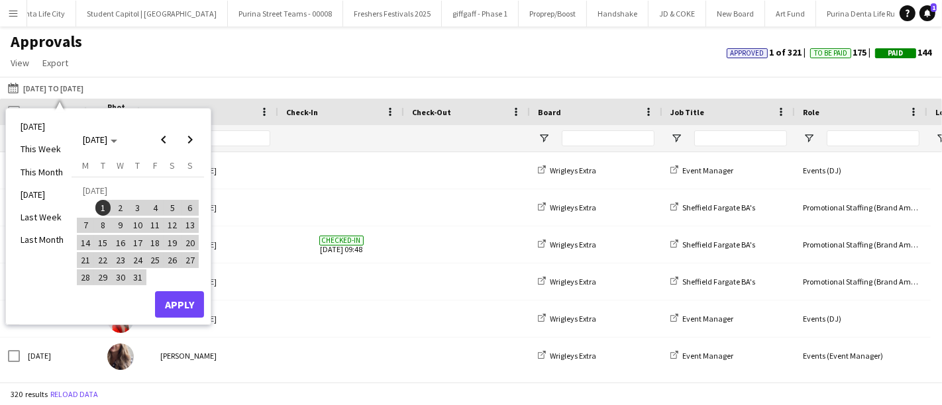
click at [105, 205] on span "1" at bounding box center [103, 208] width 16 height 16
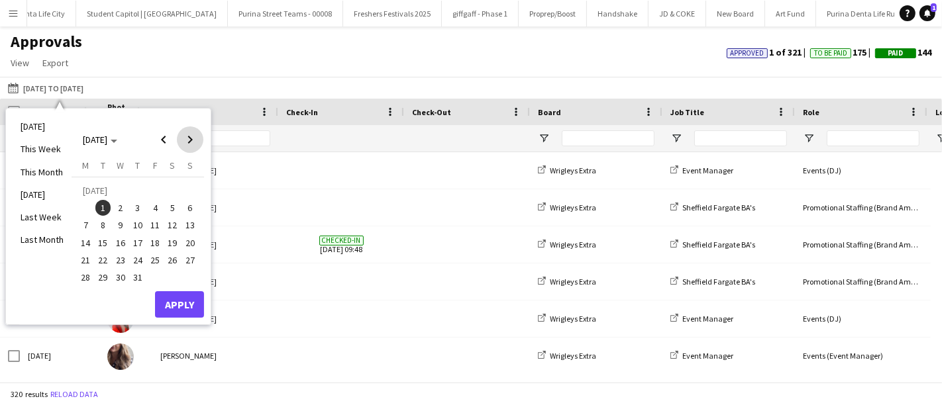
click at [189, 140] on span "Next month" at bounding box center [190, 140] width 27 height 27
click at [138, 206] on span "2" at bounding box center [138, 208] width 16 height 16
click at [186, 305] on button "Apply" at bounding box center [179, 305] width 49 height 27
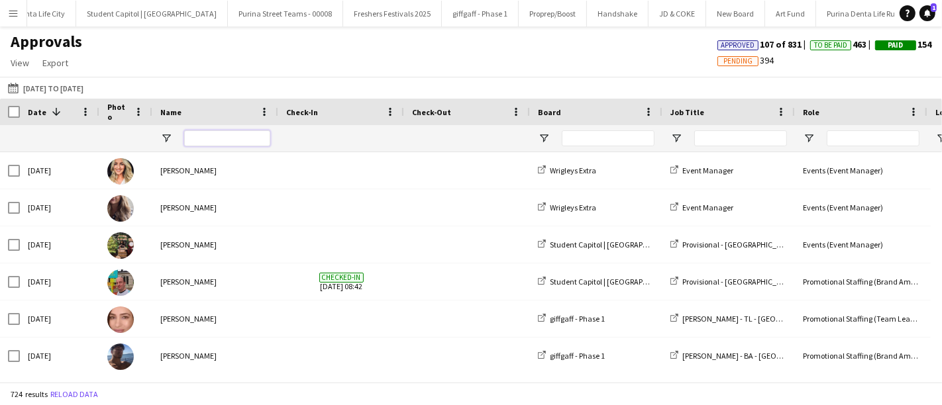
click at [229, 142] on input "Name Filter Input" at bounding box center [227, 139] width 86 height 16
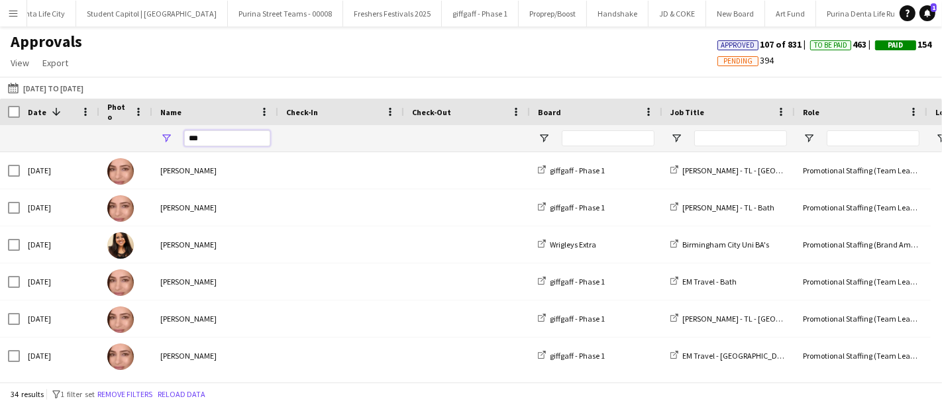
type input "****"
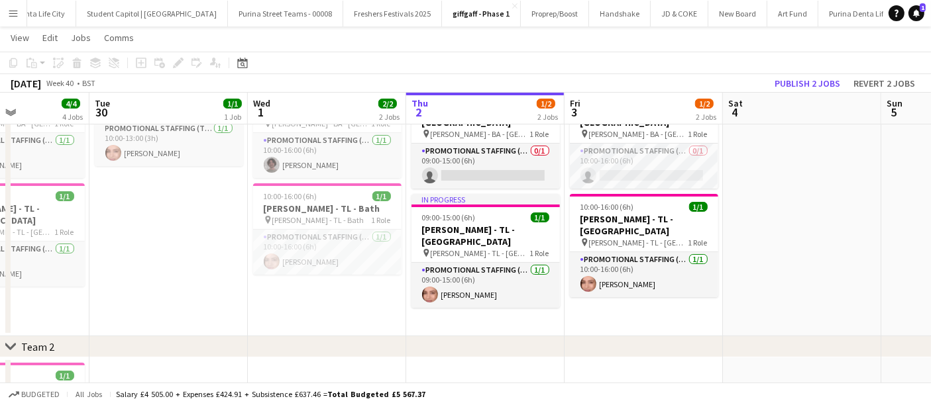
click at [292, 298] on app-date-cell "10:00-16:00 (6h) 1/1 [PERSON_NAME] - BA - Bath pin [PERSON_NAME] - BA - Bath 1 …" at bounding box center [327, 203] width 158 height 267
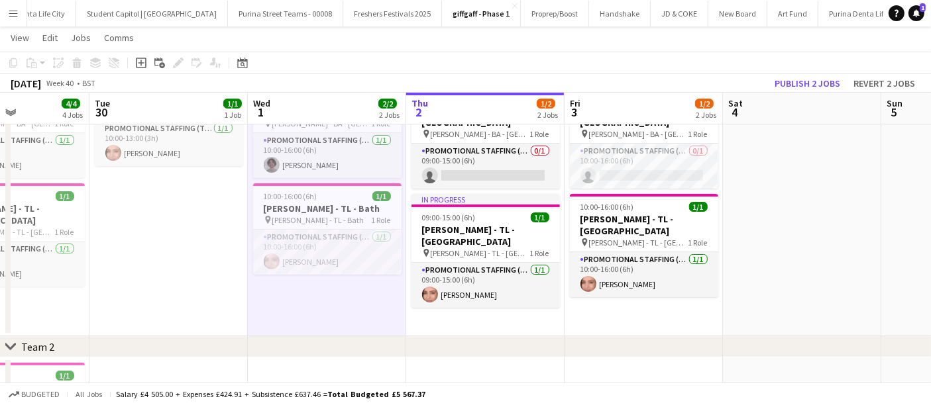
click at [182, 262] on app-date-cell "10:00-13:00 (3h) 1/1 EM Travel - Bath pin [PERSON_NAME] - Travel - Bath 1 Role …" at bounding box center [168, 203] width 158 height 267
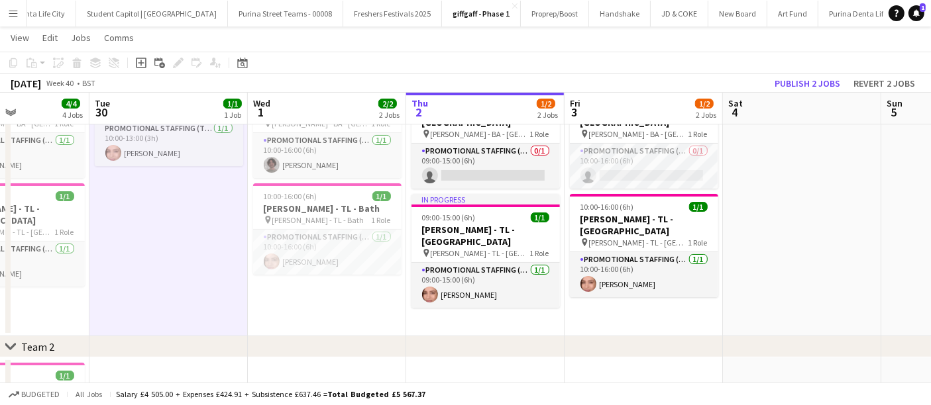
click at [574, 43] on app-page-menu "View Day view expanded Day view collapsed Month view Date picker Jump to [DATE]…" at bounding box center [465, 39] width 931 height 25
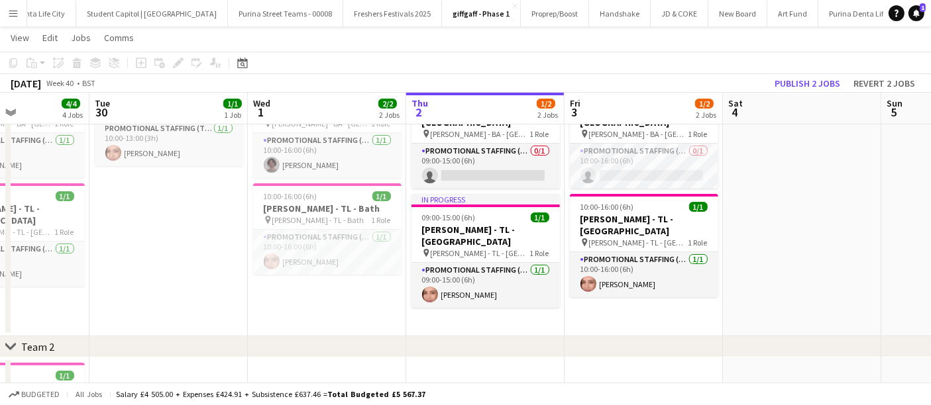
click at [445, 60] on app-toolbar "Copy Paste Paste Ctrl+V Paste with crew Ctrl+Shift+V Paste linked Job [GEOGRAPH…" at bounding box center [465, 63] width 931 height 23
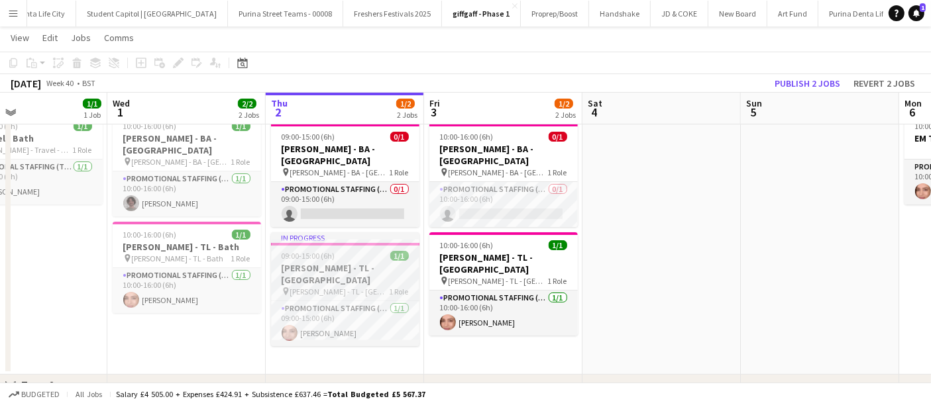
click at [354, 262] on h3 "[PERSON_NAME] - TL - [GEOGRAPHIC_DATA]" at bounding box center [345, 274] width 148 height 24
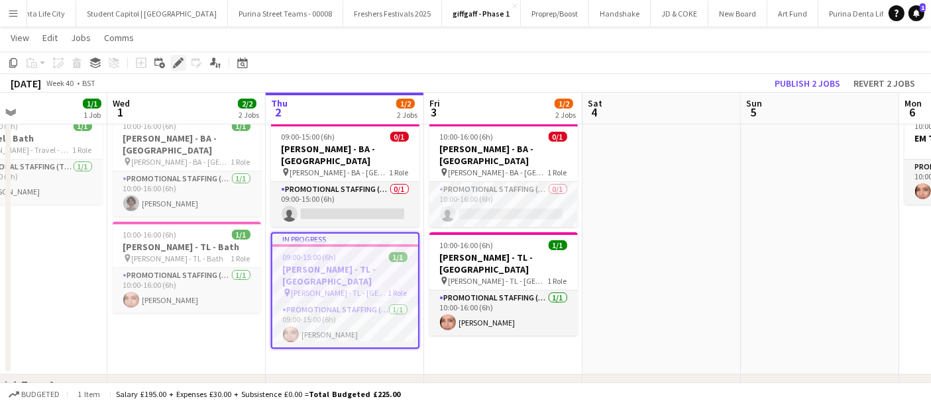
click at [180, 62] on icon at bounding box center [177, 63] width 7 height 7
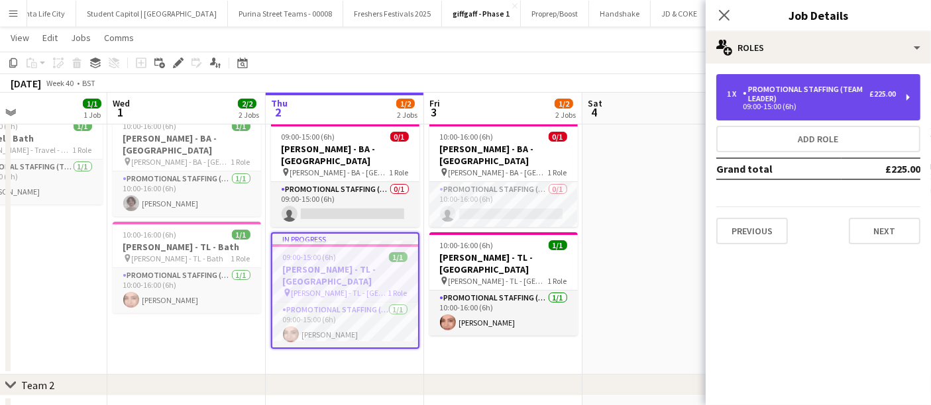
click at [845, 101] on div "Promotional Staffing (Team Leader)" at bounding box center [806, 94] width 127 height 19
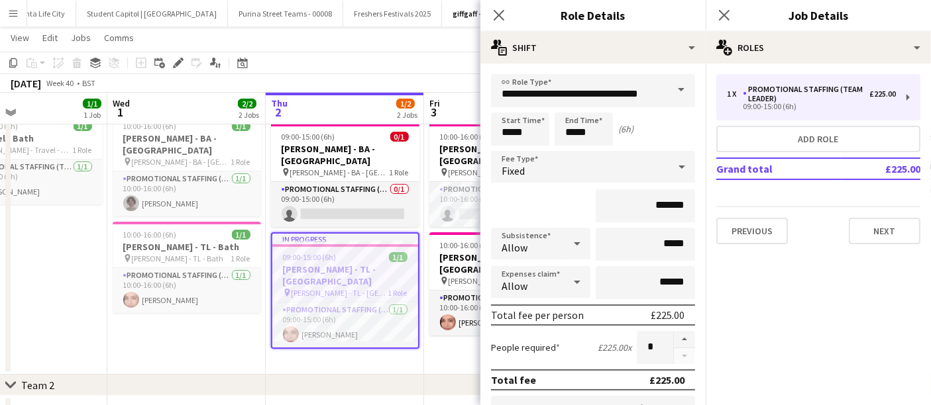
click at [557, 209] on div "*******" at bounding box center [593, 205] width 204 height 33
click at [330, 309] on app-card-role "Promotional Staffing (Team Leader) [DATE] 09:00-15:00 (6h) [PERSON_NAME]" at bounding box center [345, 325] width 146 height 45
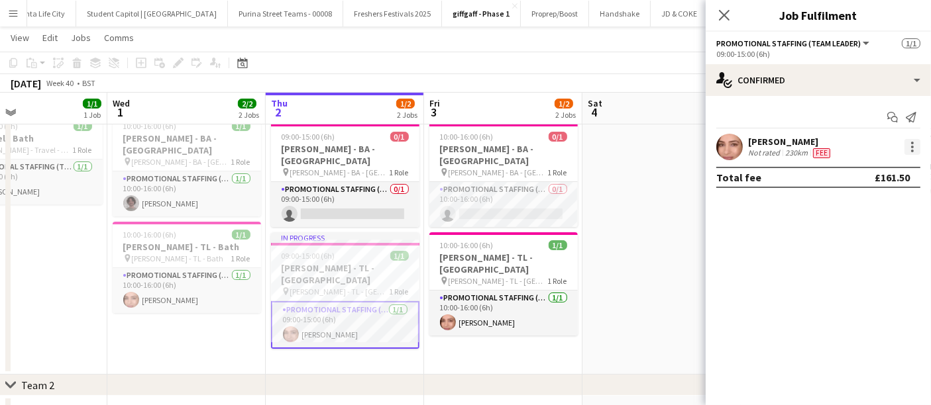
click at [913, 150] on div at bounding box center [912, 151] width 3 height 3
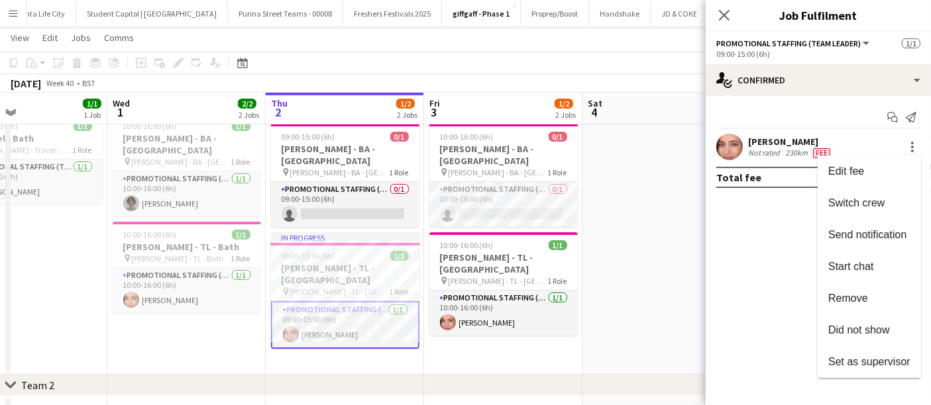
click at [720, 14] on div at bounding box center [465, 202] width 931 height 405
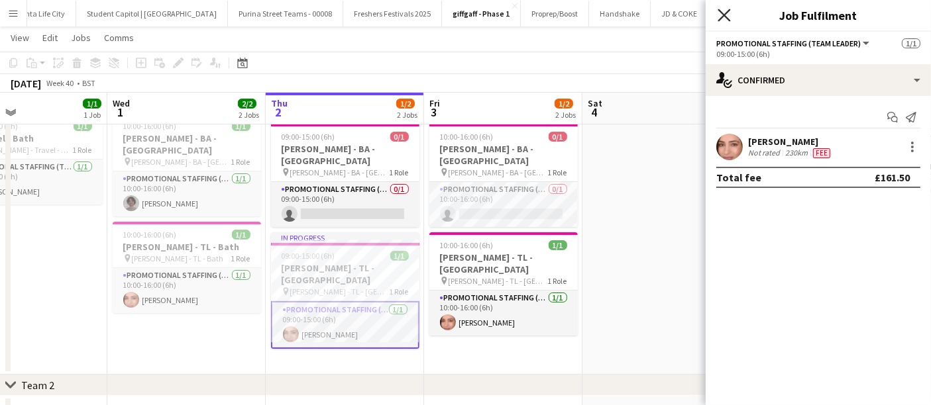
click at [723, 11] on icon "Close pop-in" at bounding box center [724, 15] width 13 height 13
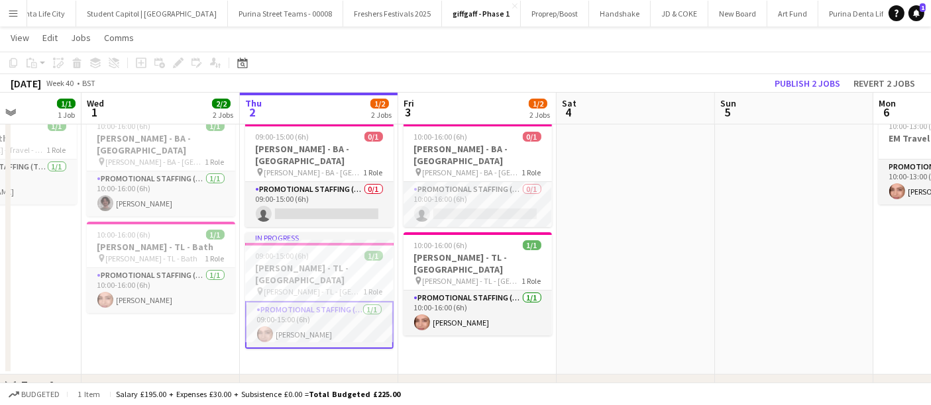
scroll to position [0, 447]
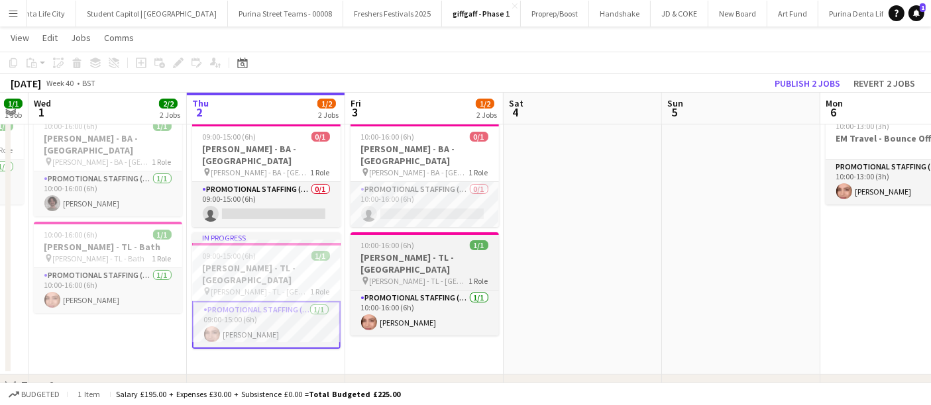
click at [443, 252] on h3 "[PERSON_NAME] - TL - [GEOGRAPHIC_DATA]" at bounding box center [425, 264] width 148 height 24
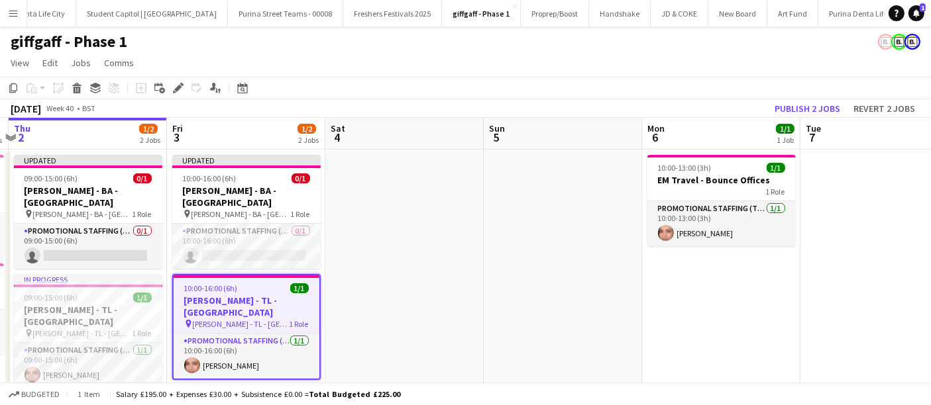
scroll to position [78, 0]
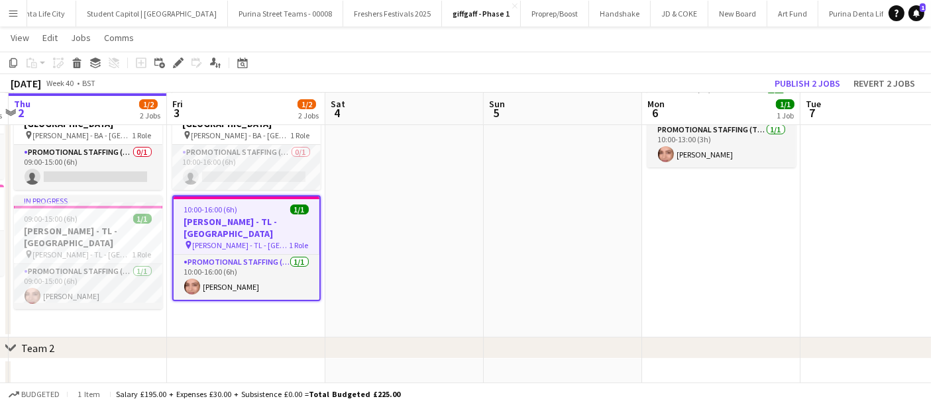
click at [264, 241] on span "[PERSON_NAME] - TL - [GEOGRAPHIC_DATA]" at bounding box center [241, 246] width 97 height 10
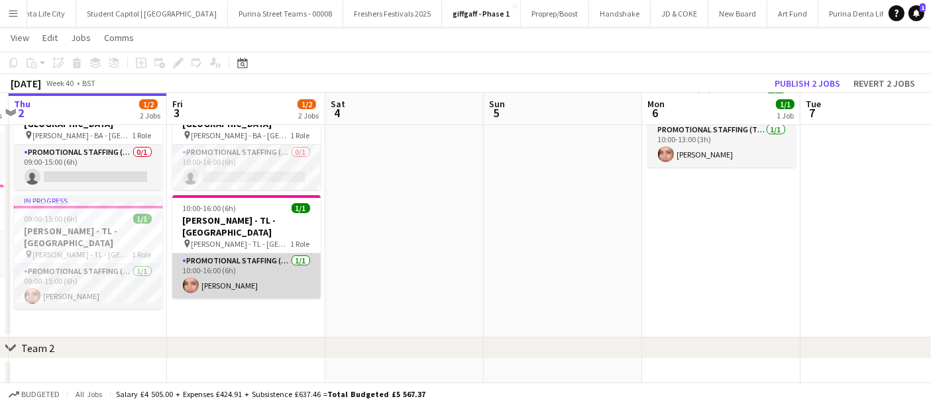
click at [248, 254] on app-card-role "Promotional Staffing (Team Leader) [DATE] 10:00-16:00 (6h) [PERSON_NAME]" at bounding box center [246, 276] width 148 height 45
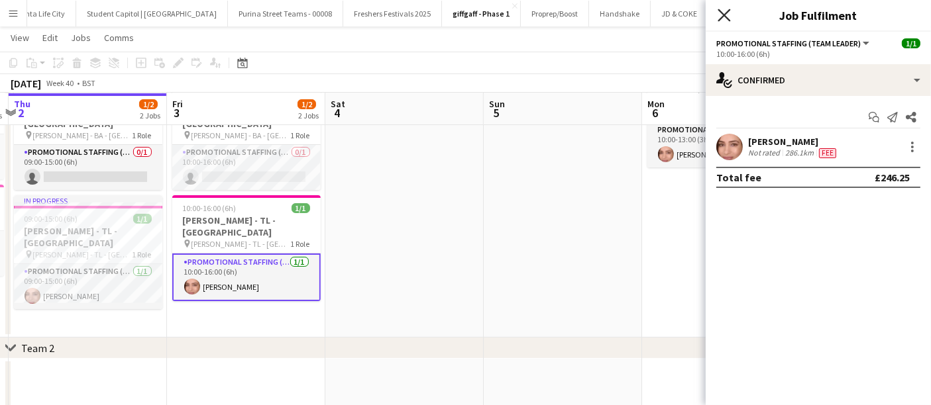
click at [728, 15] on icon "Close pop-in" at bounding box center [724, 15] width 13 height 13
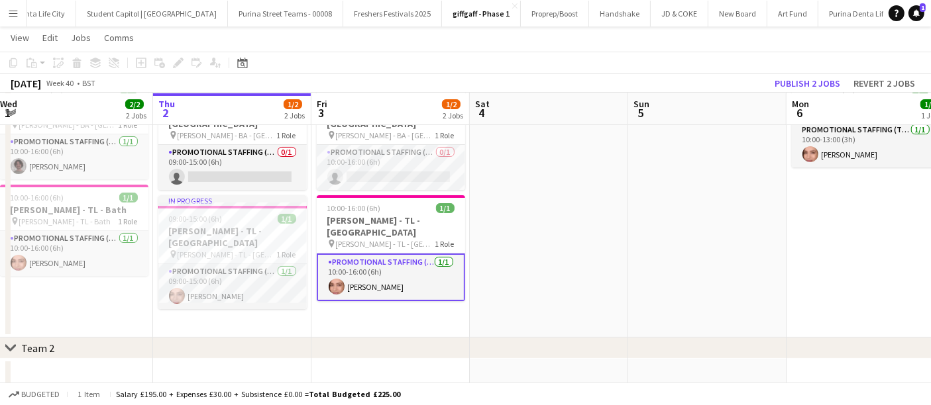
scroll to position [0, 297]
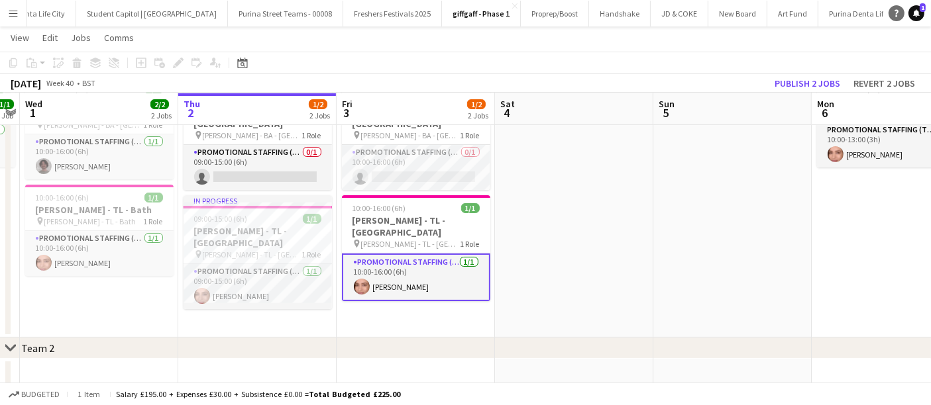
click at [895, 16] on icon at bounding box center [896, 13] width 4 height 7
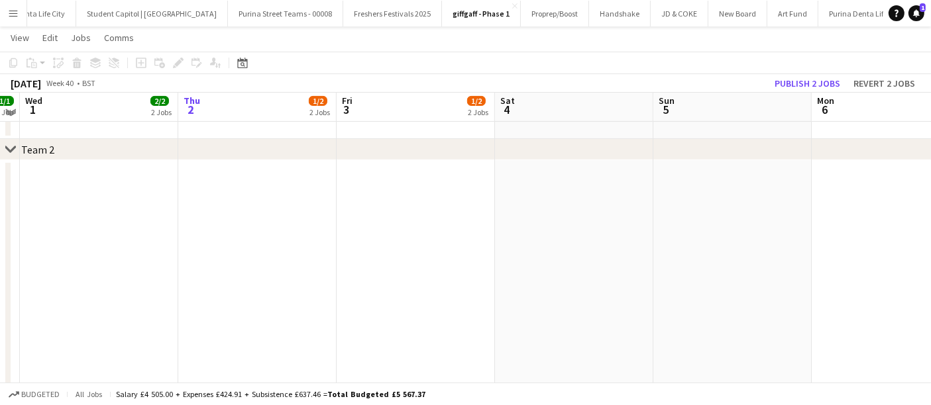
scroll to position [278, 0]
click at [458, 10] on button "giffgaff - Phase 1 Close" at bounding box center [481, 14] width 79 height 26
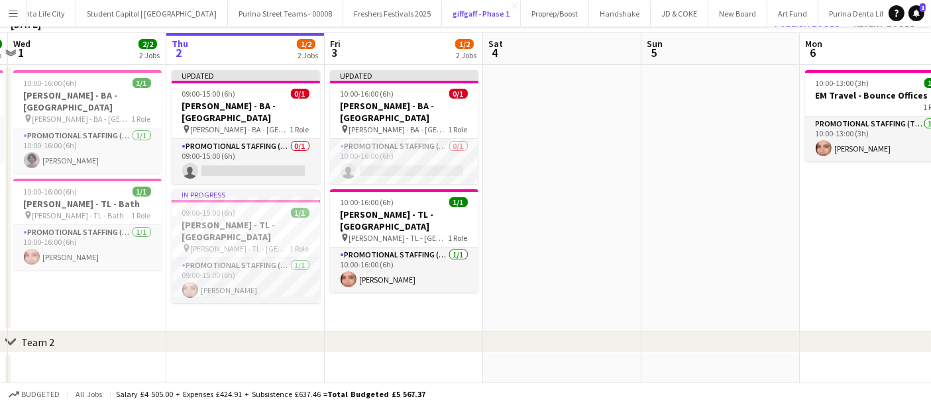
scroll to position [11, 0]
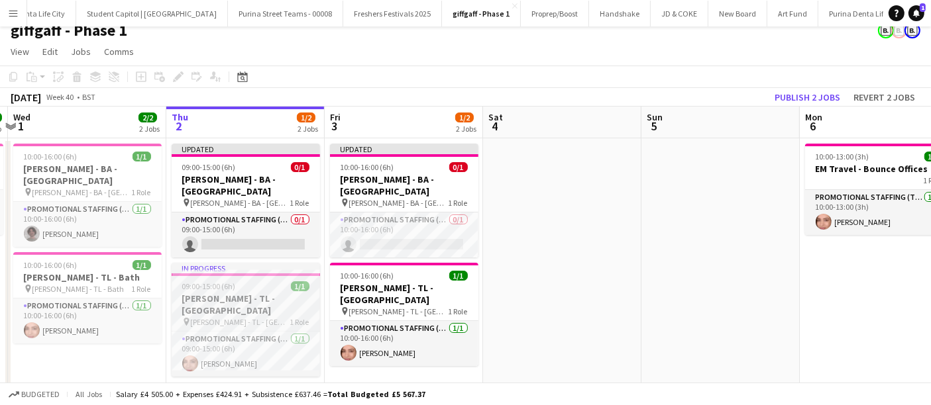
click at [261, 282] on div "09:00-15:00 (6h) 1/1" at bounding box center [246, 287] width 148 height 10
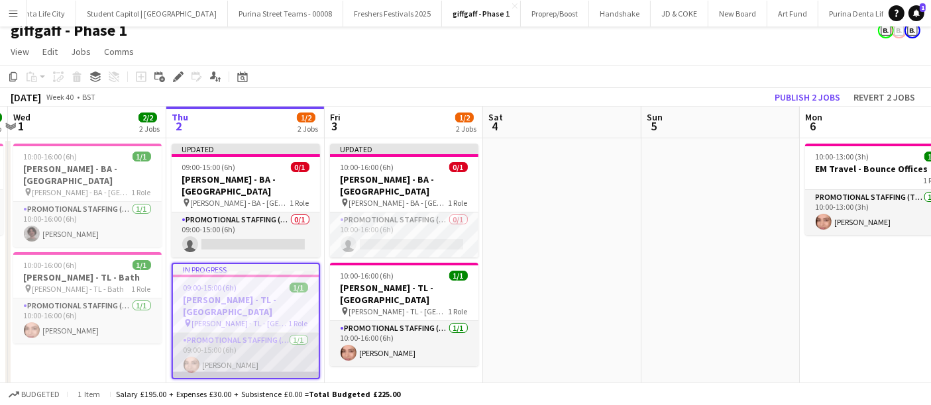
click at [237, 333] on app-card-role "Promotional Staffing (Team Leader) [DATE] 09:00-15:00 (6h) [PERSON_NAME]" at bounding box center [246, 355] width 146 height 45
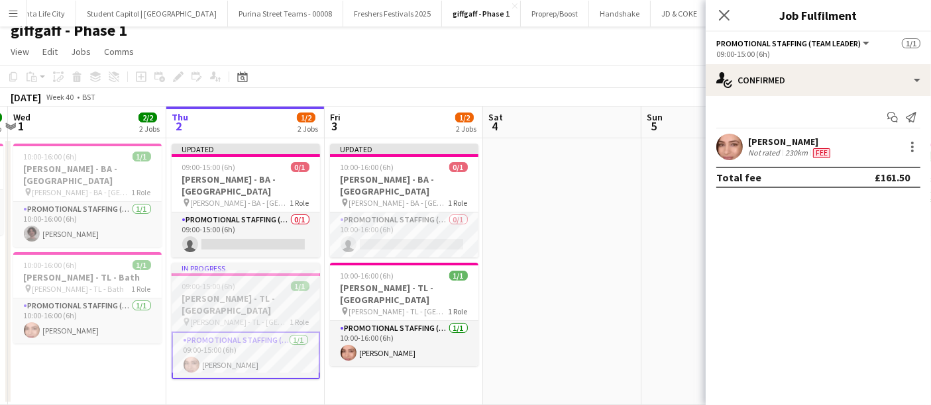
click at [256, 282] on div "09:00-15:00 (6h) 1/1" at bounding box center [246, 287] width 148 height 10
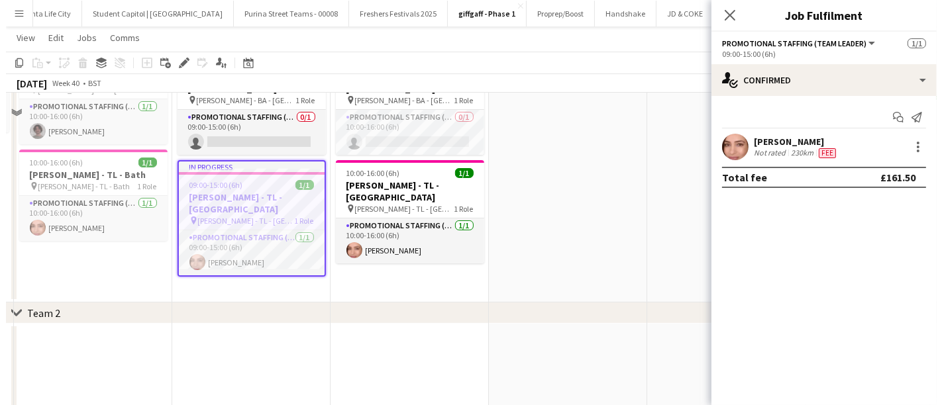
scroll to position [15, 0]
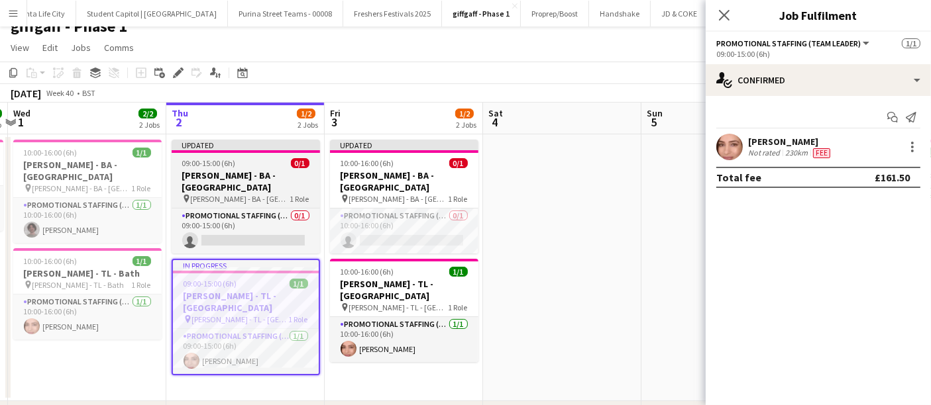
click at [266, 171] on h3 "[PERSON_NAME] - BA - [GEOGRAPHIC_DATA]" at bounding box center [246, 182] width 148 height 24
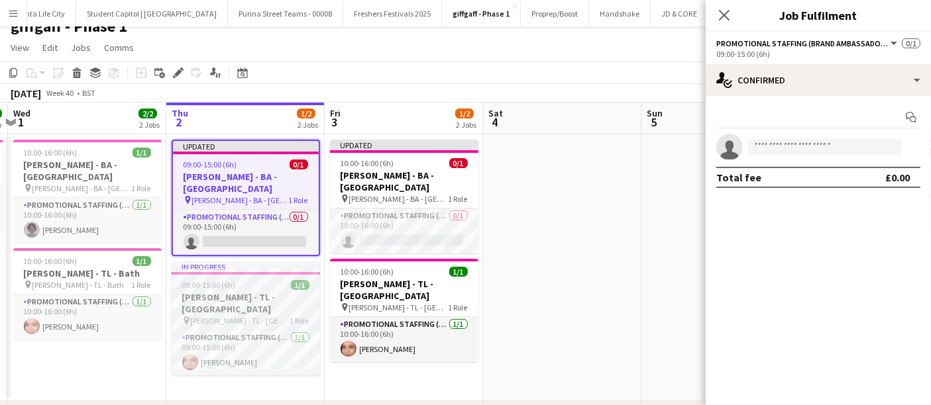
click at [245, 280] on div "09:00-15:00 (6h) 1/1" at bounding box center [246, 285] width 148 height 10
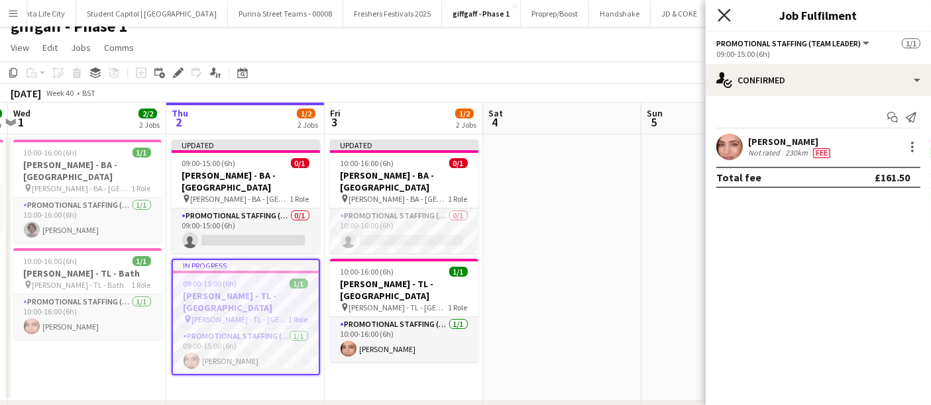
click at [727, 15] on icon "Close pop-in" at bounding box center [724, 15] width 13 height 13
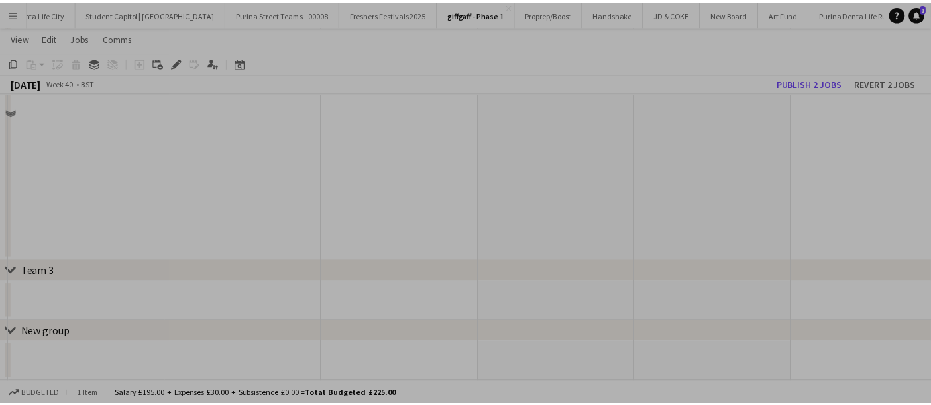
scroll to position [190, 0]
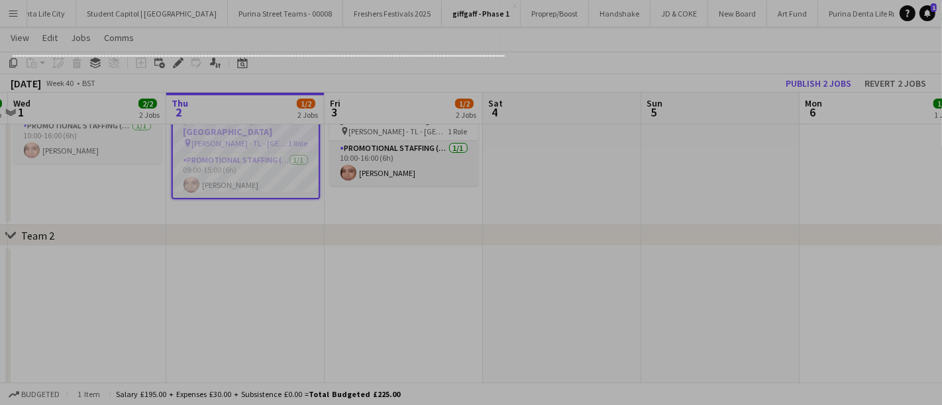
drag, startPoint x: 13, startPoint y: 231, endPoint x: 488, endPoint y: 139, distance: 483.3
click at [488, 139] on div "741 X 1" at bounding box center [471, 224] width 942 height 828
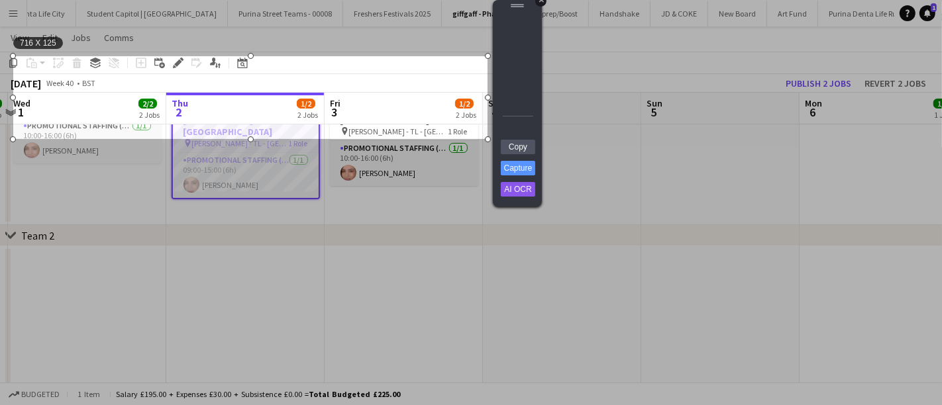
click at [541, 3] on div "+" at bounding box center [540, 0] width 11 height 11
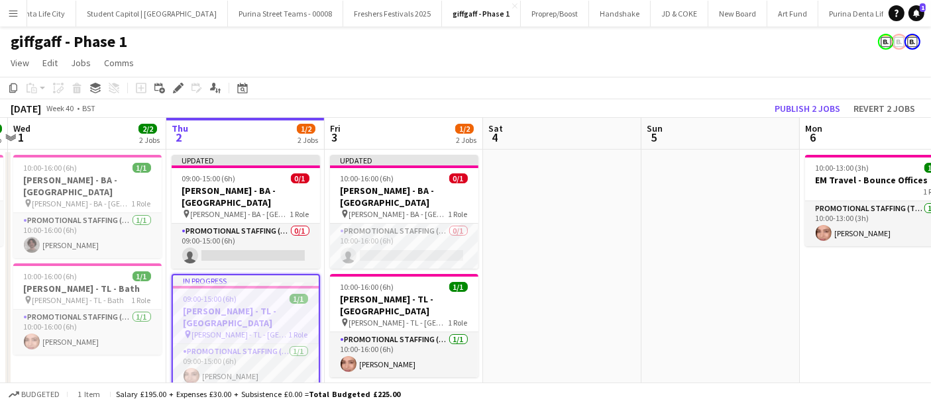
scroll to position [19, 0]
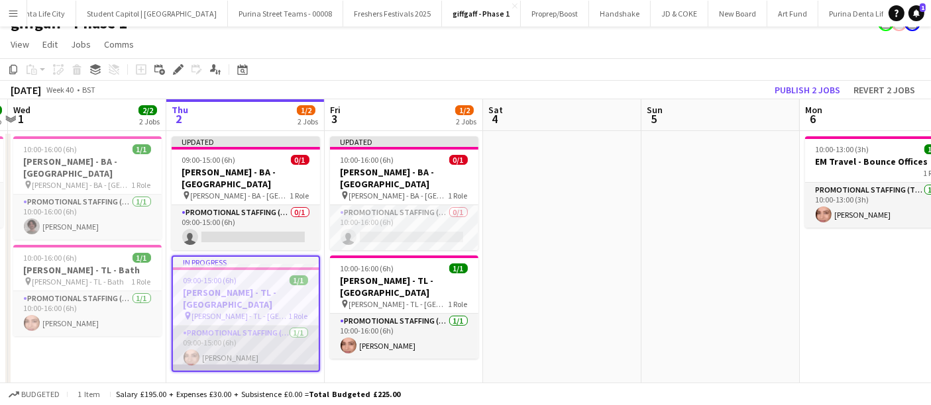
click at [244, 326] on app-card-role "Promotional Staffing (Team Leader) [DATE] 09:00-15:00 (6h) [PERSON_NAME]" at bounding box center [246, 348] width 146 height 45
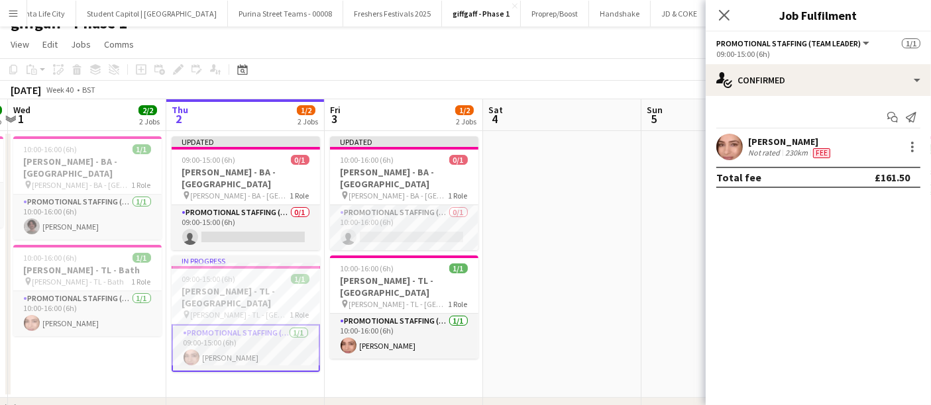
click at [787, 145] on div "[PERSON_NAME]" at bounding box center [790, 142] width 85 height 12
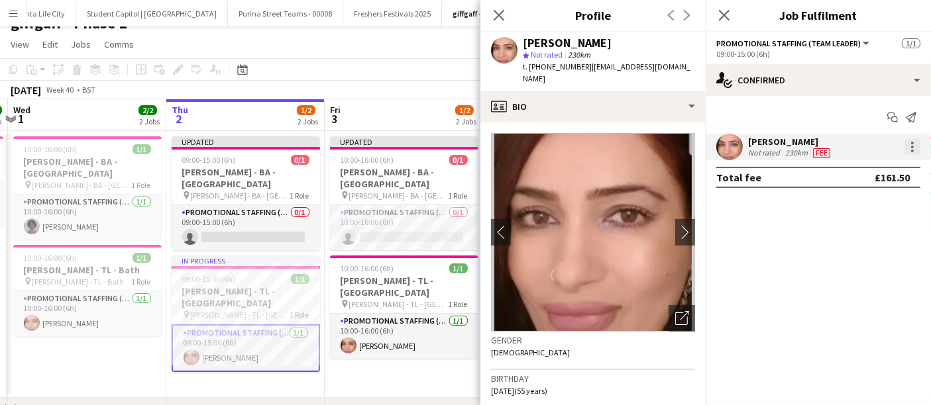
click at [914, 144] on div at bounding box center [912, 147] width 16 height 16
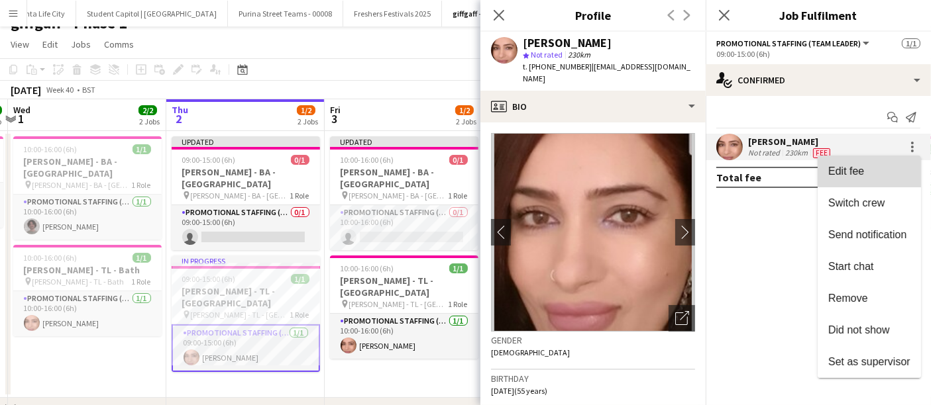
click at [886, 169] on span "Edit fee" at bounding box center [869, 172] width 82 height 12
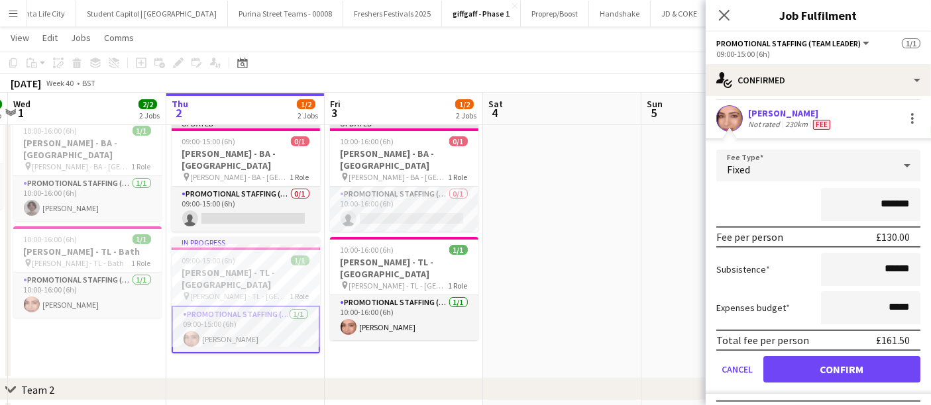
scroll to position [29, 0]
click at [725, 14] on icon at bounding box center [724, 15] width 13 height 13
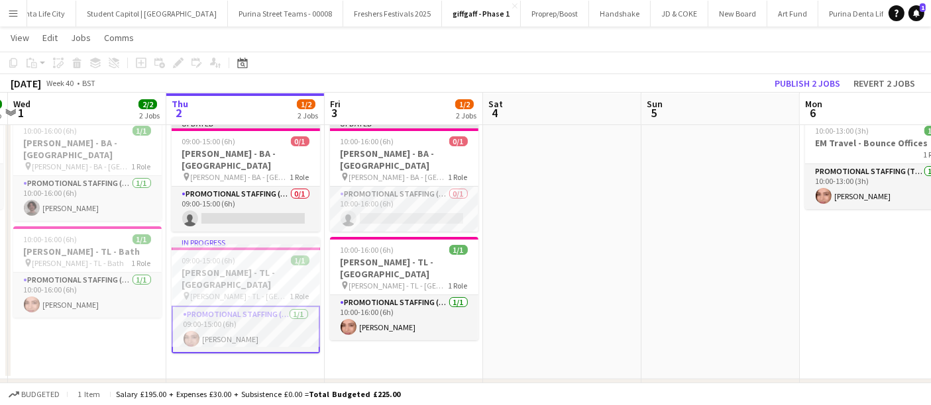
click at [259, 306] on app-card-role "Promotional Staffing (Team Leader) [DATE] 09:00-15:00 (6h) [PERSON_NAME]" at bounding box center [246, 330] width 148 height 48
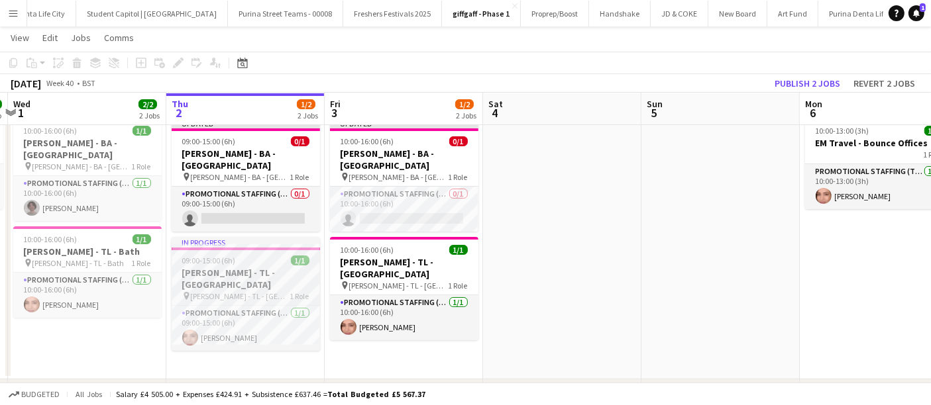
click at [258, 291] on div "pin [PERSON_NAME] - TL - [GEOGRAPHIC_DATA] 1 Role" at bounding box center [246, 296] width 148 height 11
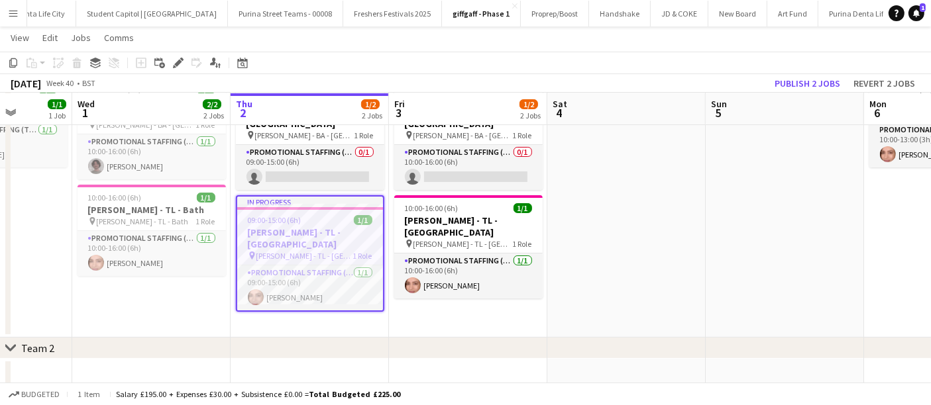
scroll to position [0, 397]
